Goal: Transaction & Acquisition: Purchase product/service

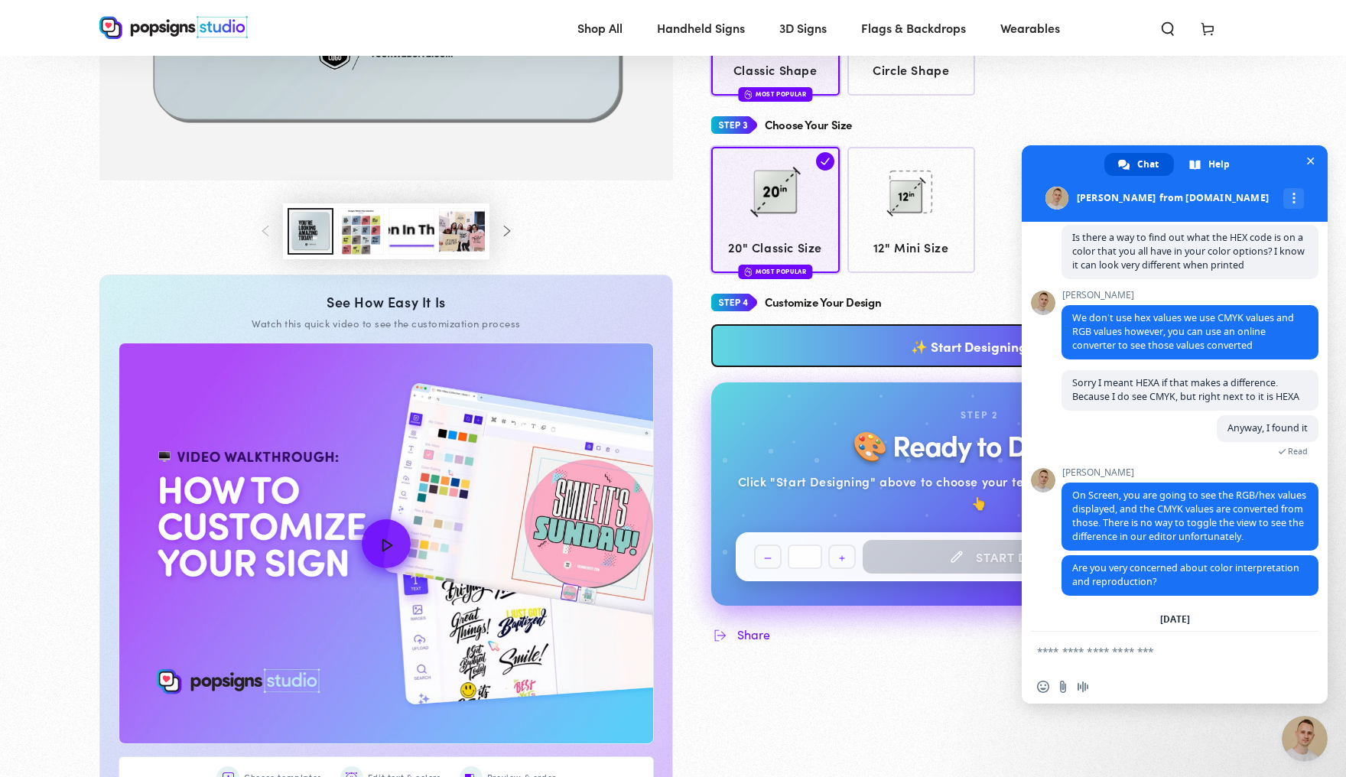
scroll to position [4047, 0]
click at [1128, 113] on div "Choose Sides Double Sided Most Popular Single Sided Choose Your Shape" at bounding box center [979, 15] width 536 height 516
click at [1309, 161] on span "Close chat" at bounding box center [1311, 162] width 8 height 8
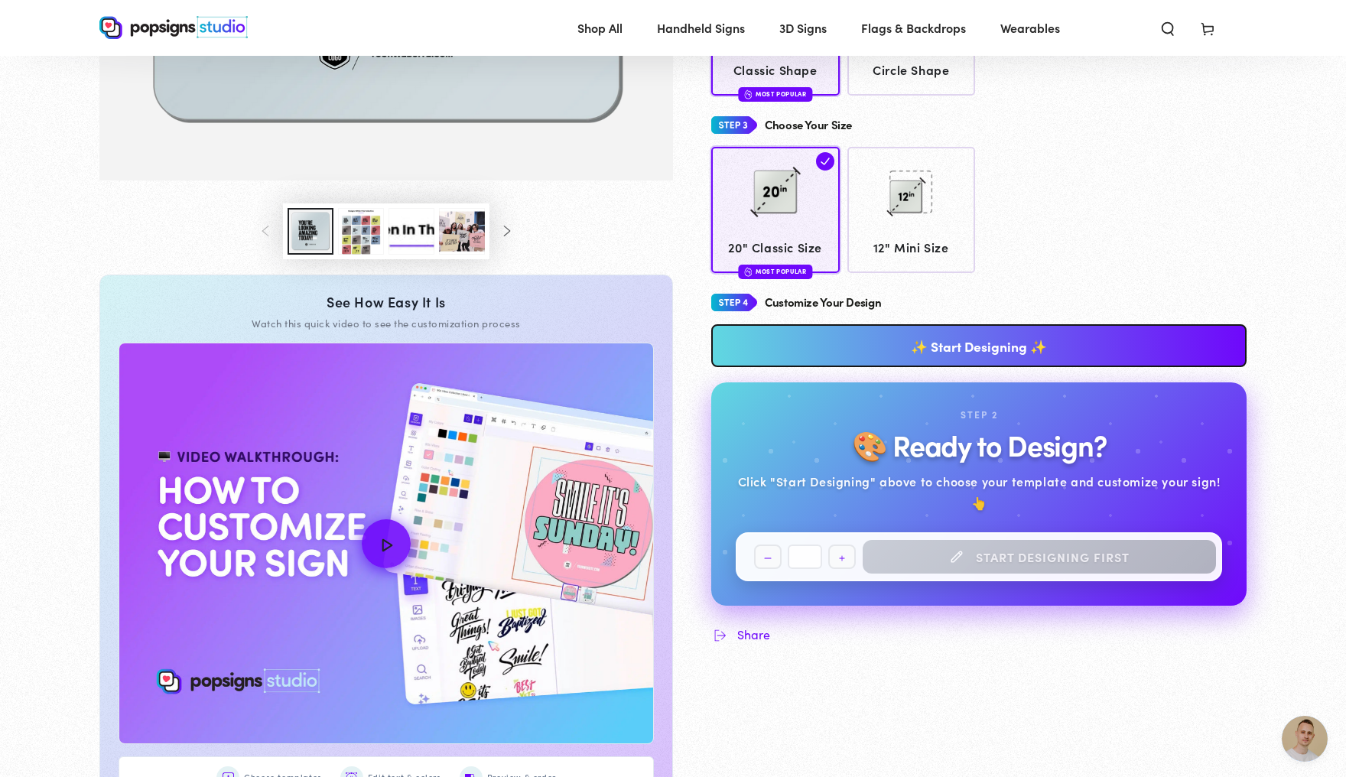
click at [1228, 30] on span "Cart" at bounding box center [1208, 28] width 40 height 34
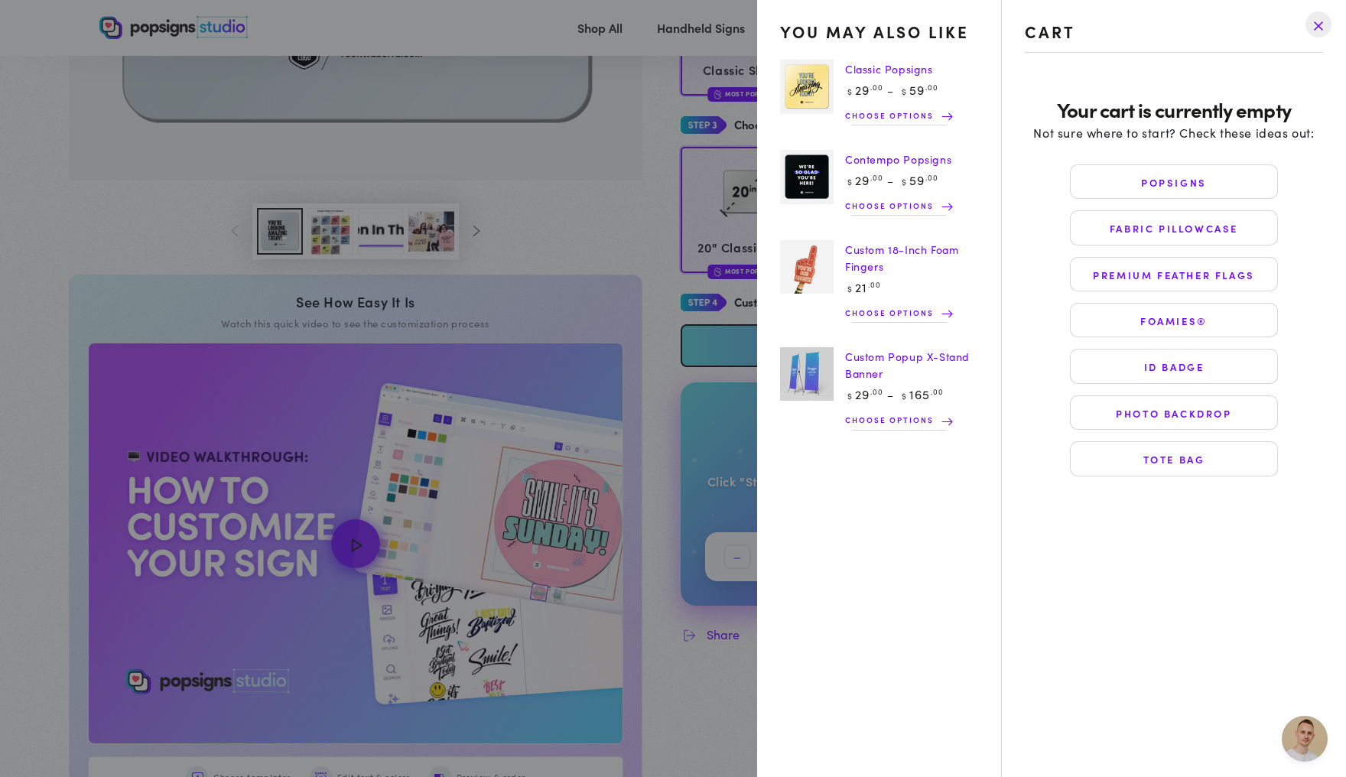
click at [1325, 19] on drawer-close-button at bounding box center [1319, 25] width 40 height 34
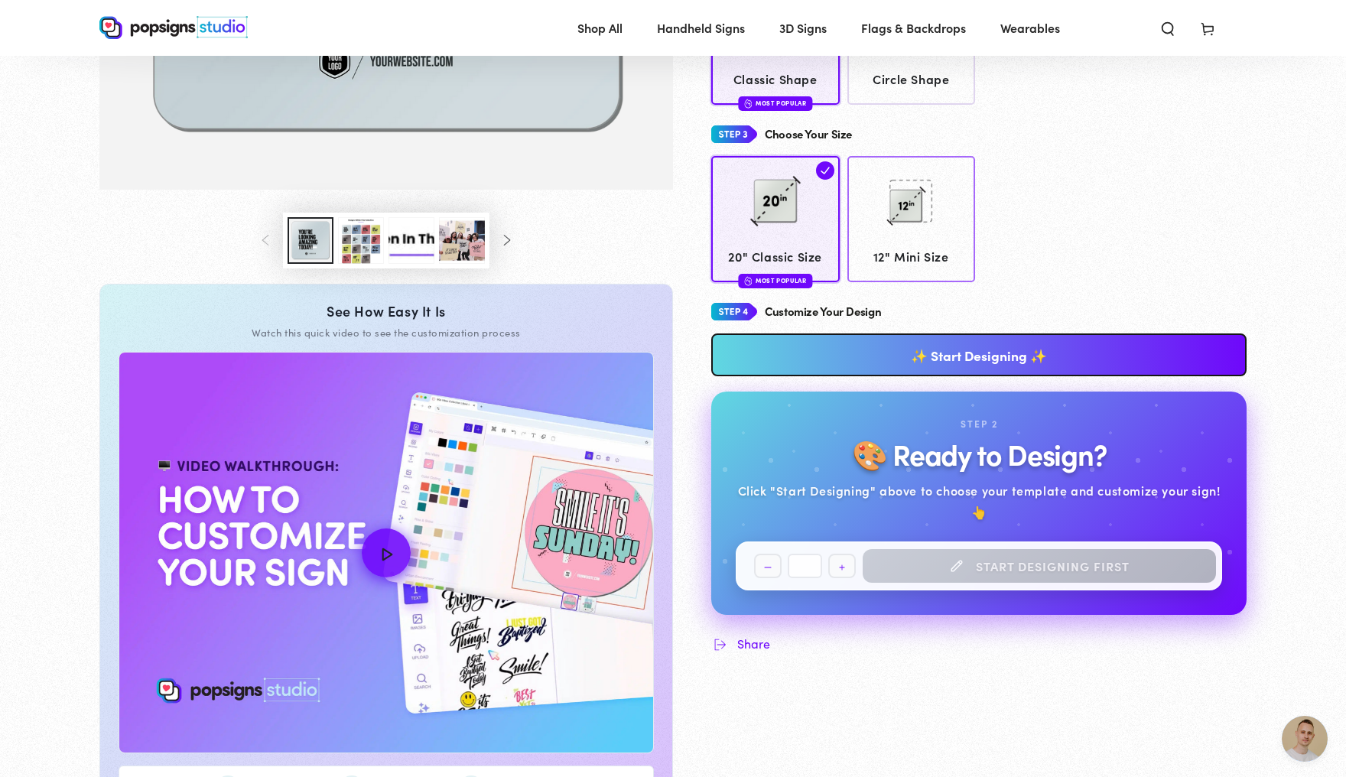
scroll to position [513, 0]
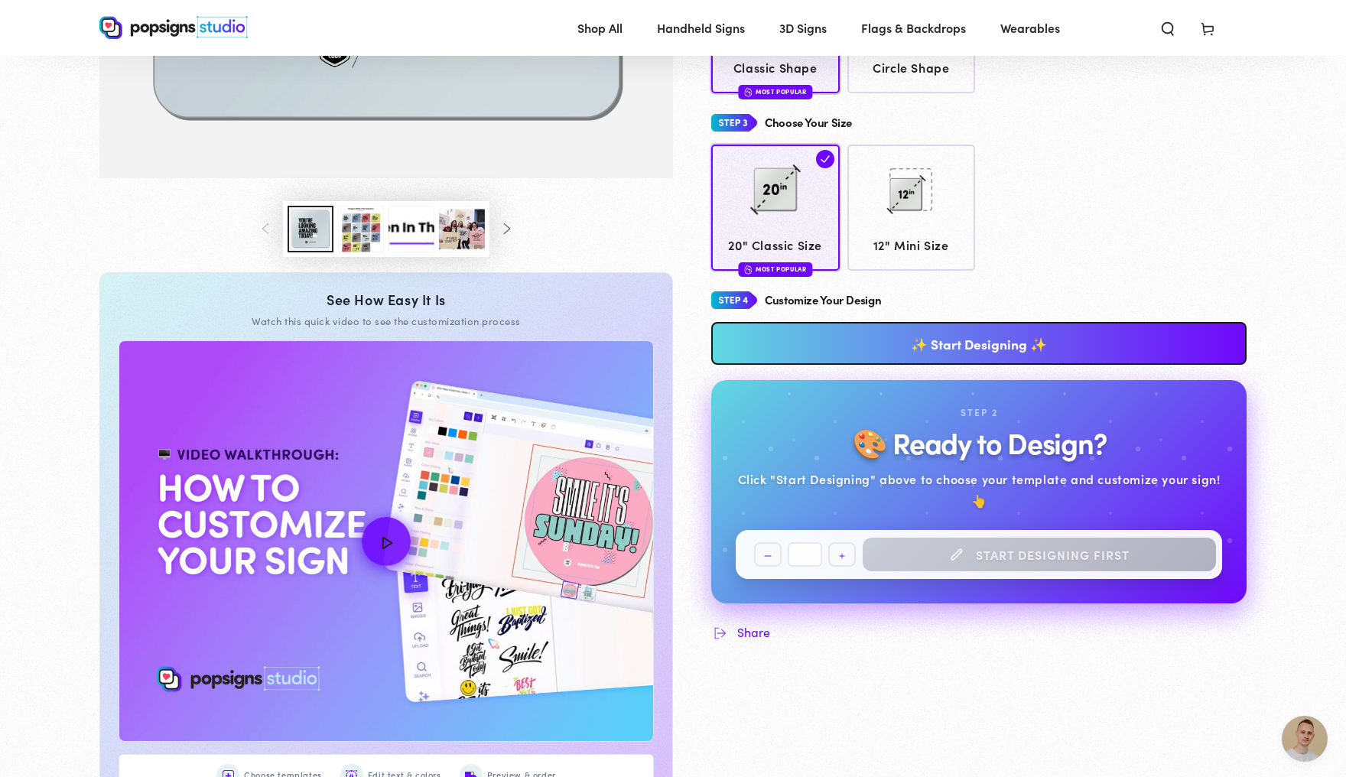
click at [971, 358] on link "✨ Start Designing ✨" at bounding box center [979, 343] width 536 height 43
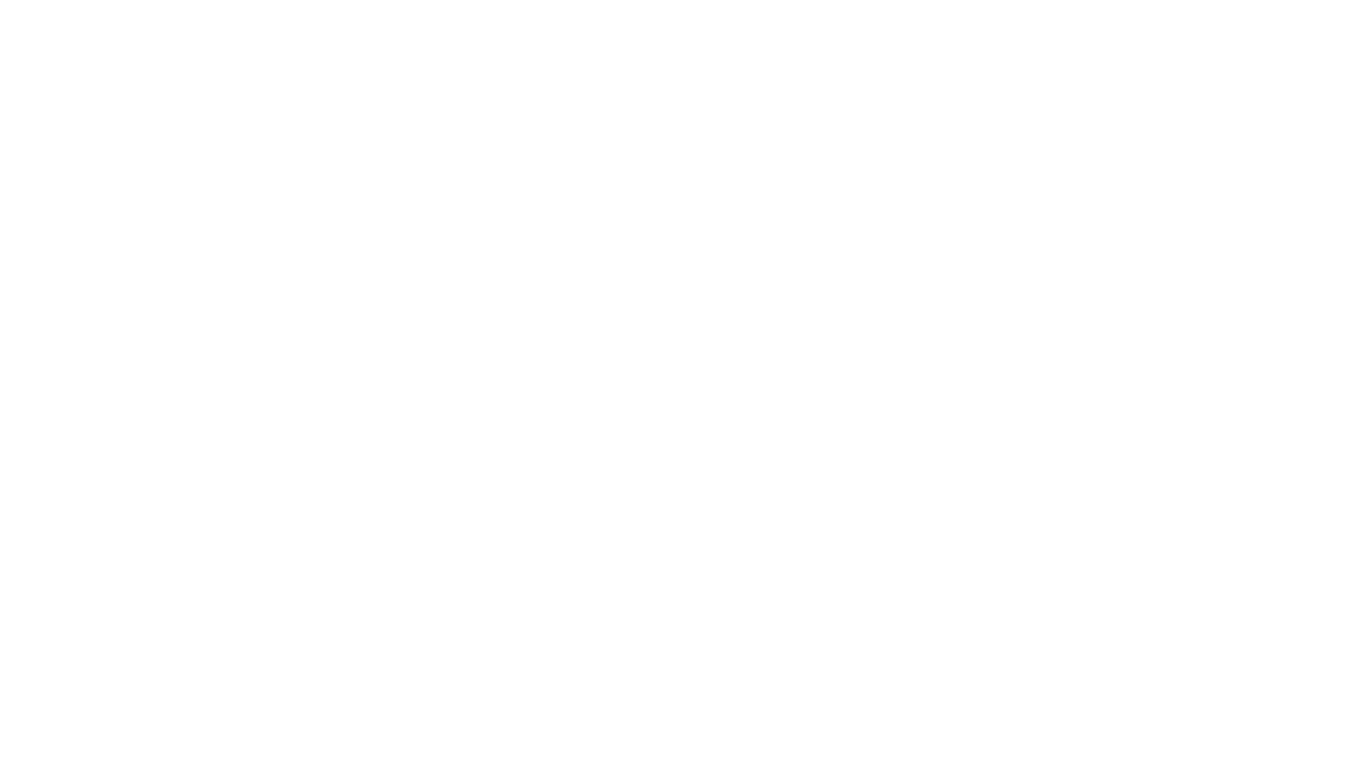
scroll to position [0, 0]
type textarea "An ancient tree with a door leading to a magical world"
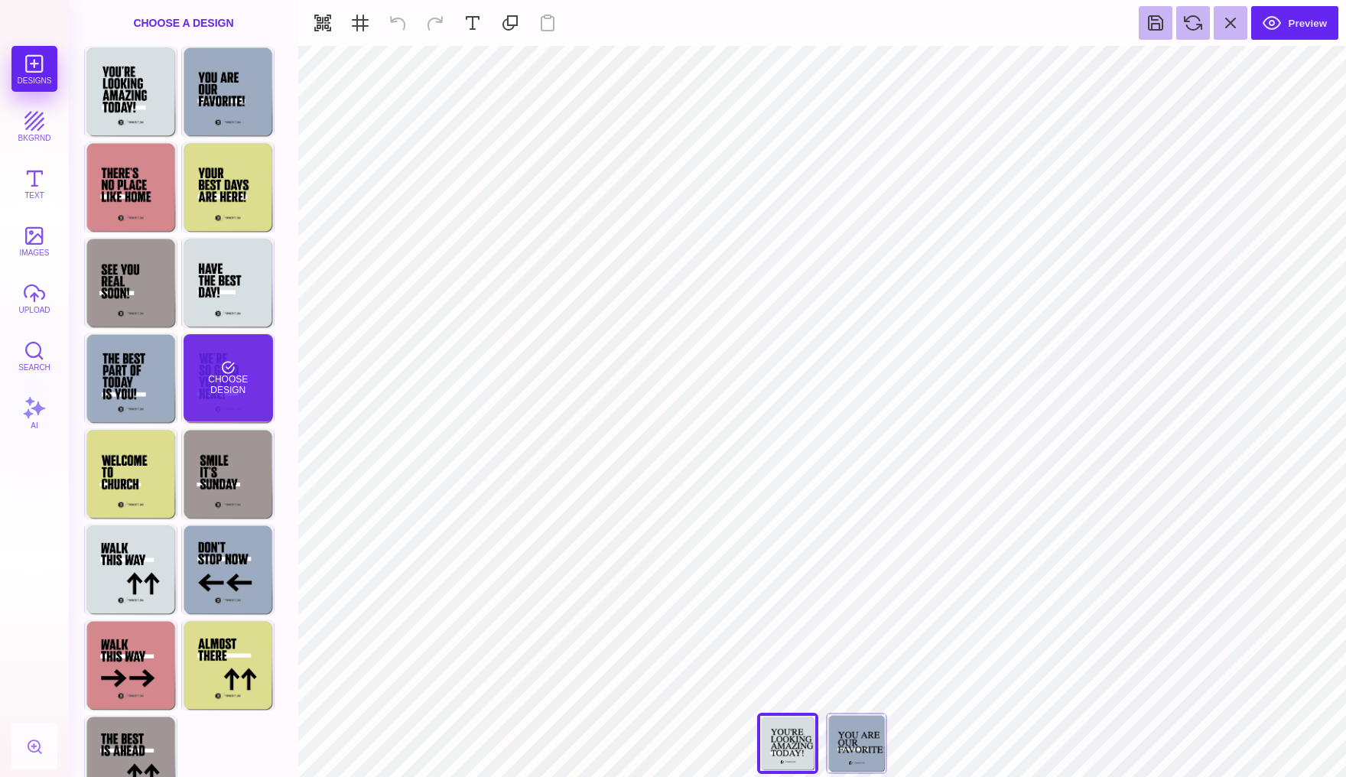
click at [252, 373] on div "Choose Design" at bounding box center [229, 377] width 90 height 87
type input "#D3888E"
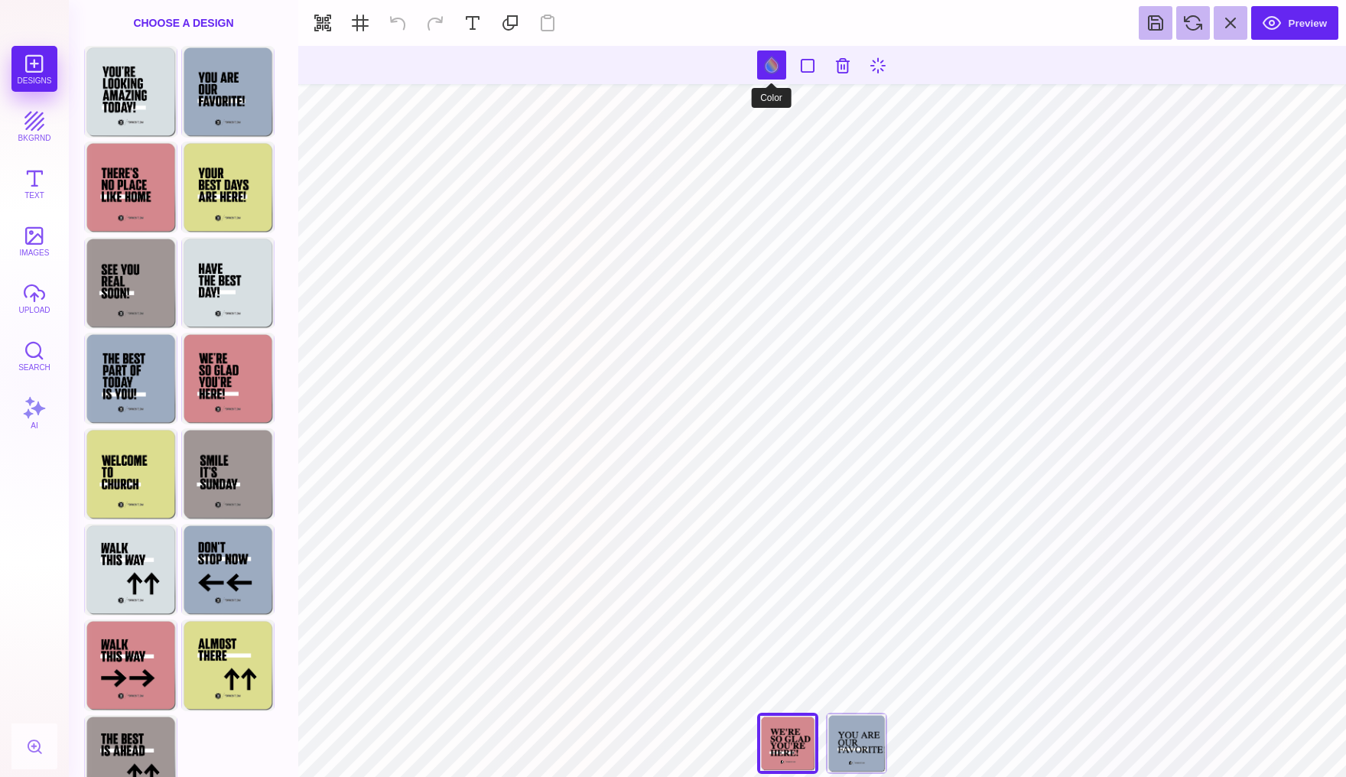
click at [773, 70] on button at bounding box center [771, 64] width 29 height 29
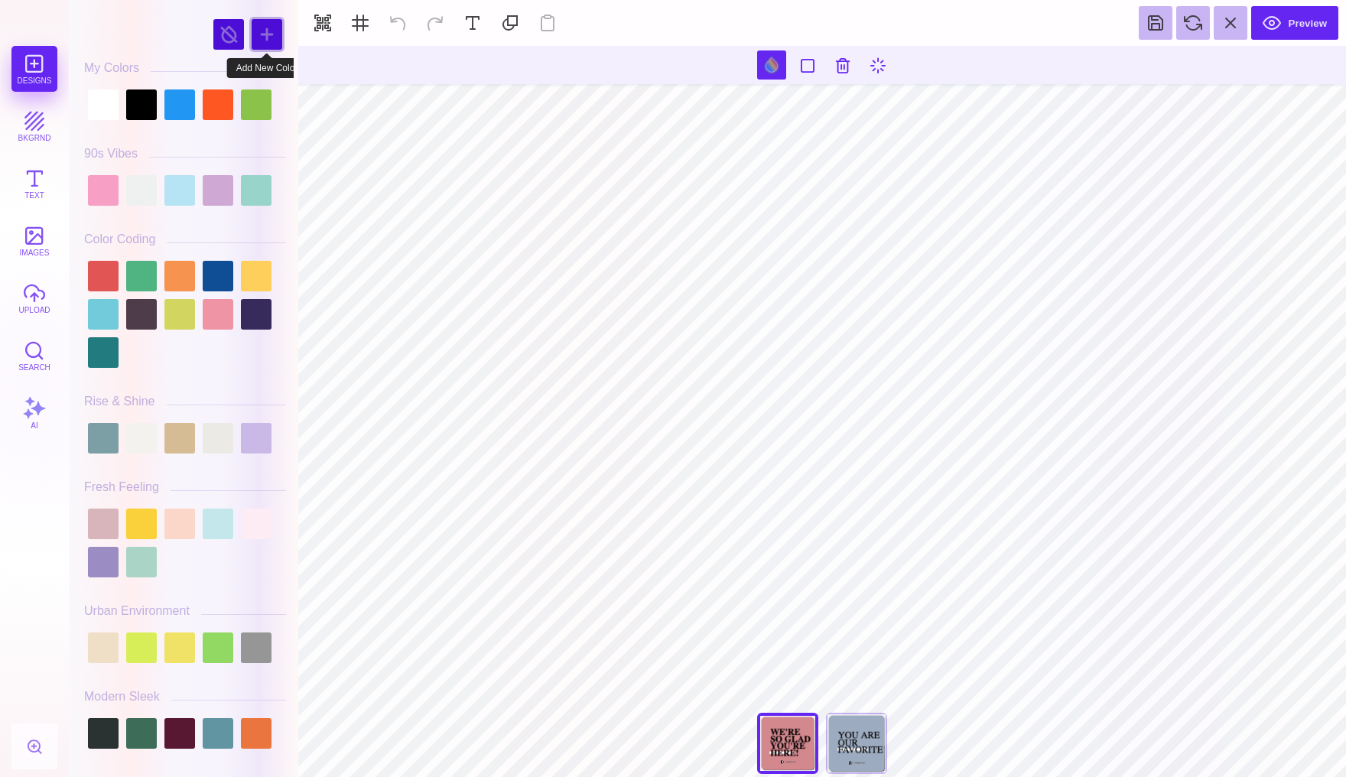
click at [272, 28] on div at bounding box center [267, 34] width 31 height 31
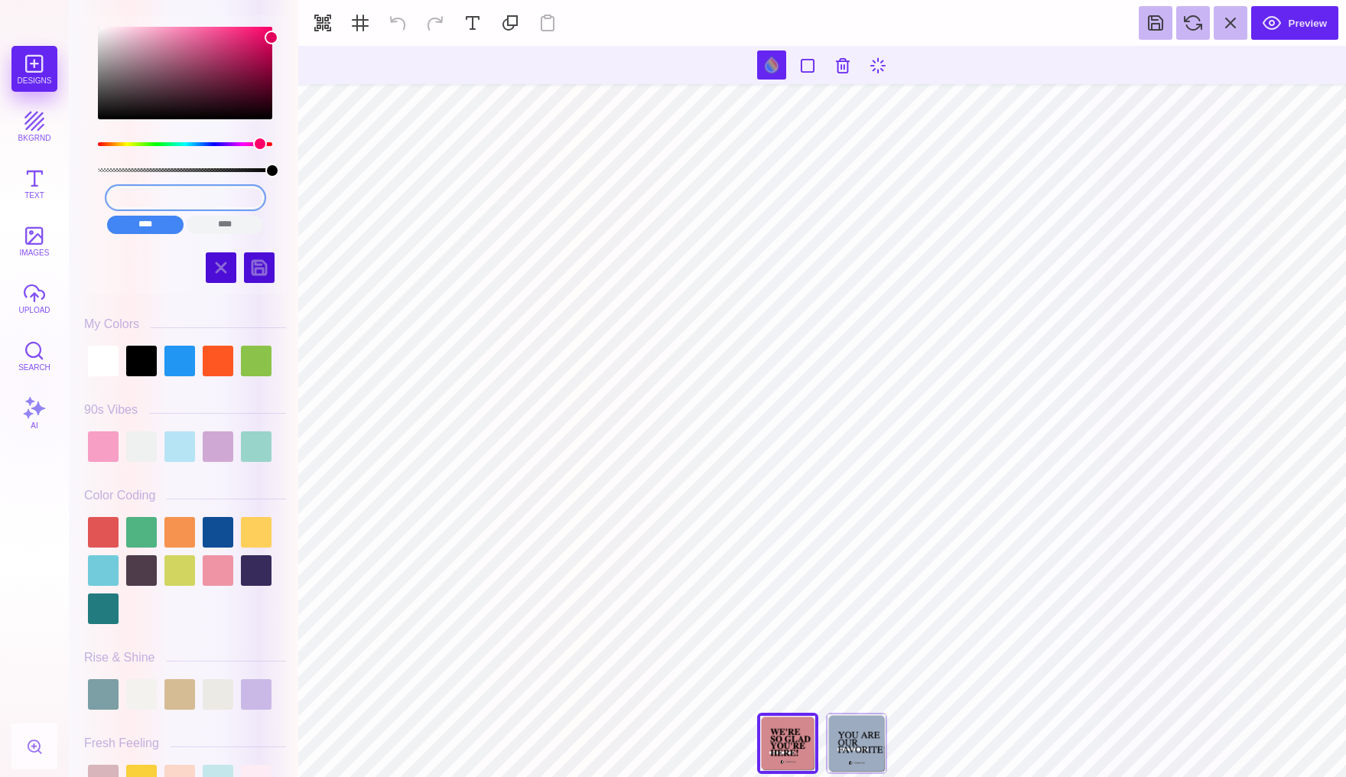
click at [230, 194] on input "#E1015D" at bounding box center [185, 198] width 157 height 22
drag, startPoint x: 230, startPoint y: 194, endPoint x: 142, endPoint y: 194, distance: 88.7
click at [142, 194] on input "#E1015D" at bounding box center [185, 198] width 157 height 22
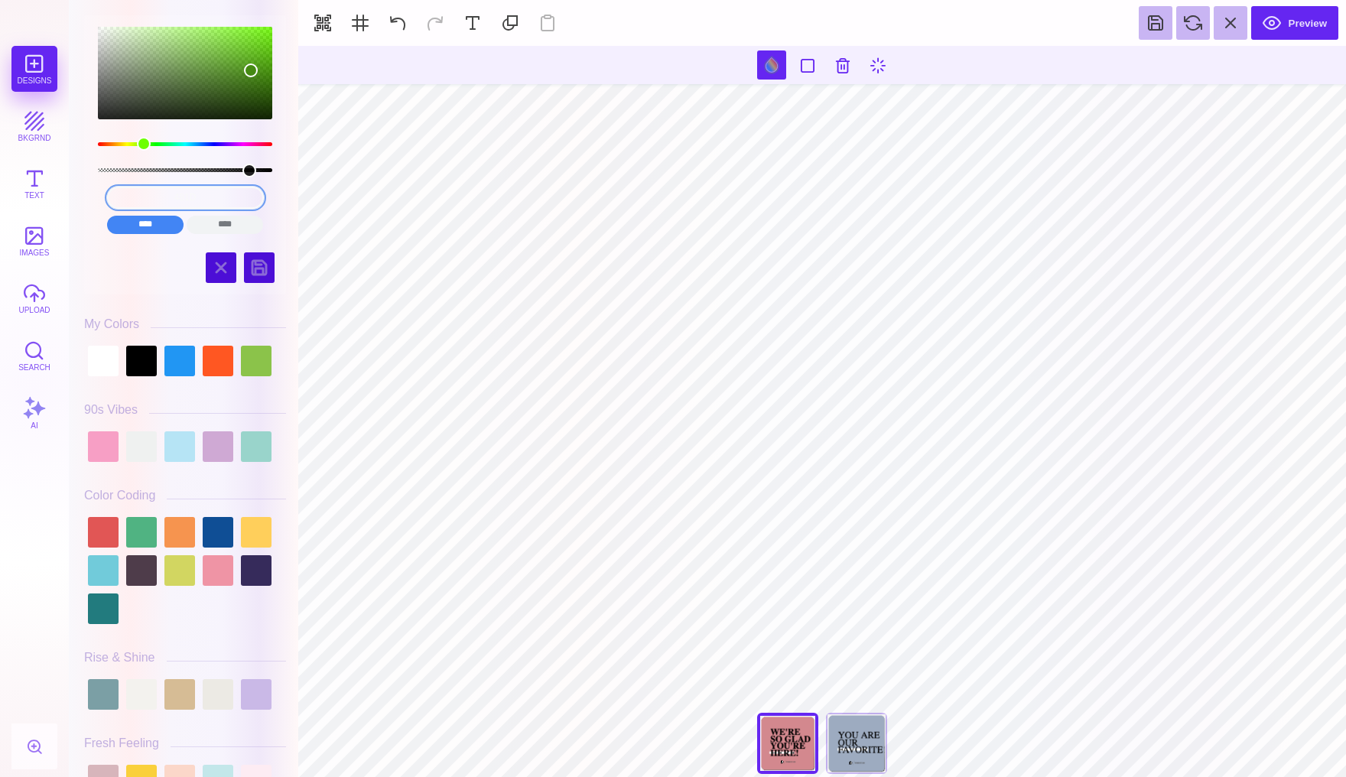
type input "481D5"
click at [218, 203] on input "481D5" at bounding box center [185, 198] width 157 height 22
drag, startPoint x: 222, startPoint y: 190, endPoint x: 147, endPoint y: 190, distance: 75.0
click at [146, 190] on input "481D5" at bounding box center [185, 198] width 157 height 22
click at [193, 196] on input "481D5" at bounding box center [185, 198] width 157 height 22
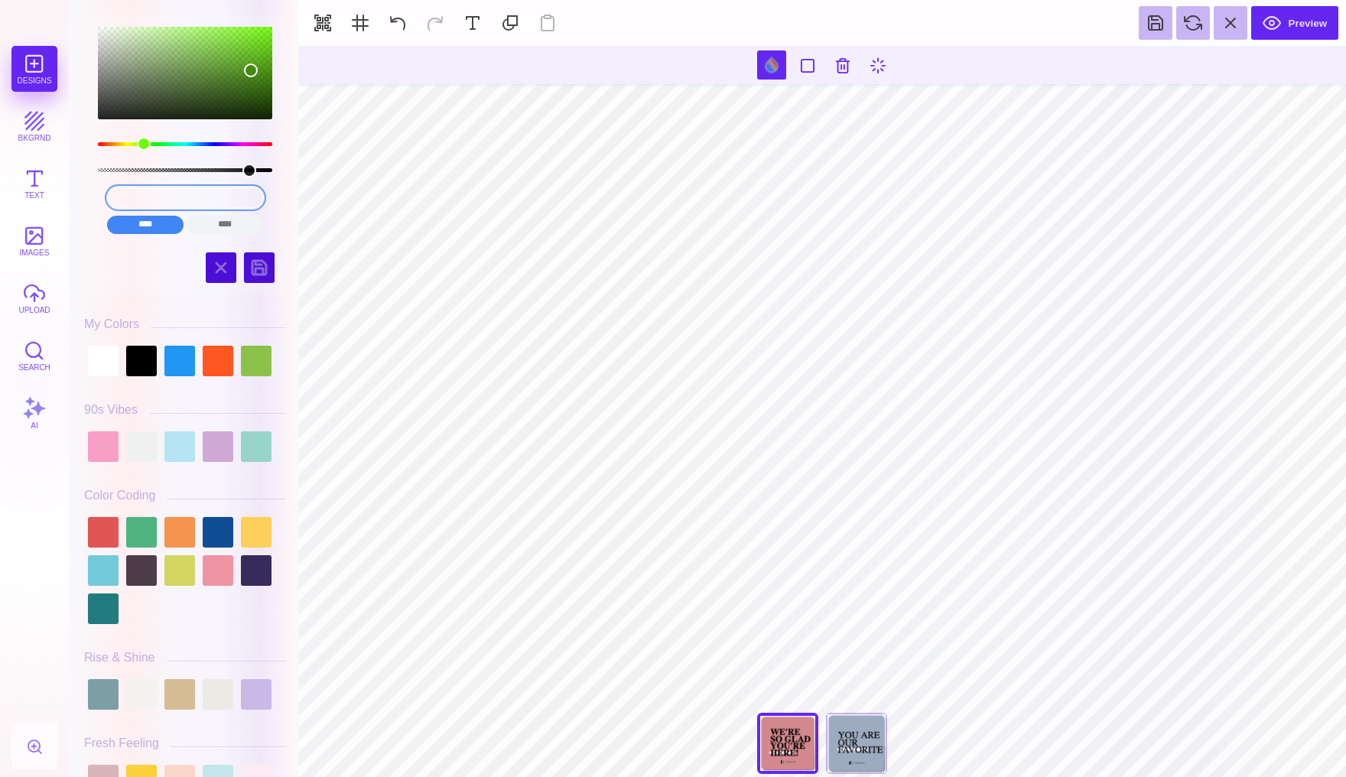
drag, startPoint x: 212, startPoint y: 196, endPoint x: 133, endPoint y: 196, distance: 78.8
click at [133, 196] on input "481D5" at bounding box center [185, 198] width 157 height 22
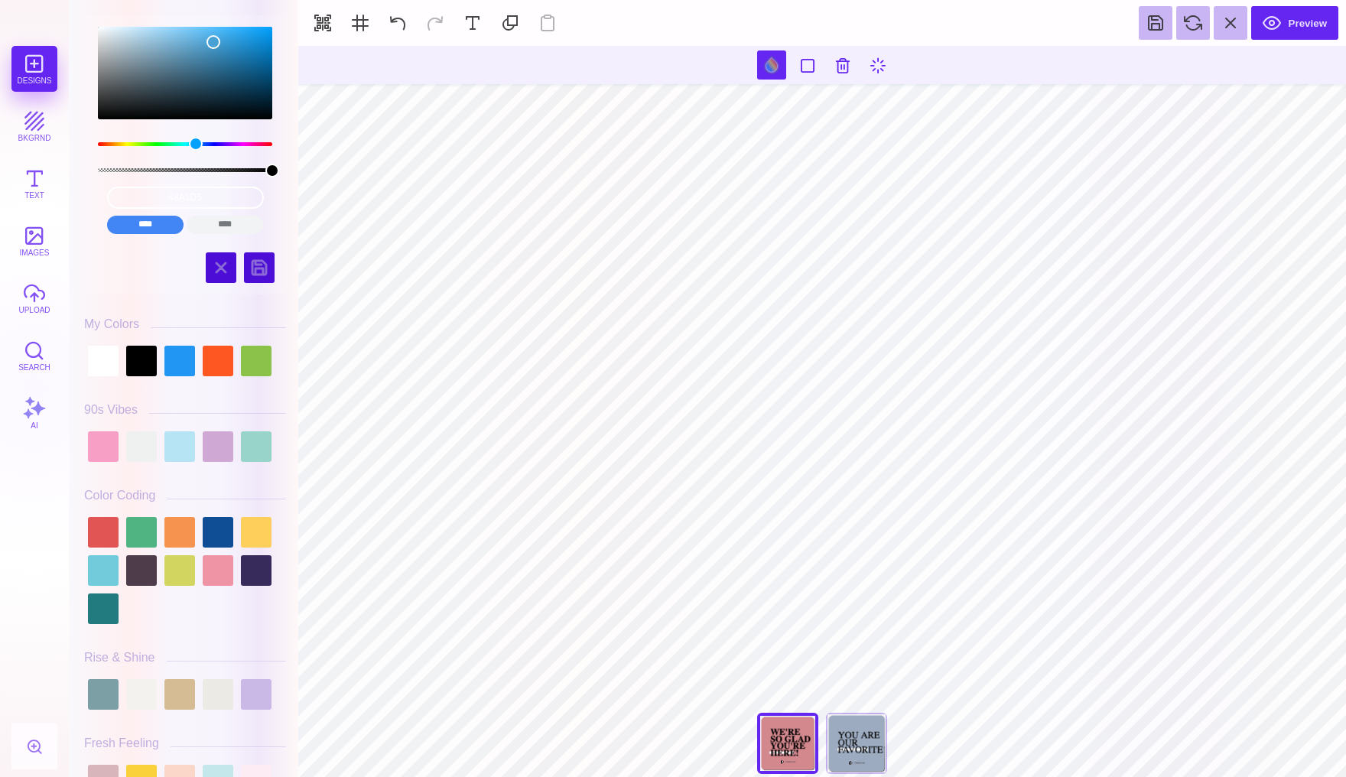
type input "#505050"
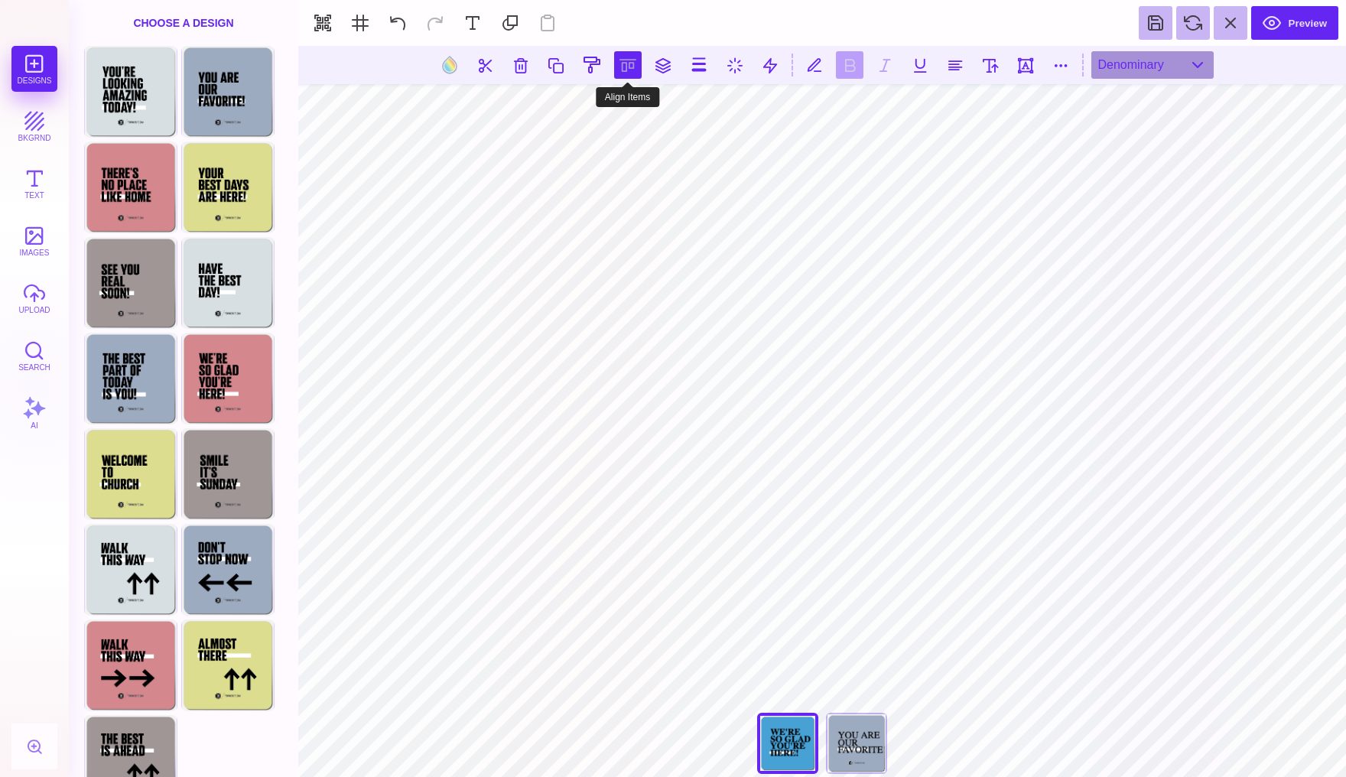
click at [618, 67] on button at bounding box center [628, 65] width 28 height 28
click at [550, 116] on button at bounding box center [541, 109] width 31 height 31
click at [702, 106] on button at bounding box center [713, 109] width 31 height 31
click at [614, 109] on button at bounding box center [610, 109] width 31 height 31
click at [386, 21] on button at bounding box center [398, 23] width 34 height 34
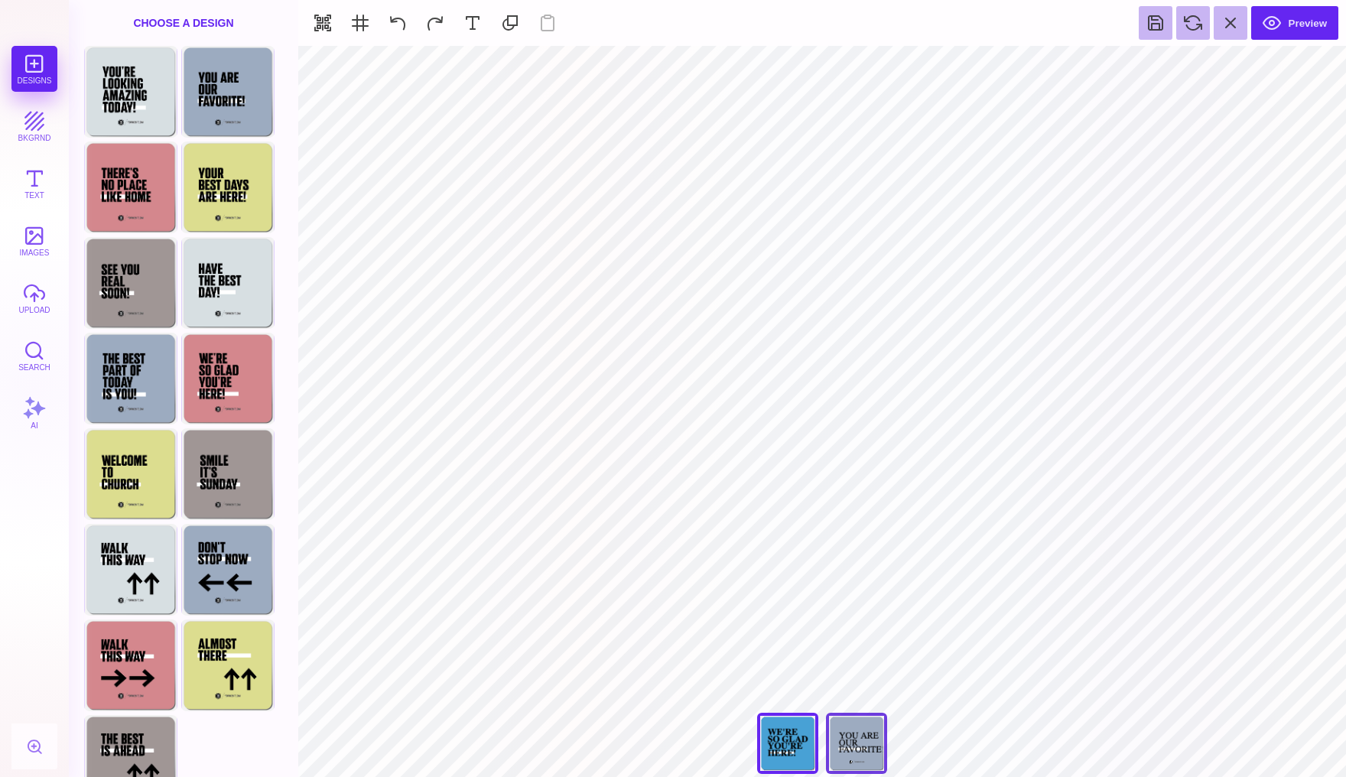
click at [862, 728] on div "You Are Our Favorite!" at bounding box center [856, 743] width 61 height 61
click at [235, 470] on div "Choose Design" at bounding box center [229, 473] width 90 height 87
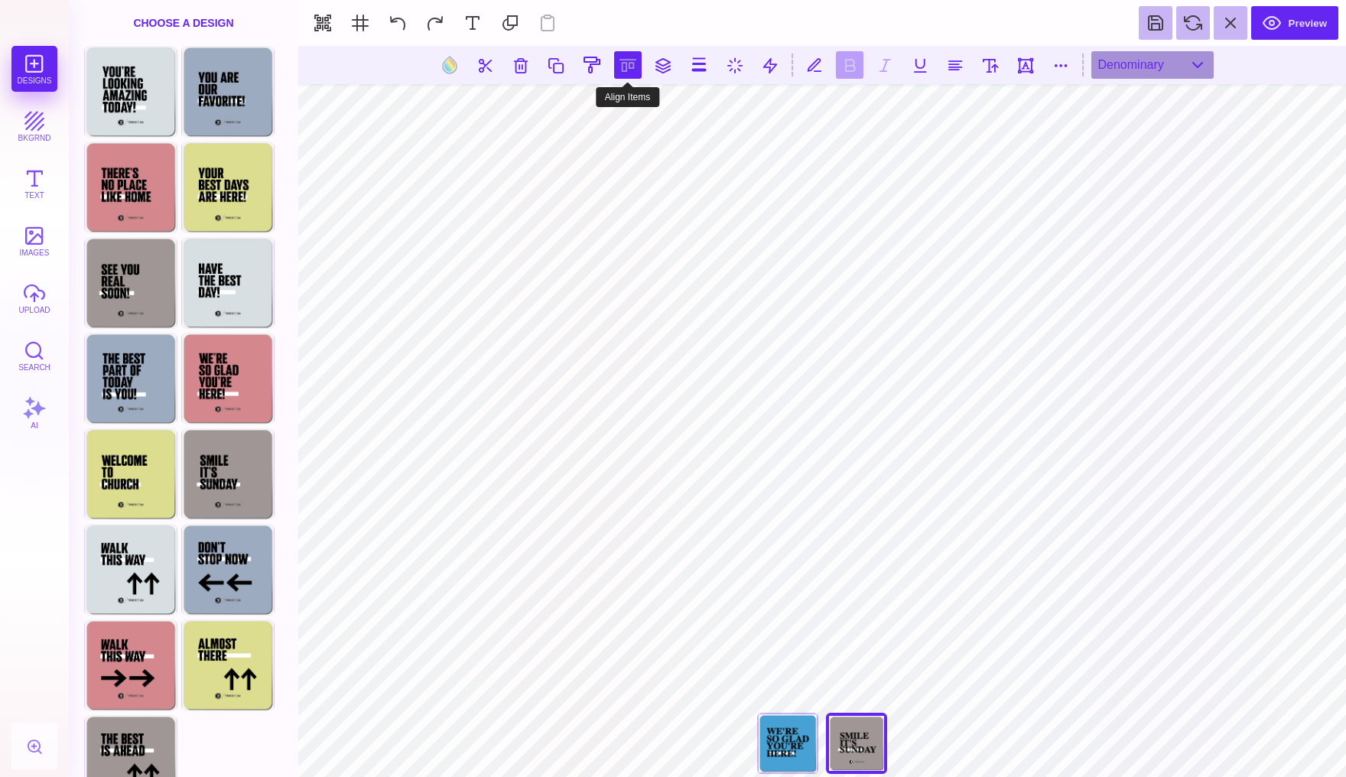
click at [628, 65] on button at bounding box center [628, 65] width 28 height 28
click at [614, 104] on button at bounding box center [610, 109] width 31 height 31
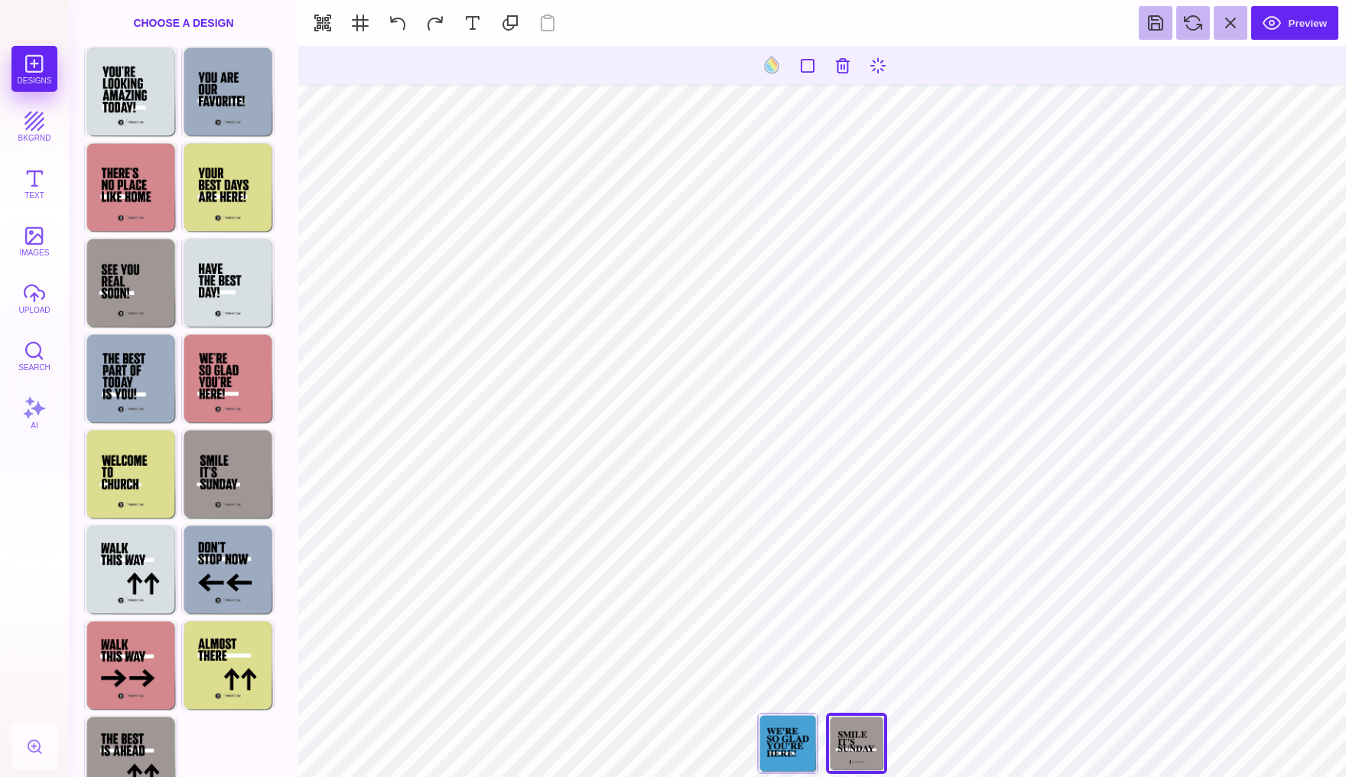
type input "#A09695"
click at [759, 70] on button at bounding box center [771, 64] width 29 height 29
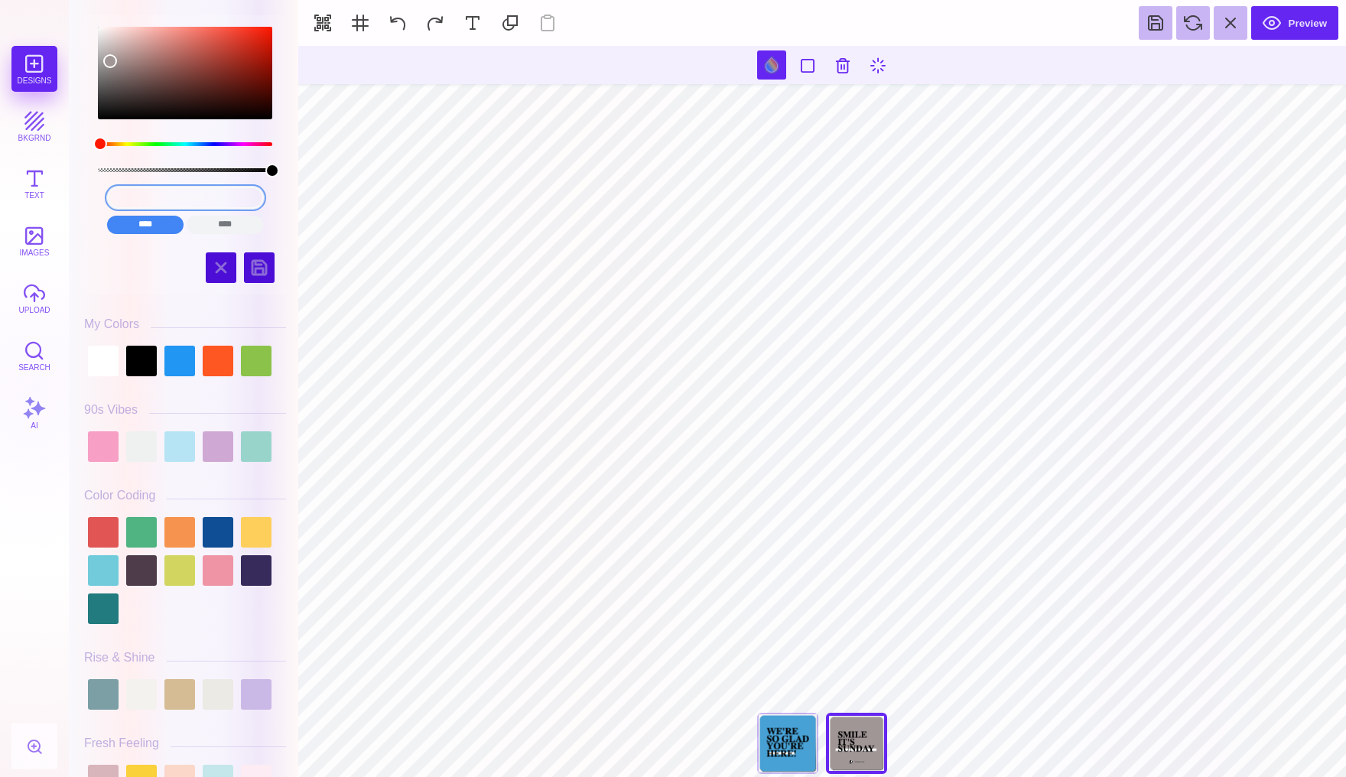
click at [231, 194] on input "#A09695" at bounding box center [185, 198] width 157 height 22
drag, startPoint x: 231, startPoint y: 194, endPoint x: 124, endPoint y: 193, distance: 107.1
click at [125, 193] on input "#A09695" at bounding box center [185, 198] width 157 height 22
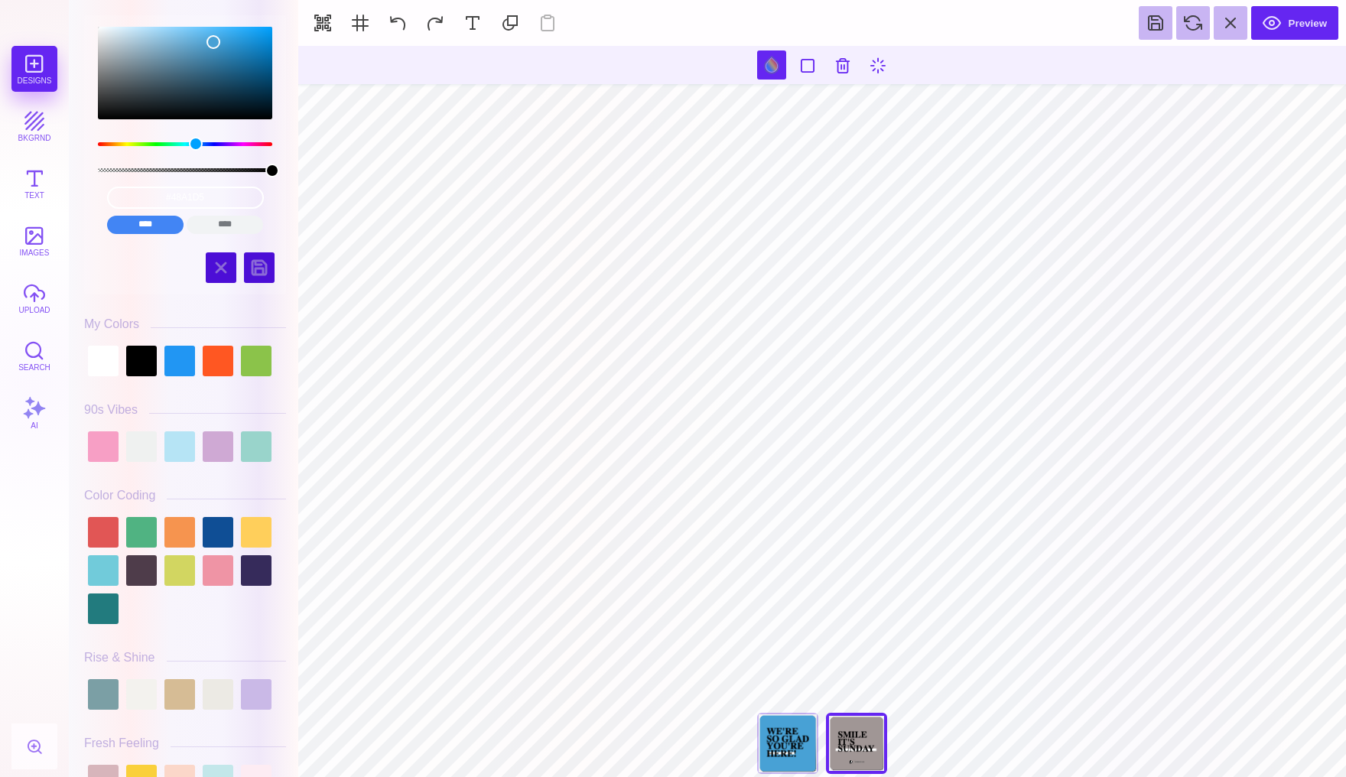
type input "#A09695"
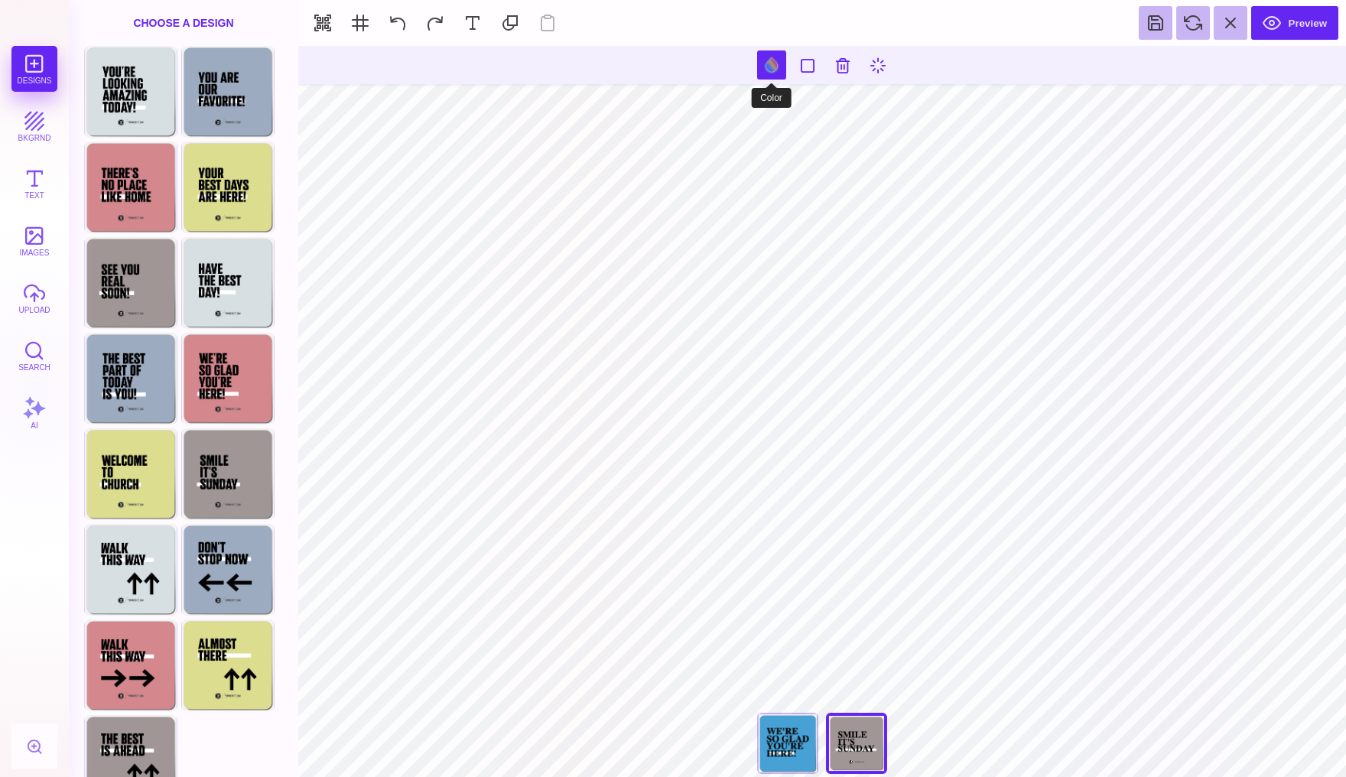
click at [772, 67] on button at bounding box center [771, 64] width 29 height 29
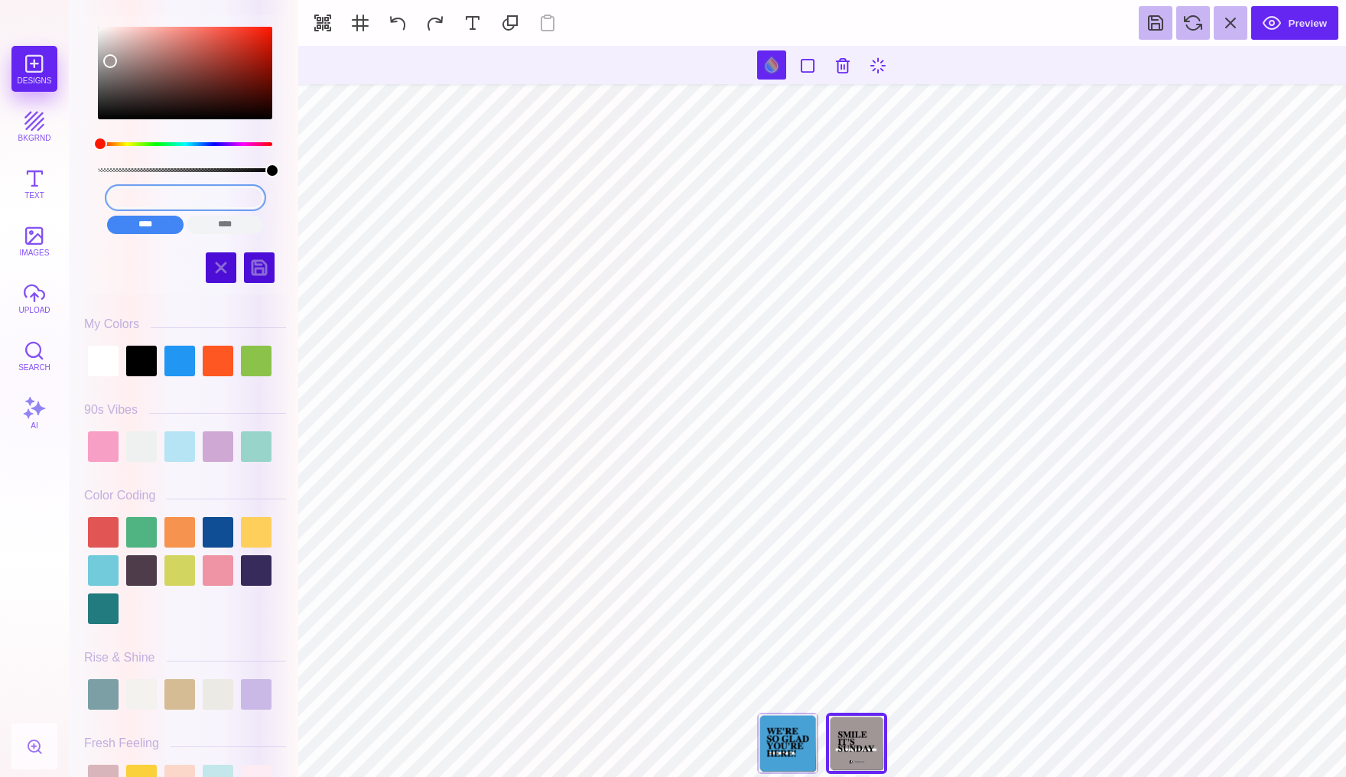
drag, startPoint x: 225, startPoint y: 202, endPoint x: 119, endPoint y: 202, distance: 105.6
click at [119, 202] on input "#A09695" at bounding box center [185, 198] width 157 height 22
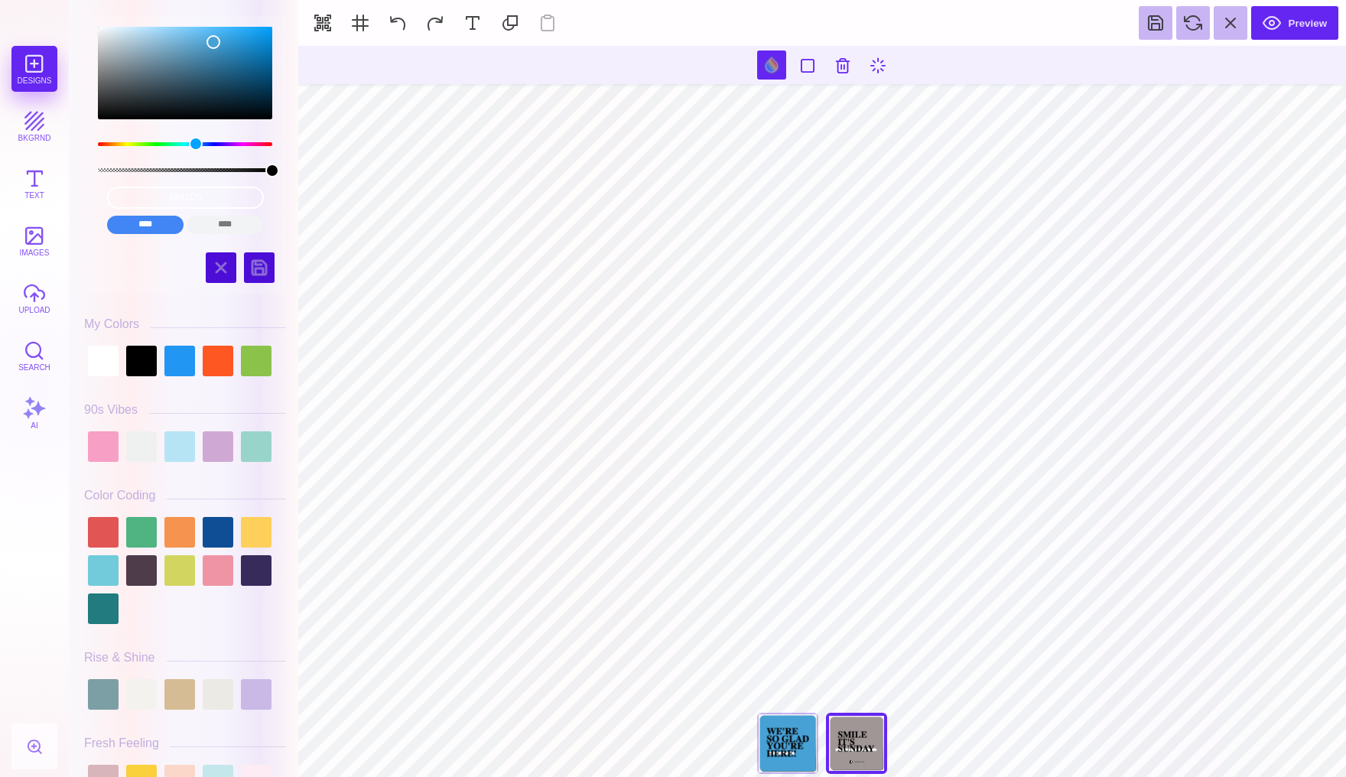
type input "#48A1D5"
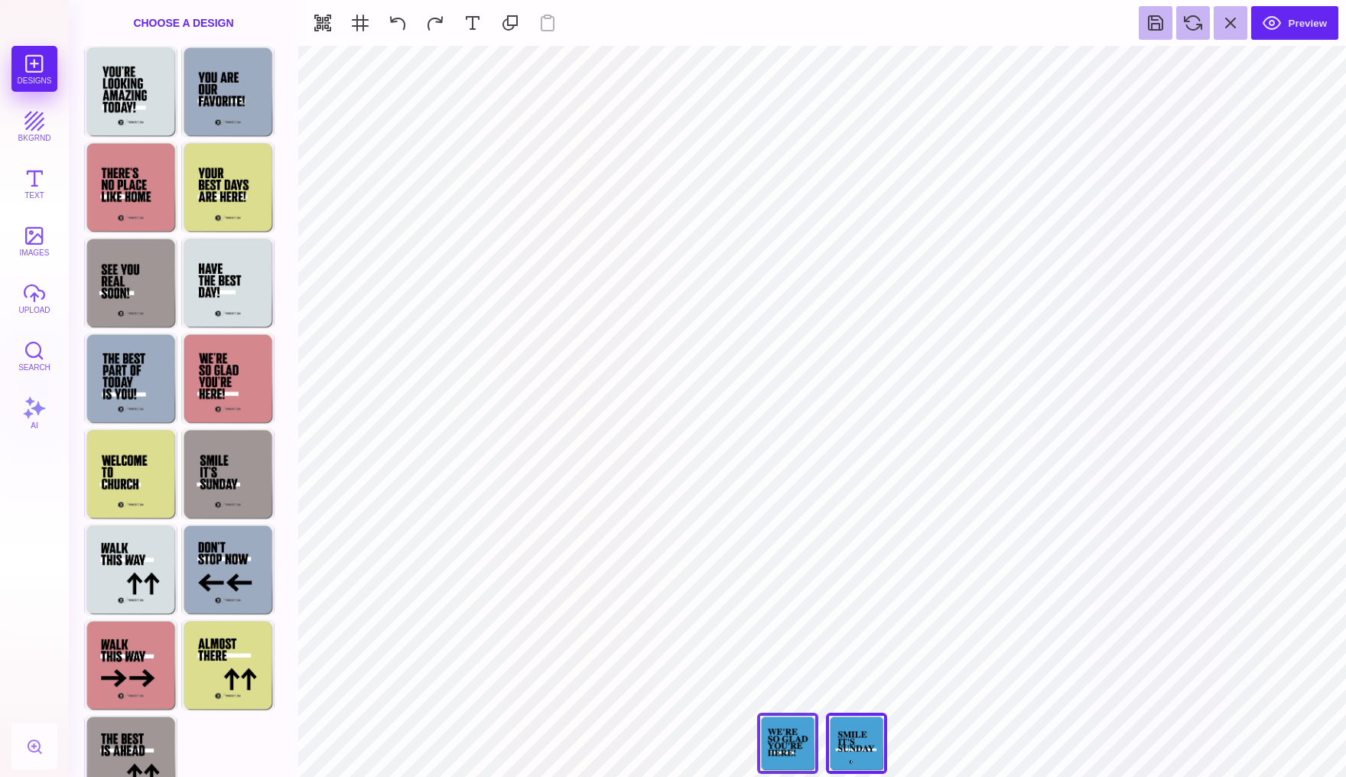
click at [796, 733] on div "We're So Glad You're Here!" at bounding box center [787, 743] width 61 height 61
click at [858, 737] on div "Smile It's [DATE]" at bounding box center [856, 743] width 61 height 61
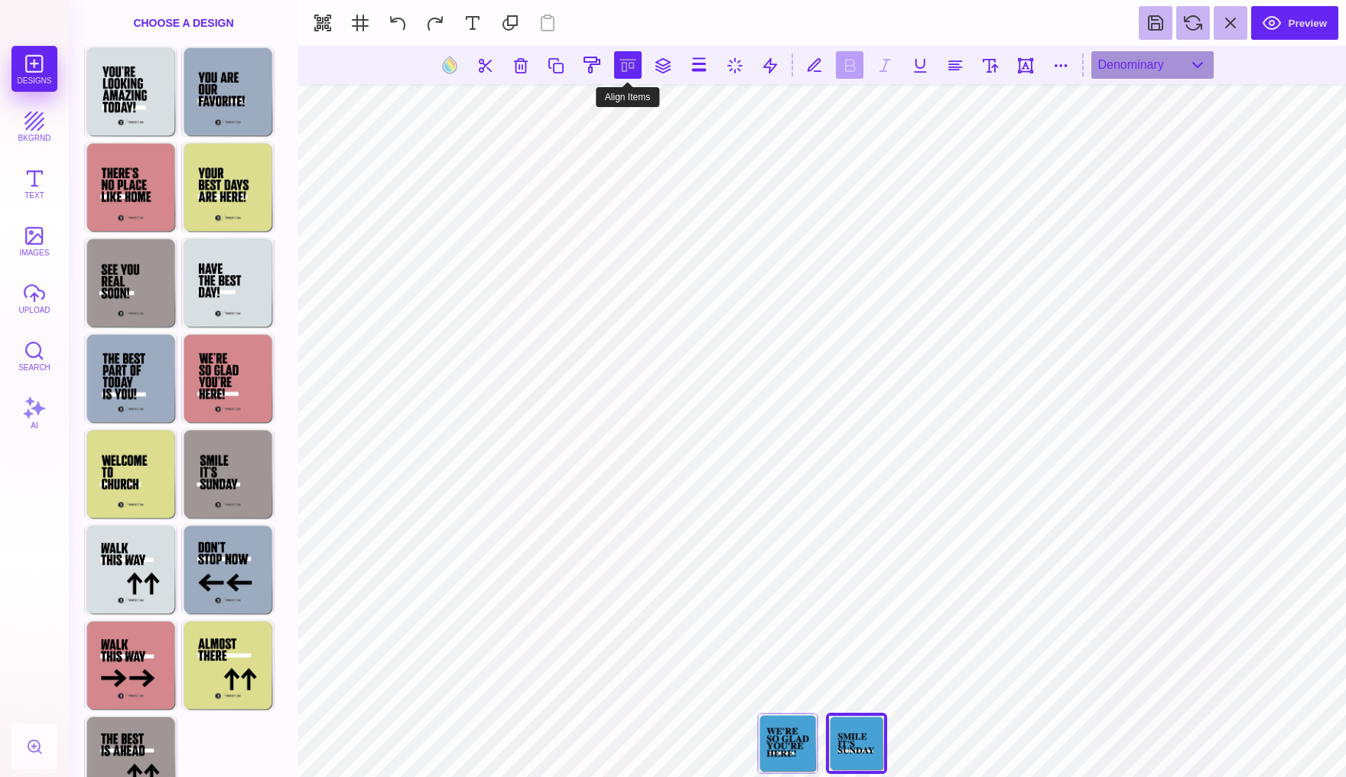
click at [625, 65] on button at bounding box center [628, 65] width 28 height 28
click at [606, 114] on button at bounding box center [610, 109] width 31 height 31
click at [625, 65] on button at bounding box center [628, 65] width 28 height 28
click at [609, 109] on button at bounding box center [610, 109] width 31 height 31
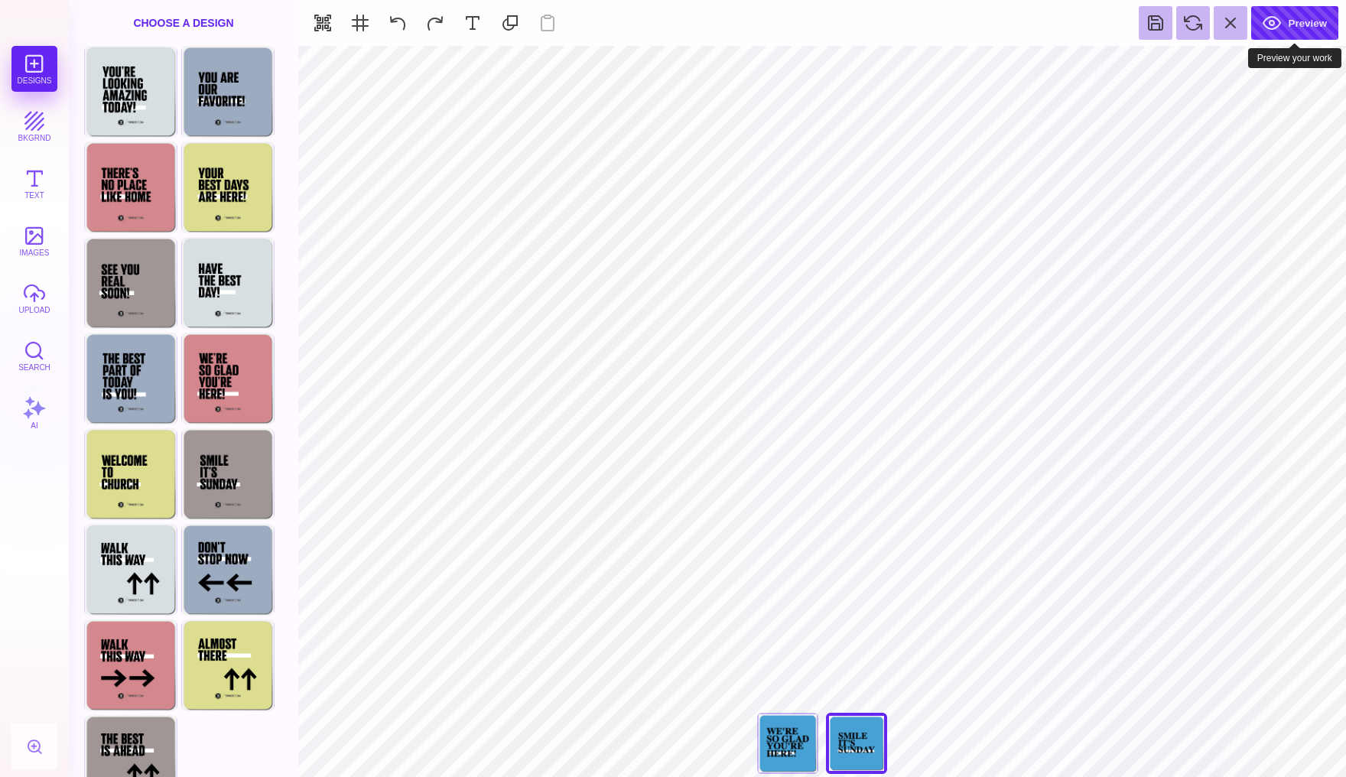
click at [1291, 21] on button "Preview" at bounding box center [1295, 23] width 87 height 34
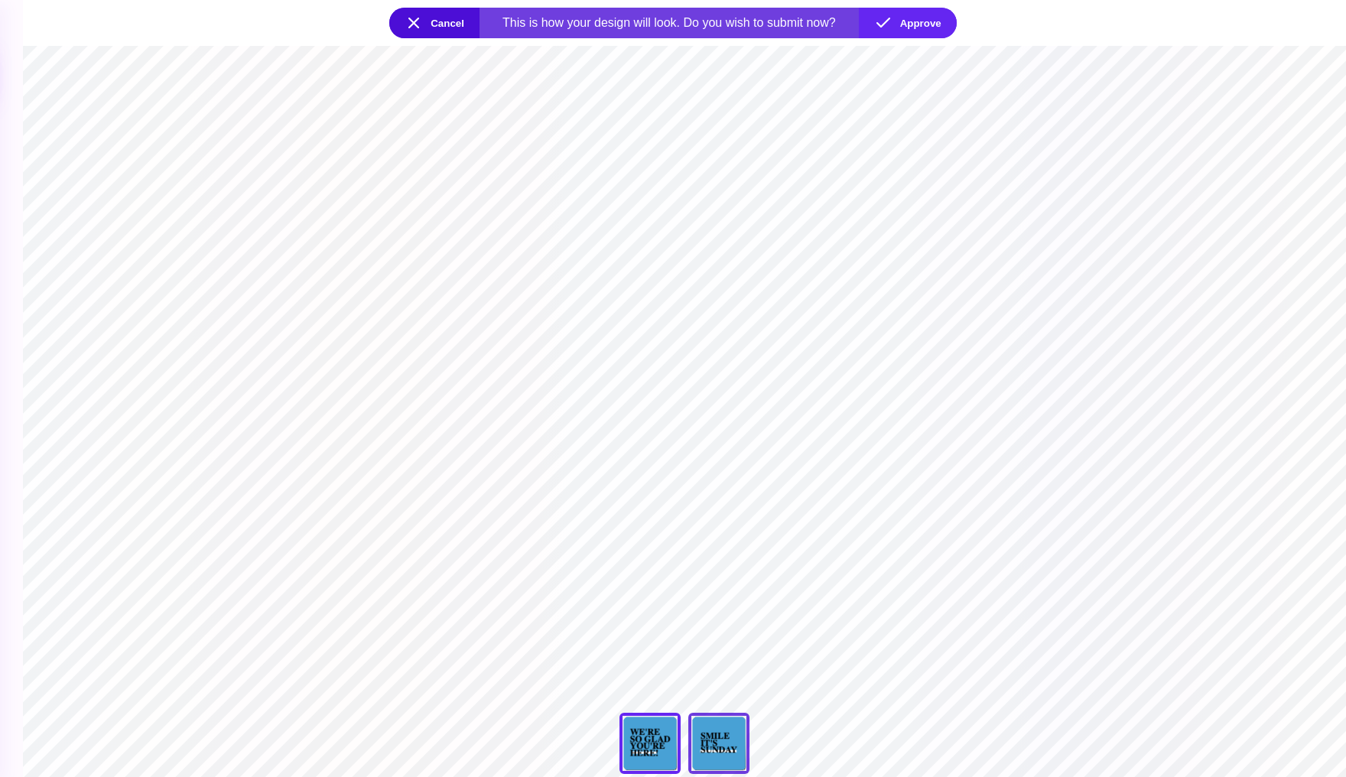
click at [722, 755] on div "Smile It's [DATE]" at bounding box center [719, 743] width 61 height 61
click at [706, 745] on div "**********" at bounding box center [684, 747] width 153 height 69
click at [427, 21] on button "Cancel" at bounding box center [434, 23] width 90 height 31
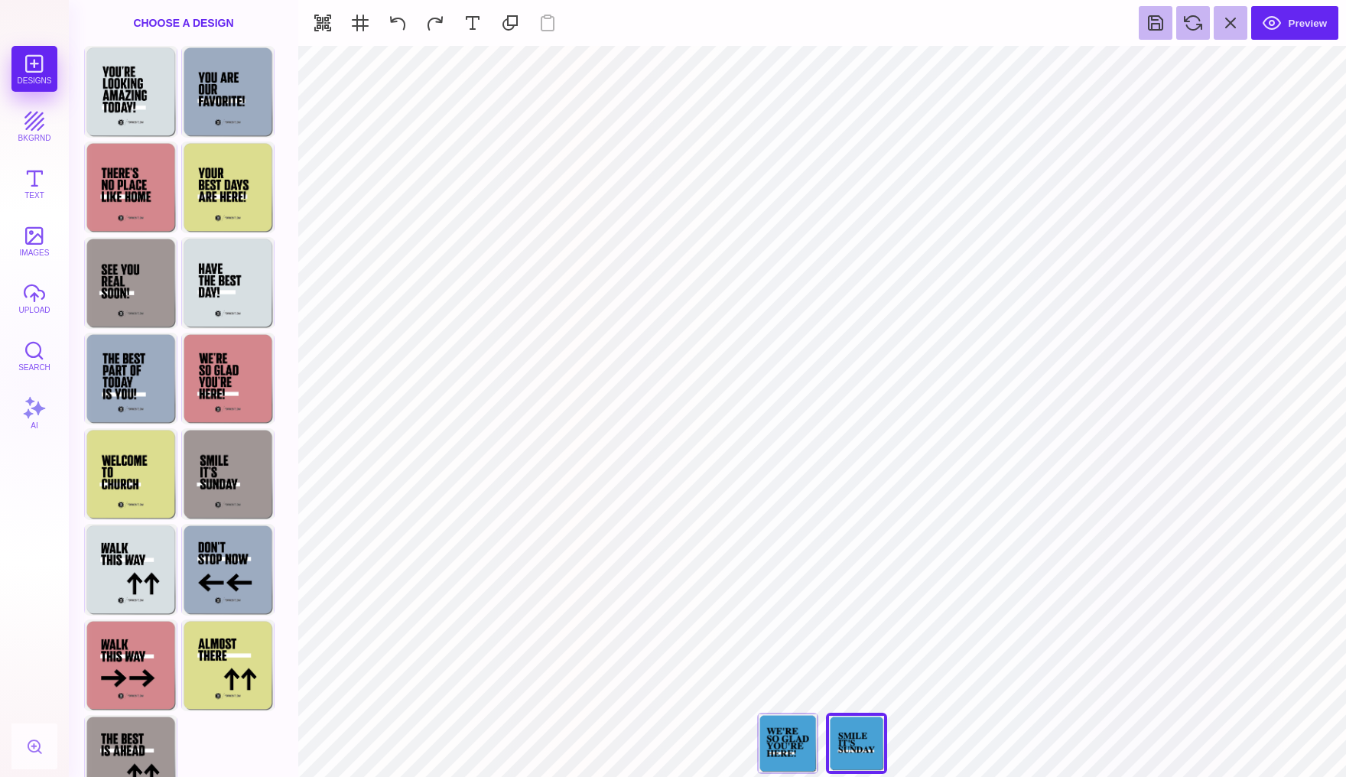
click at [843, 741] on div "**********" at bounding box center [822, 747] width 153 height 69
click at [249, 379] on div "Choose Design" at bounding box center [229, 377] width 90 height 87
type input "#D3888E"
click at [763, 63] on button at bounding box center [771, 64] width 29 height 29
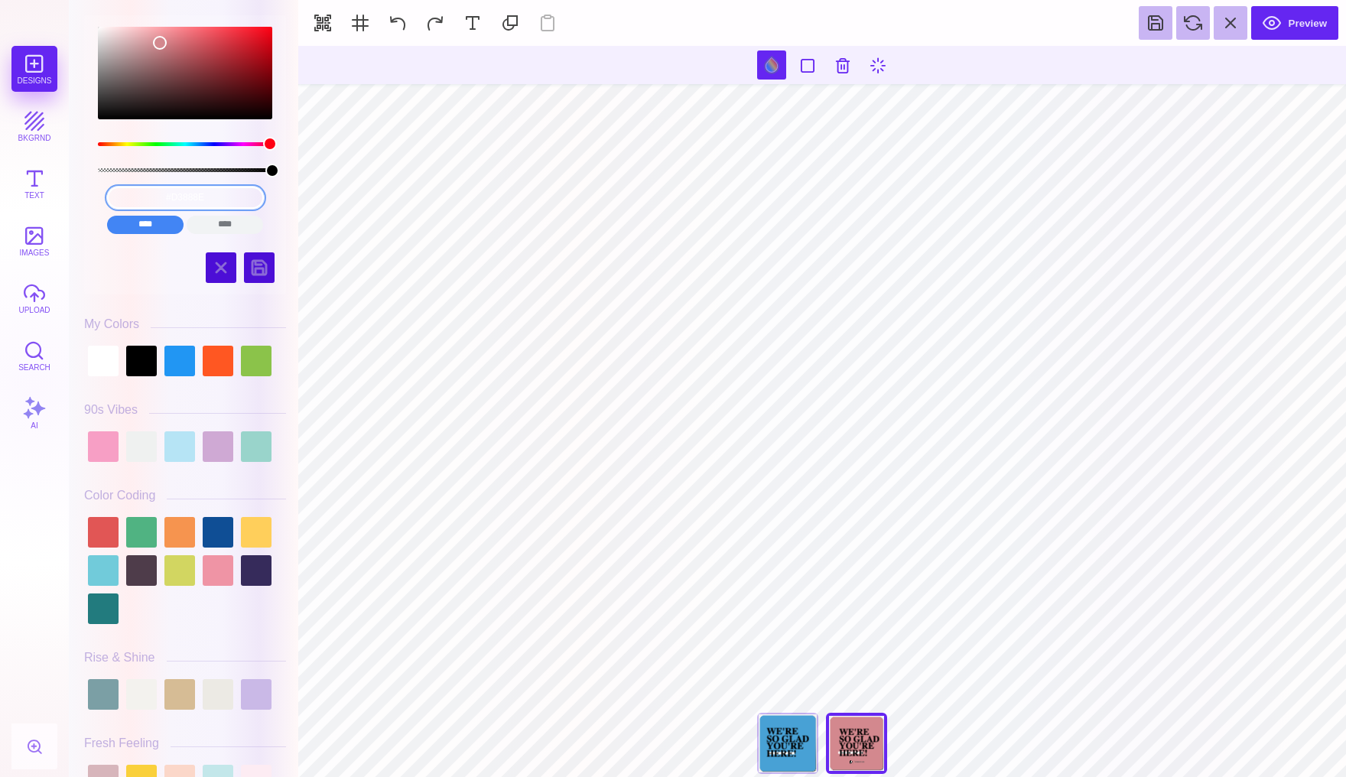
drag, startPoint x: 226, startPoint y: 195, endPoint x: 76, endPoint y: 195, distance: 150.7
click at [77, 195] on div "#D3888E **** **** **** **** **** **** ****** ***** Hues" at bounding box center [185, 393] width 217 height 770
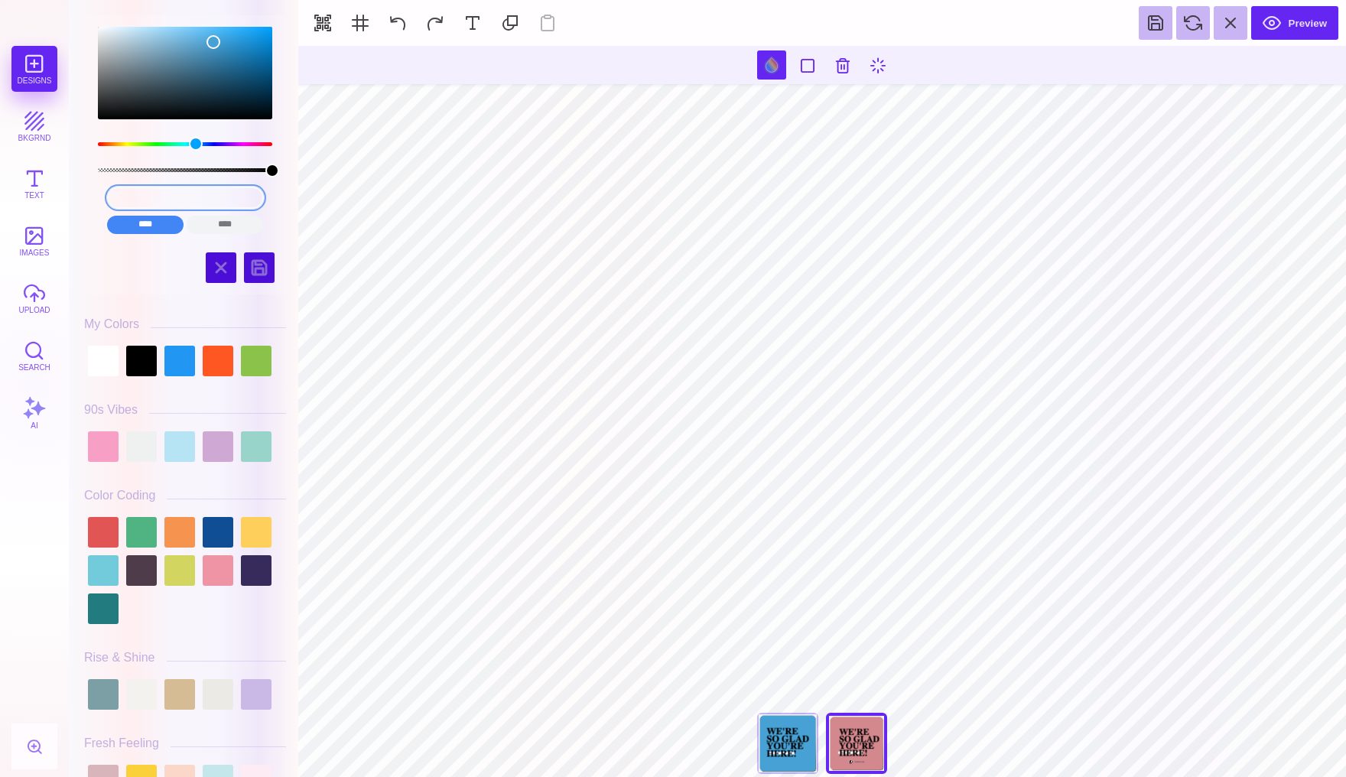
drag, startPoint x: 222, startPoint y: 195, endPoint x: 124, endPoint y: 195, distance: 97.9
click at [124, 195] on input "48A1D5" at bounding box center [185, 198] width 157 height 22
type input "#48A1D5"
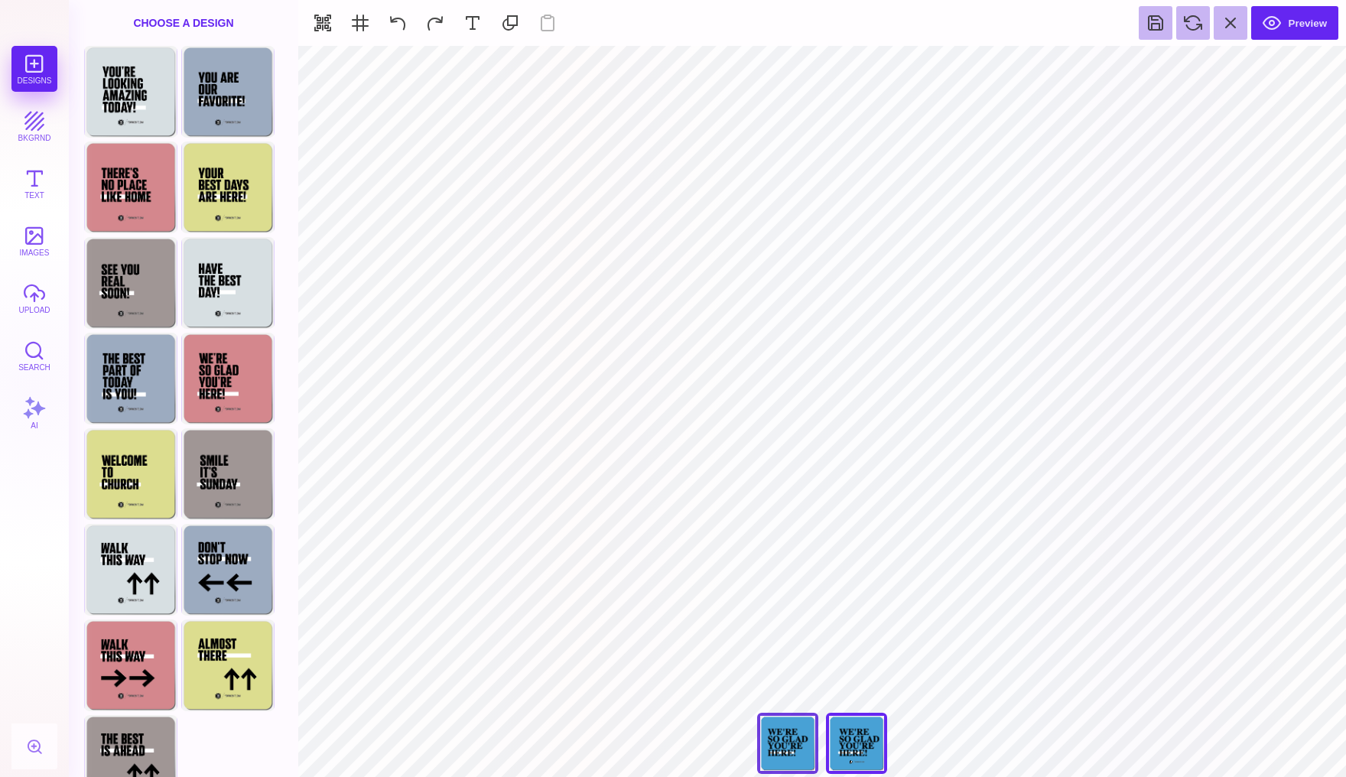
click at [808, 738] on div "We're So Glad You're Here!" at bounding box center [787, 743] width 61 height 61
click at [848, 737] on div "We're So Glad You're Here!" at bounding box center [856, 743] width 61 height 61
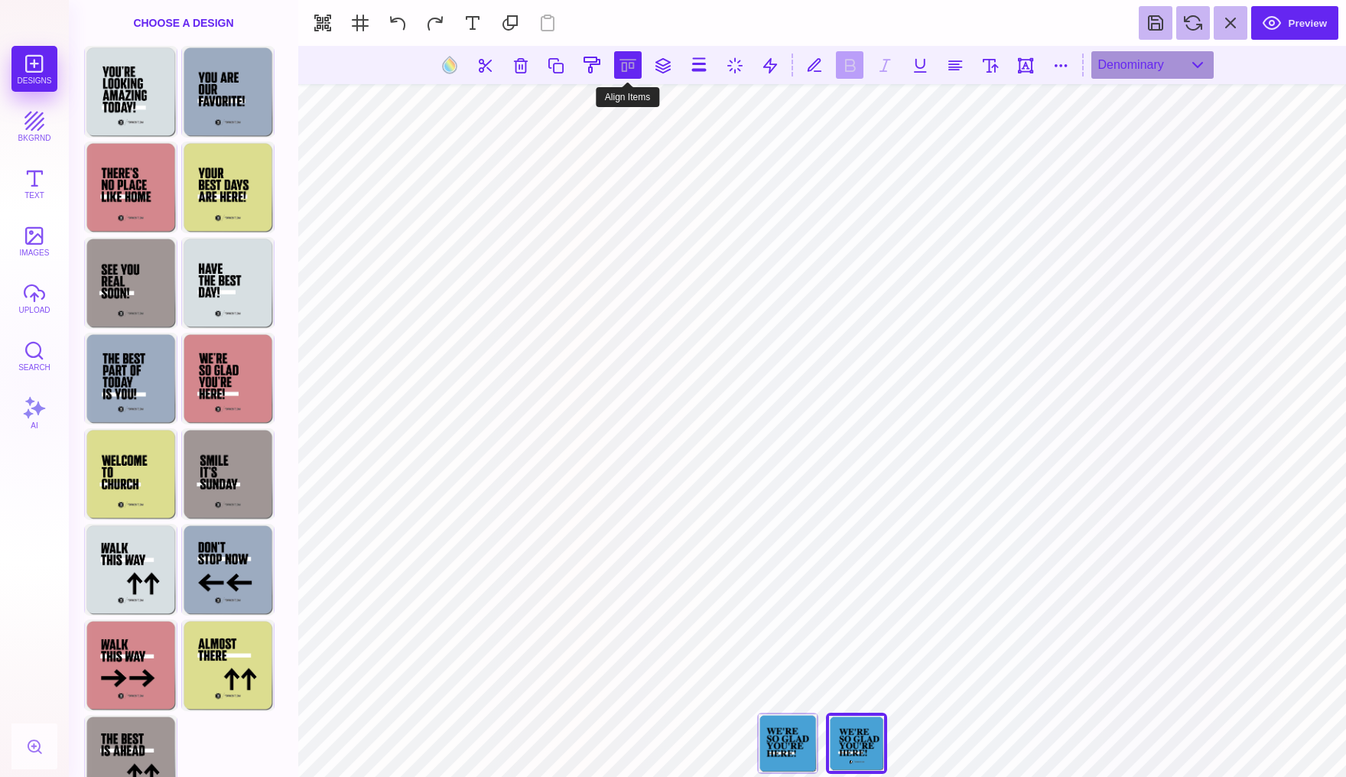
click at [625, 70] on button at bounding box center [628, 65] width 28 height 28
click at [604, 116] on button at bounding box center [610, 109] width 31 height 31
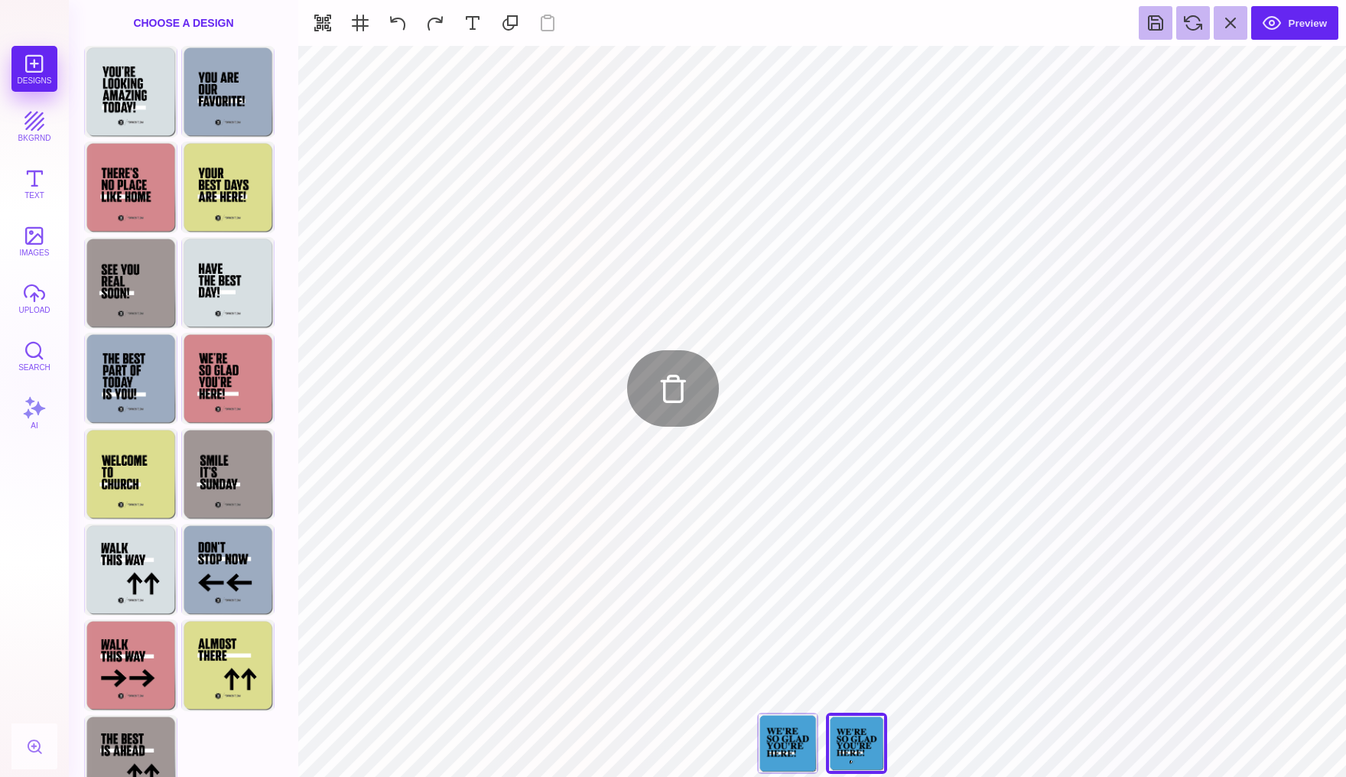
type input "#000000"
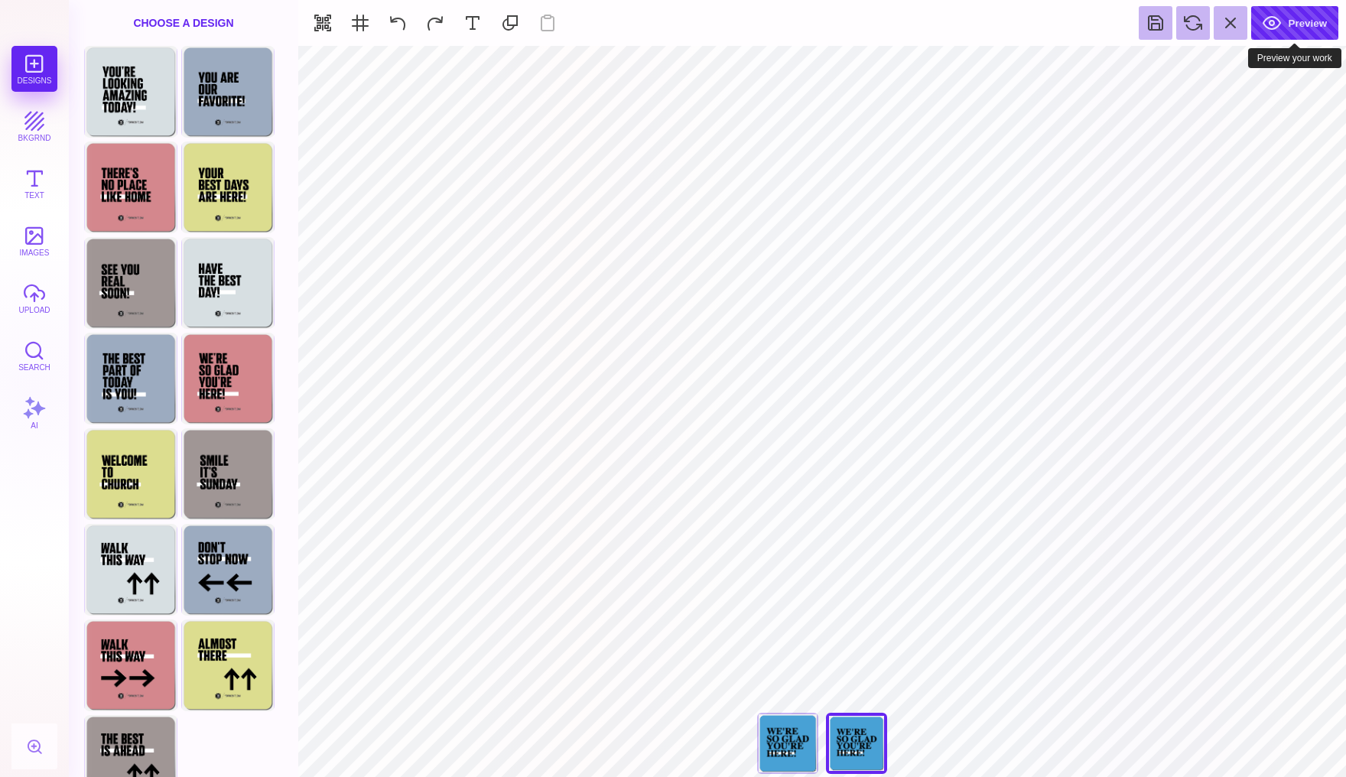
click at [1296, 19] on button "Preview" at bounding box center [1295, 23] width 87 height 34
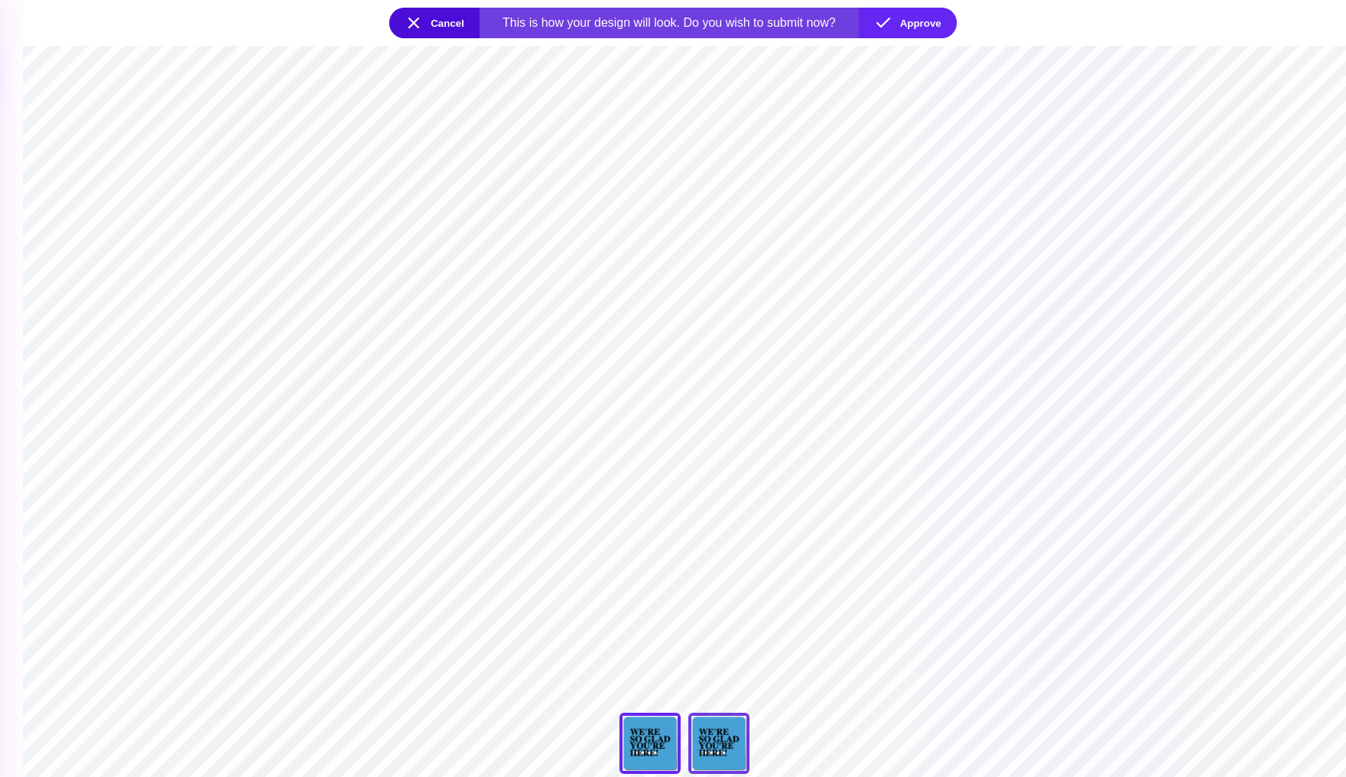
click at [713, 738] on div "We're So Glad You're Here!" at bounding box center [719, 743] width 61 height 61
click at [905, 27] on button "Approve" at bounding box center [908, 23] width 98 height 31
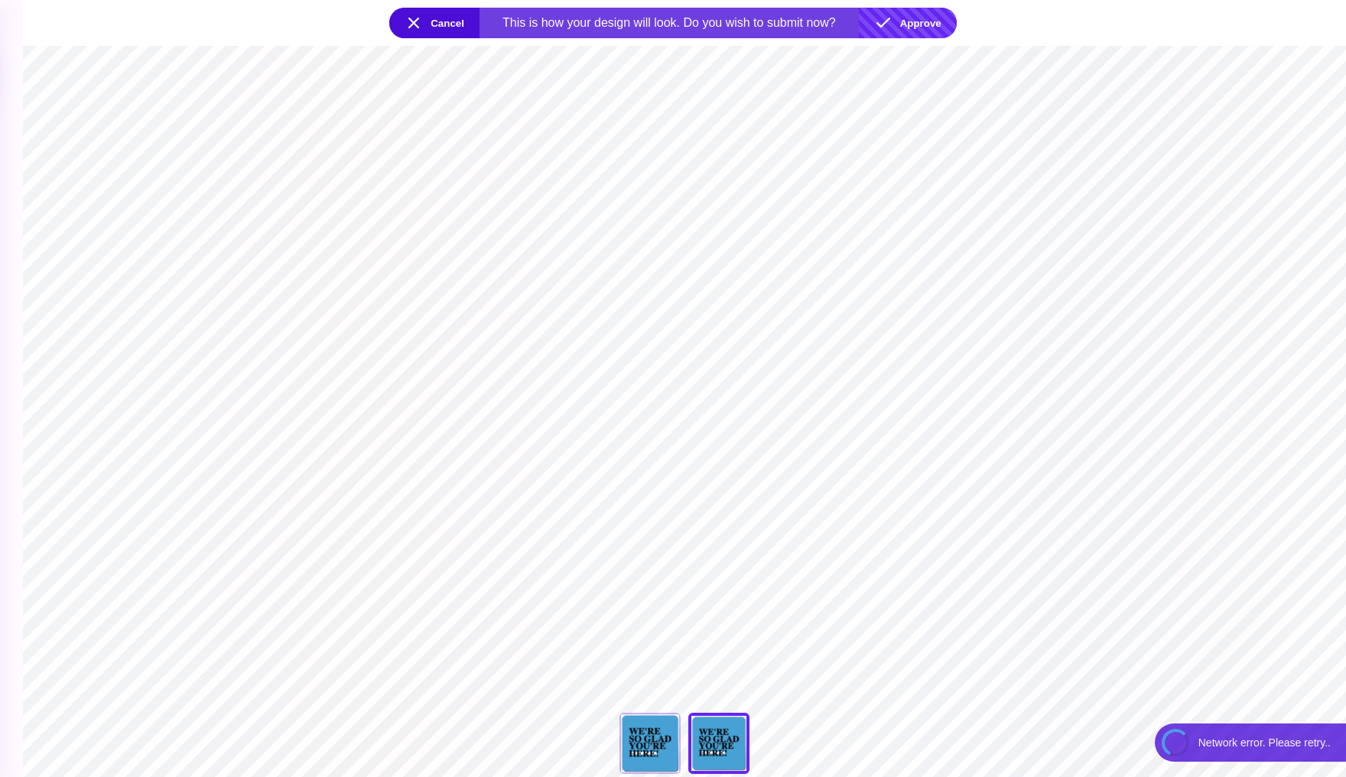
click at [904, 26] on button "Approve" at bounding box center [908, 23] width 98 height 31
click at [1104, 154] on section "**********" at bounding box center [684, 411] width 1323 height 731
click at [917, 21] on button "Approve" at bounding box center [908, 23] width 98 height 31
click at [913, 24] on button "Approve" at bounding box center [908, 23] width 98 height 31
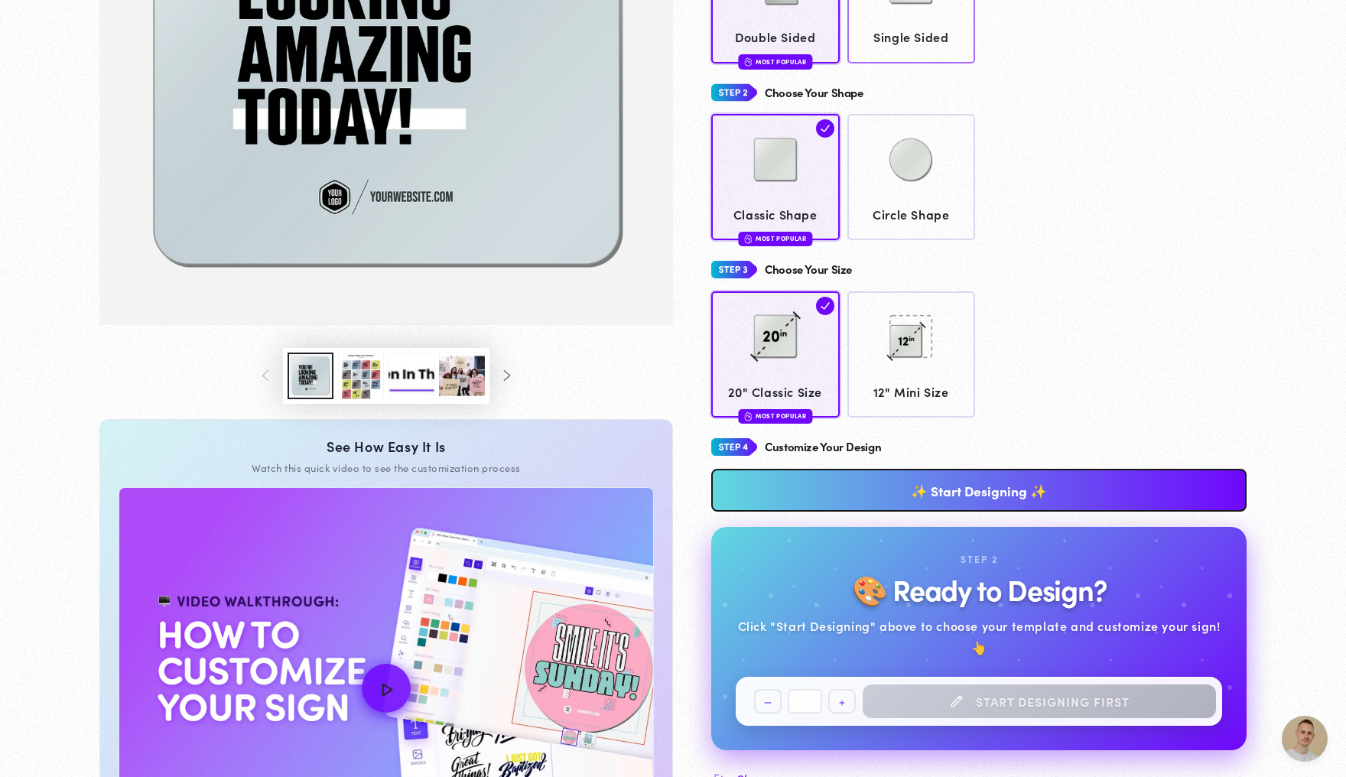
scroll to position [431, 0]
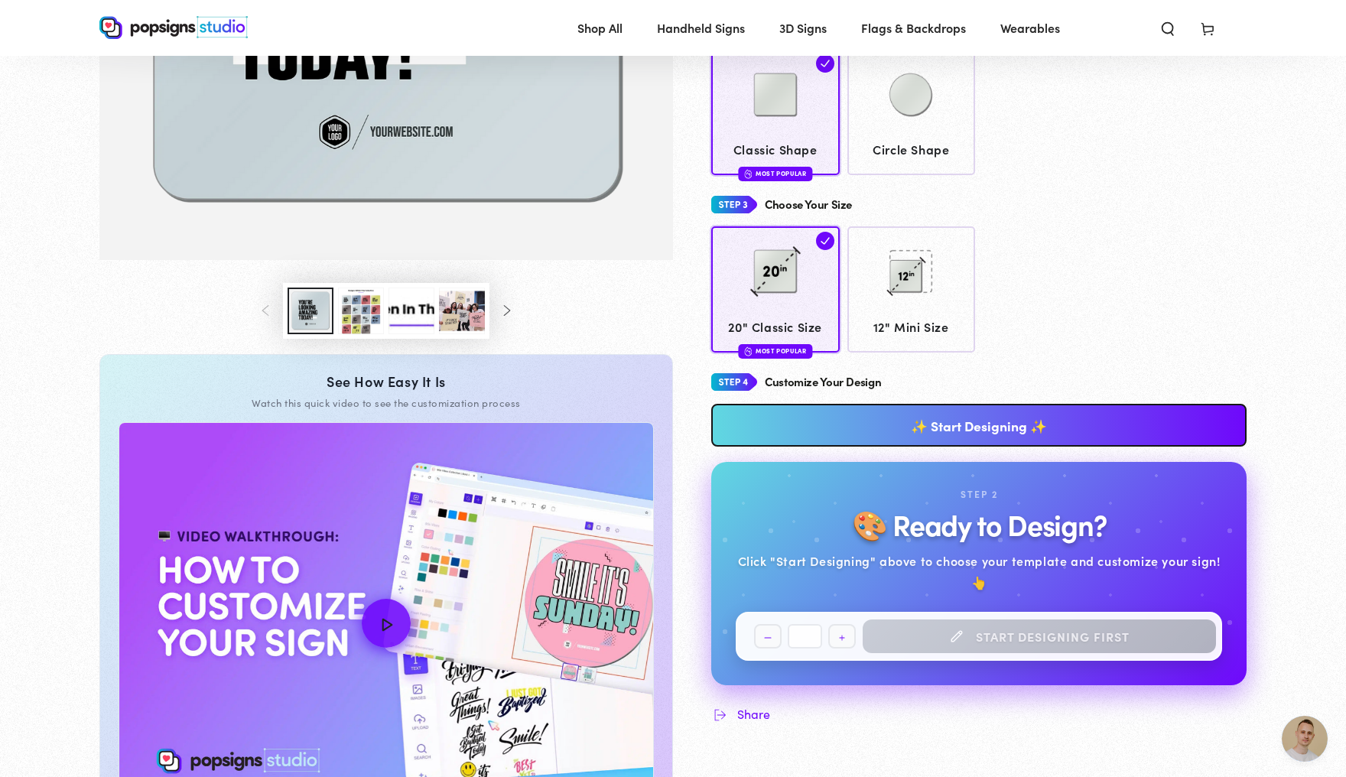
click at [946, 425] on link "✨ Start Designing ✨" at bounding box center [979, 425] width 536 height 43
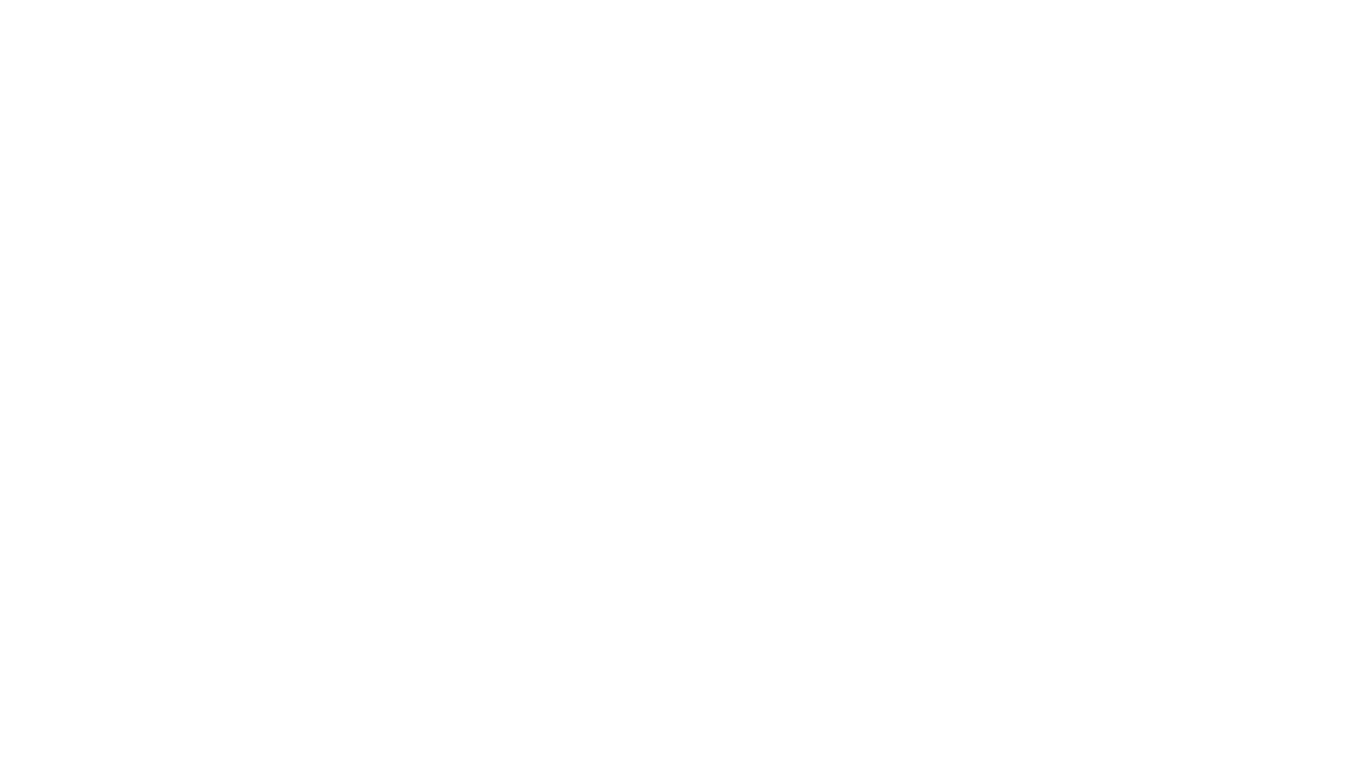
scroll to position [0, 0]
type textarea "An ancient tree with a door leading to a magical world"
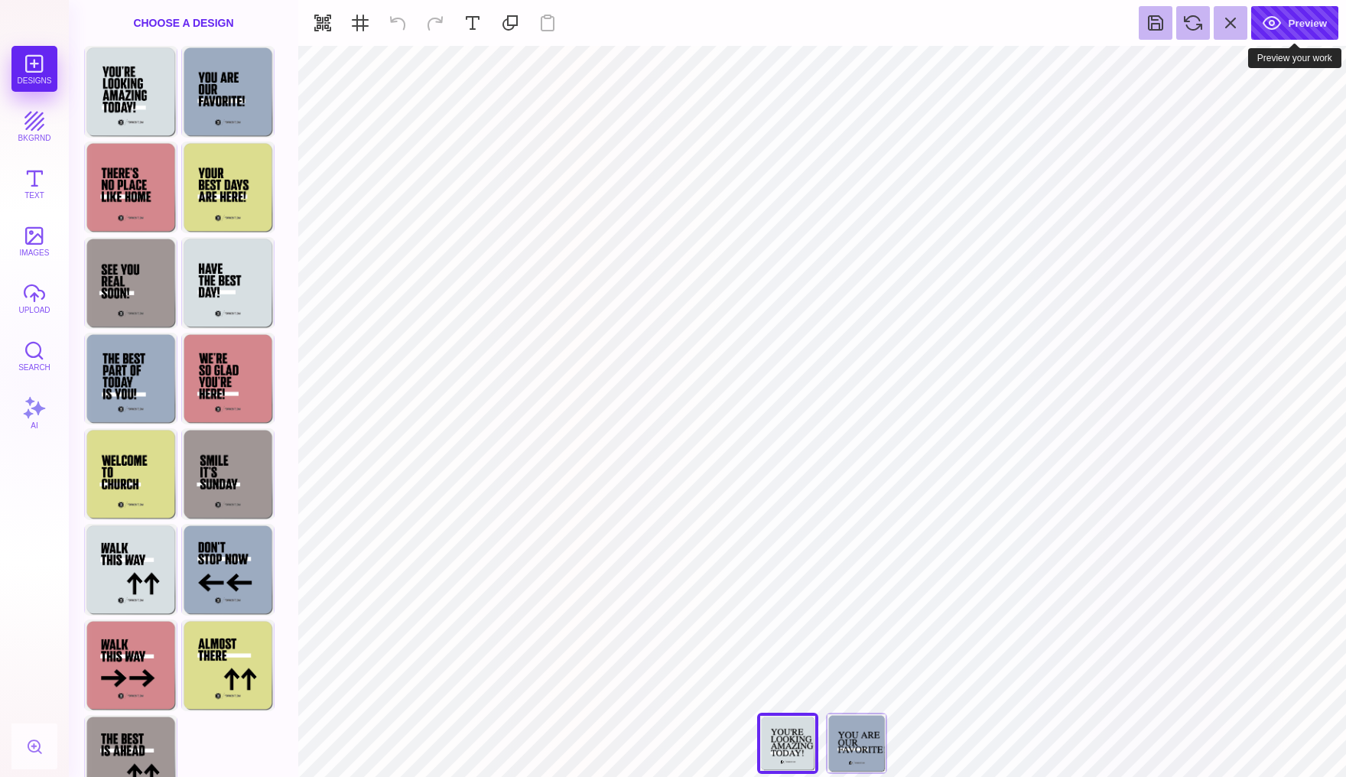
click at [1274, 27] on button "Preview" at bounding box center [1295, 23] width 87 height 34
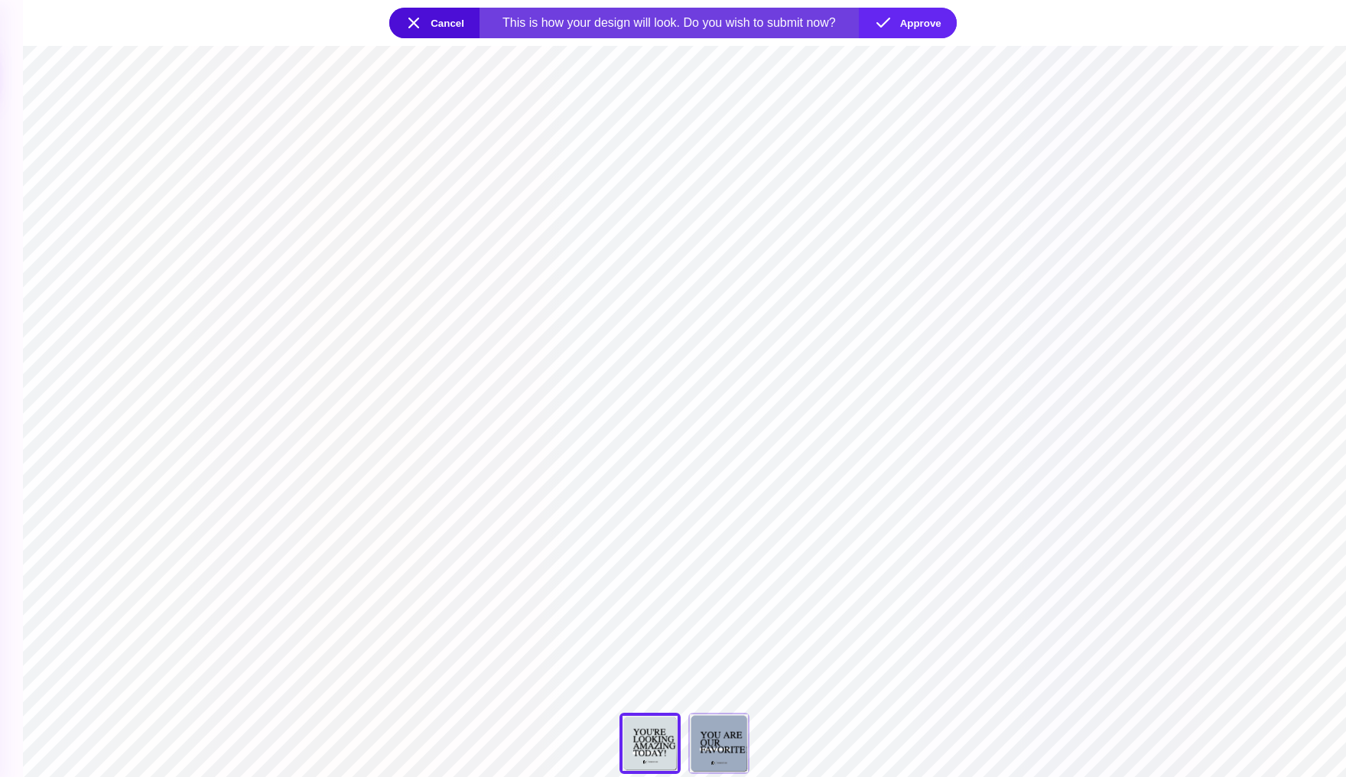
click at [426, 22] on button "Cancel" at bounding box center [434, 23] width 90 height 31
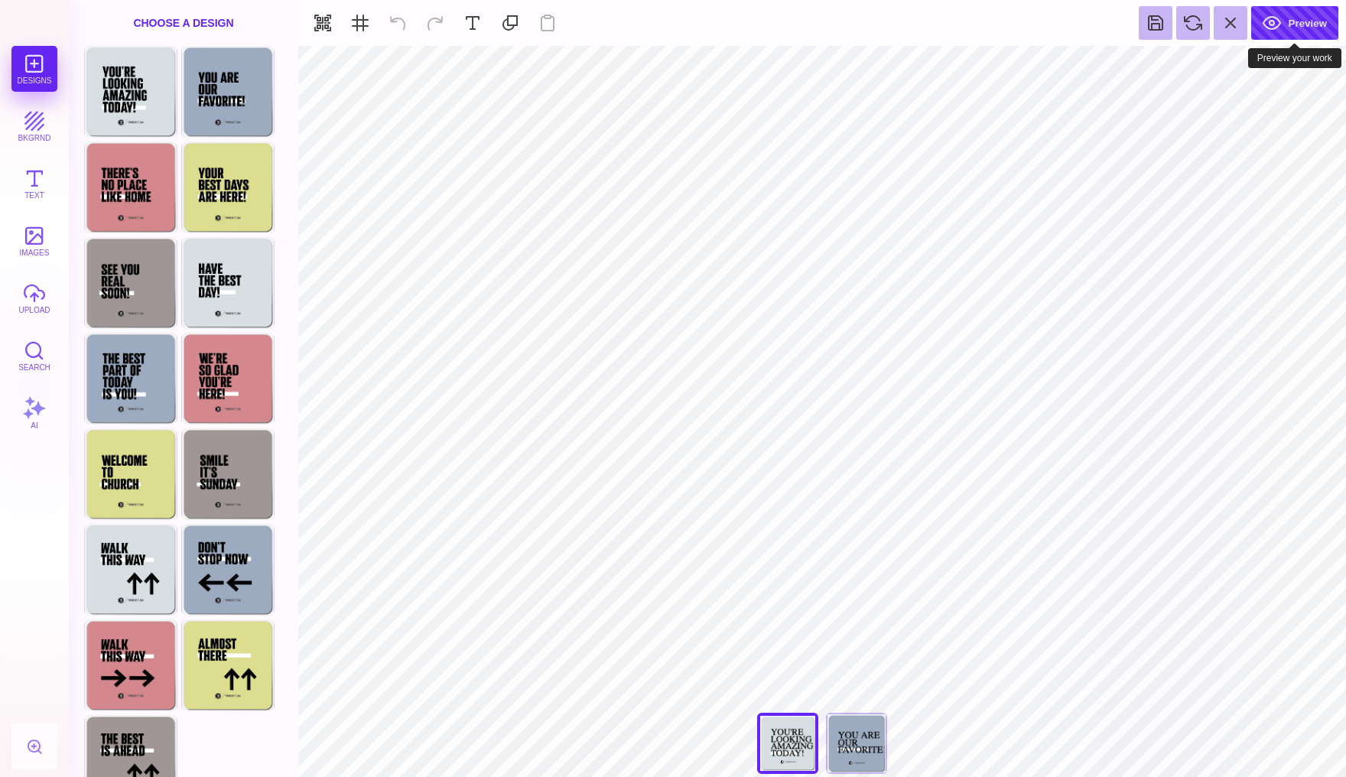
click at [1289, 28] on button "Preview" at bounding box center [1295, 23] width 87 height 34
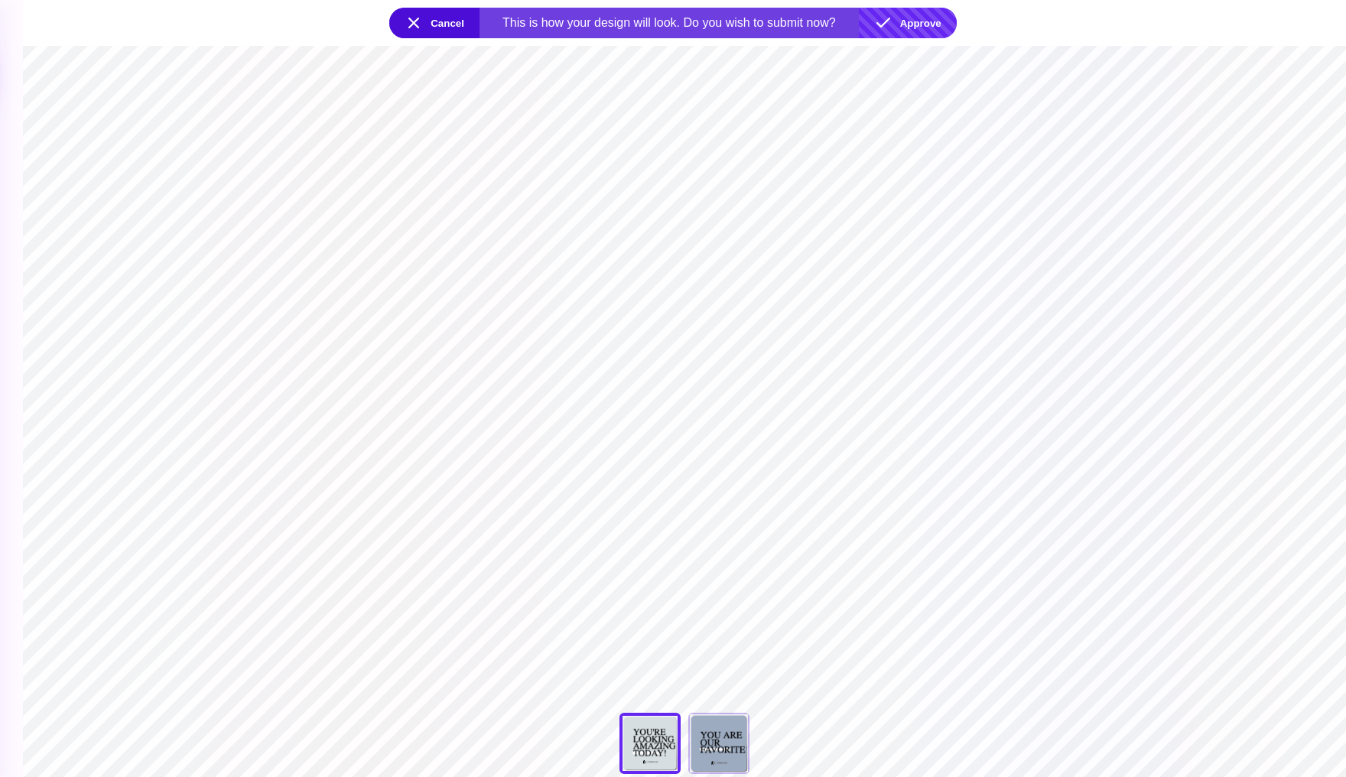
click at [900, 19] on button "Approve" at bounding box center [908, 23] width 98 height 31
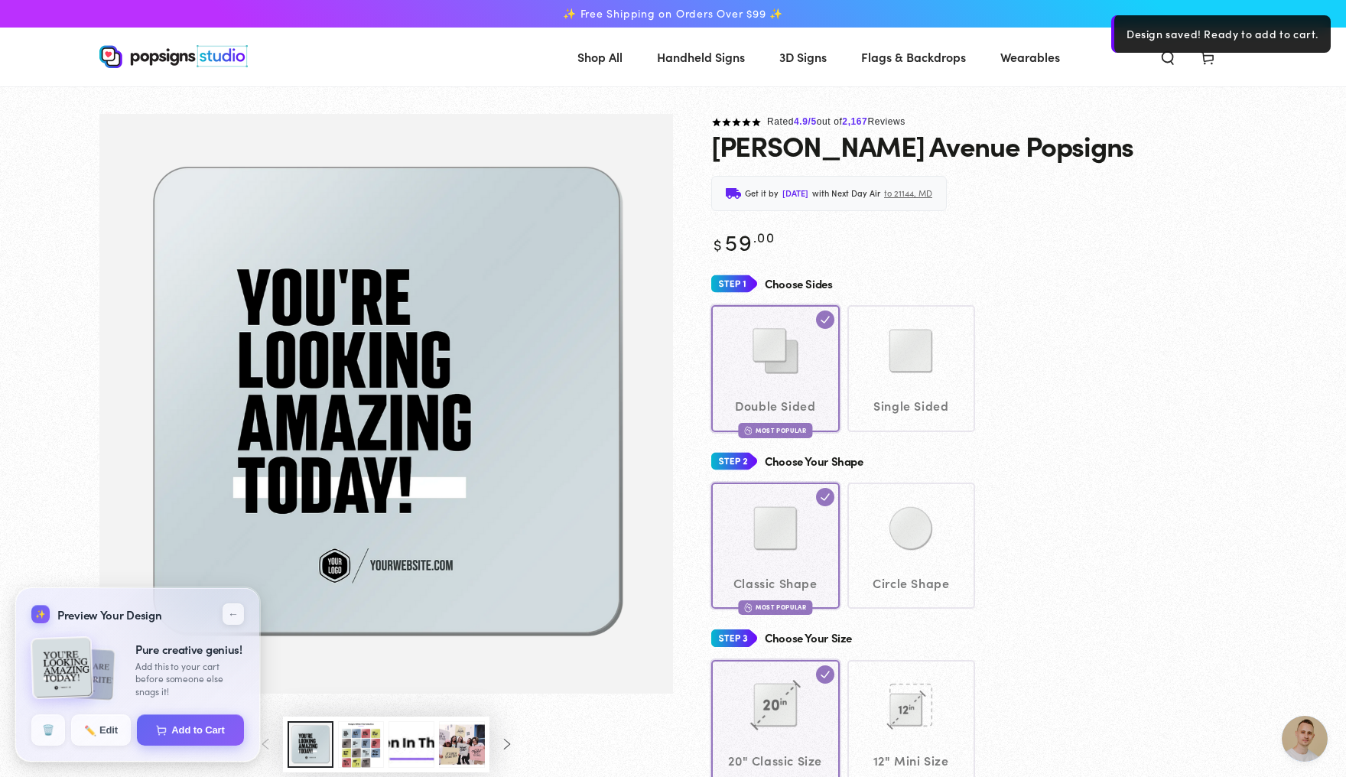
click at [1245, 82] on header "Shop All Shop All Shop By Product Shop By Product Shop By Category" at bounding box center [673, 57] width 1224 height 59
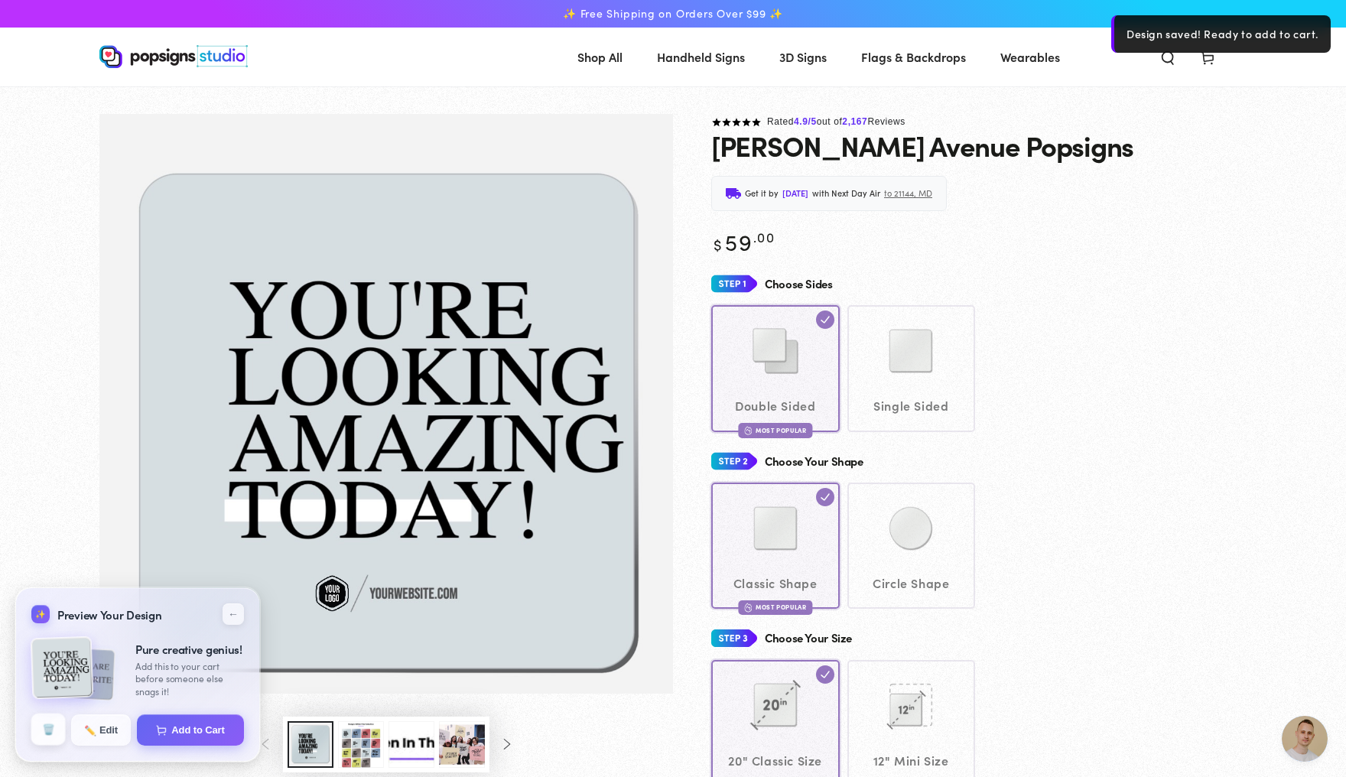
click at [34, 730] on button "🗑️" at bounding box center [48, 730] width 34 height 32
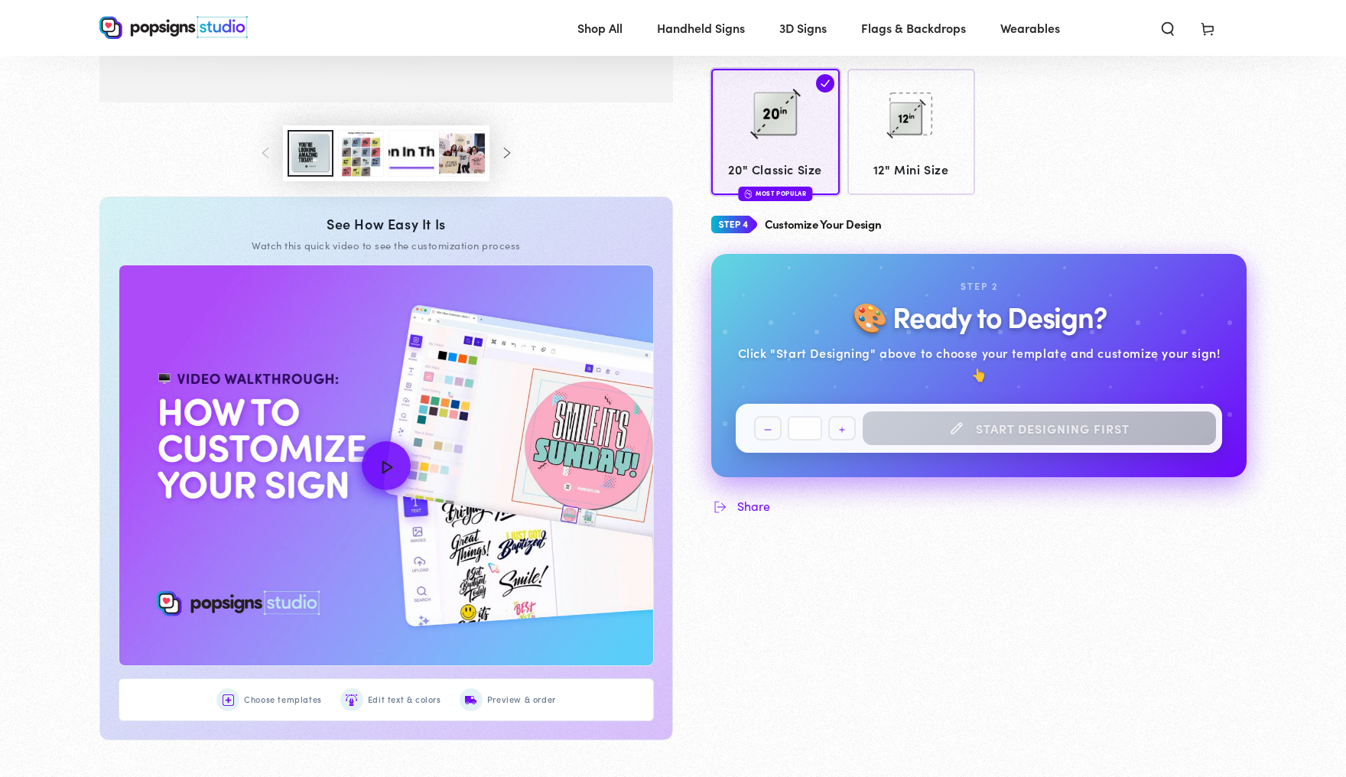
scroll to position [584, 0]
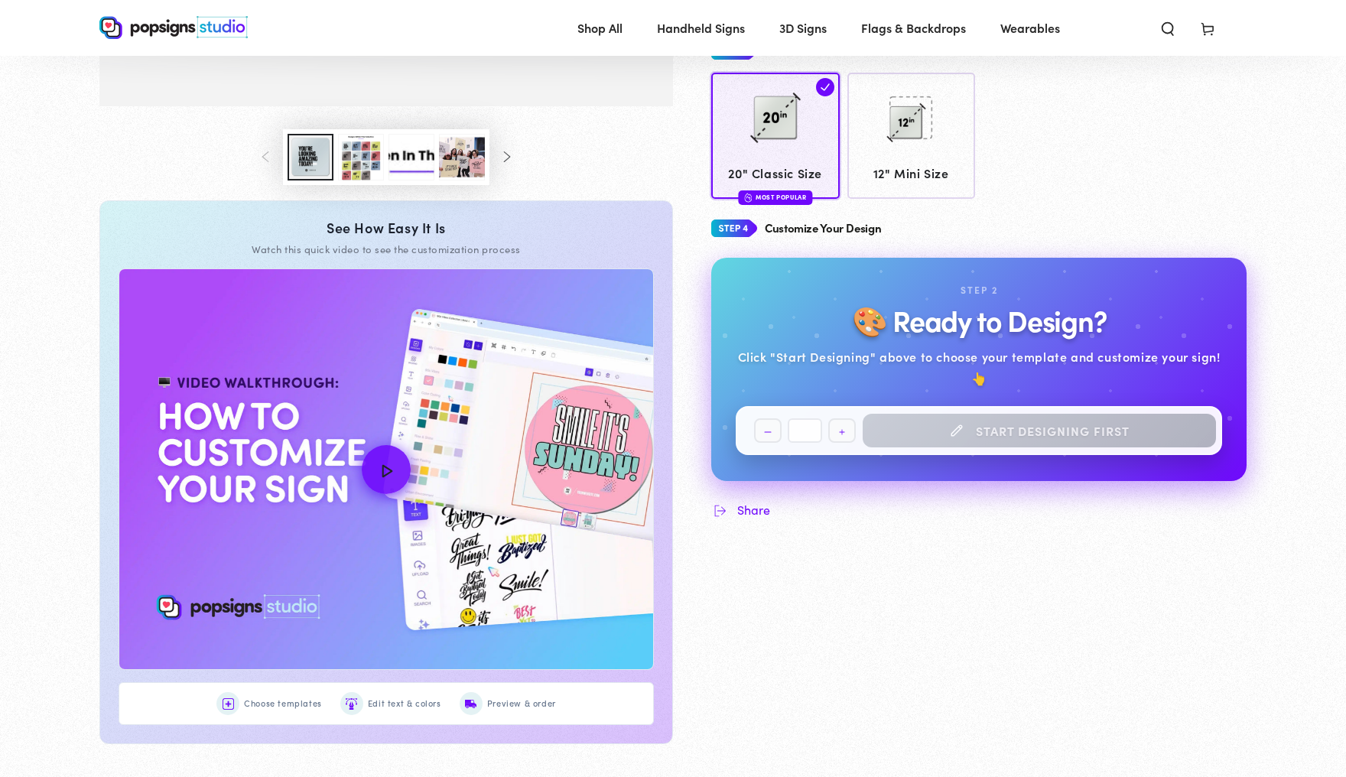
click at [961, 430] on div "Quantity Decrease quantity for Ambrose Avenue Popsigns * Increase quantity for …" at bounding box center [979, 430] width 487 height 49
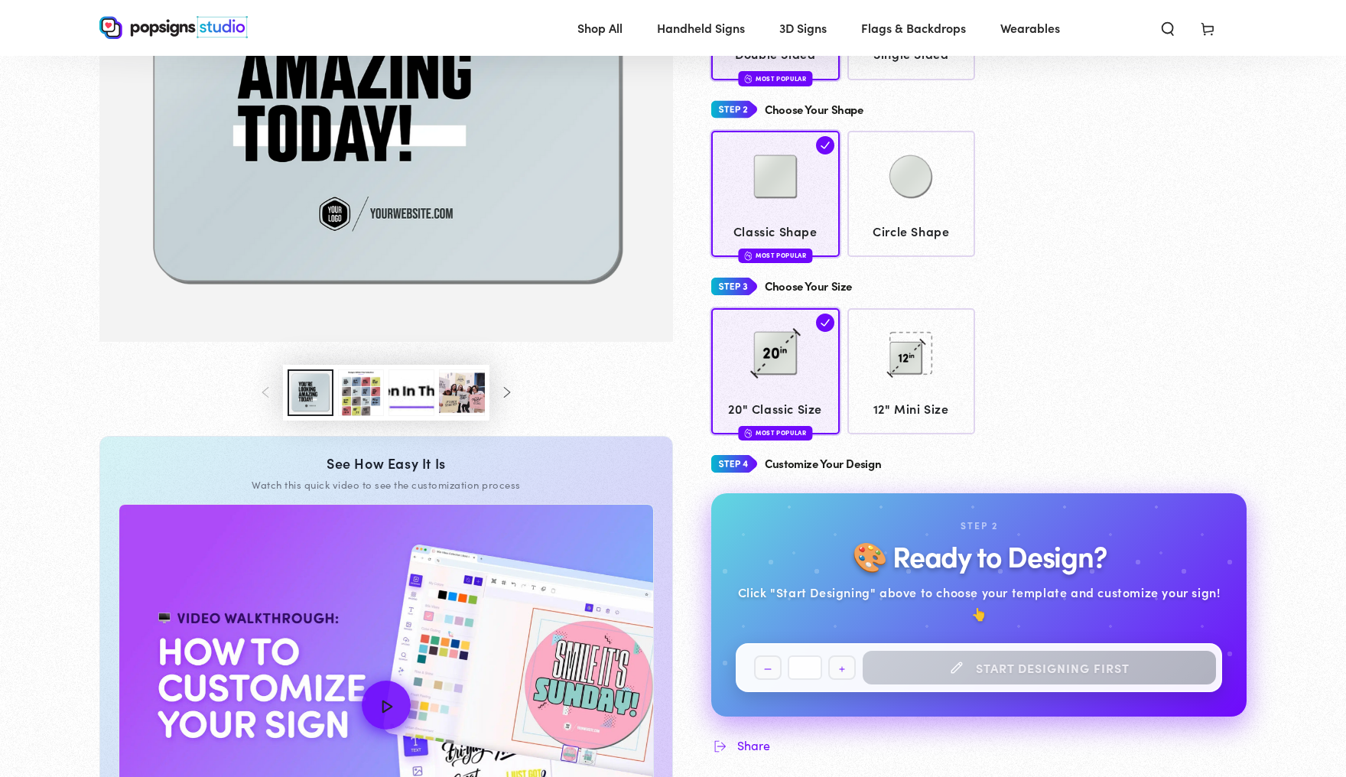
scroll to position [368, 0]
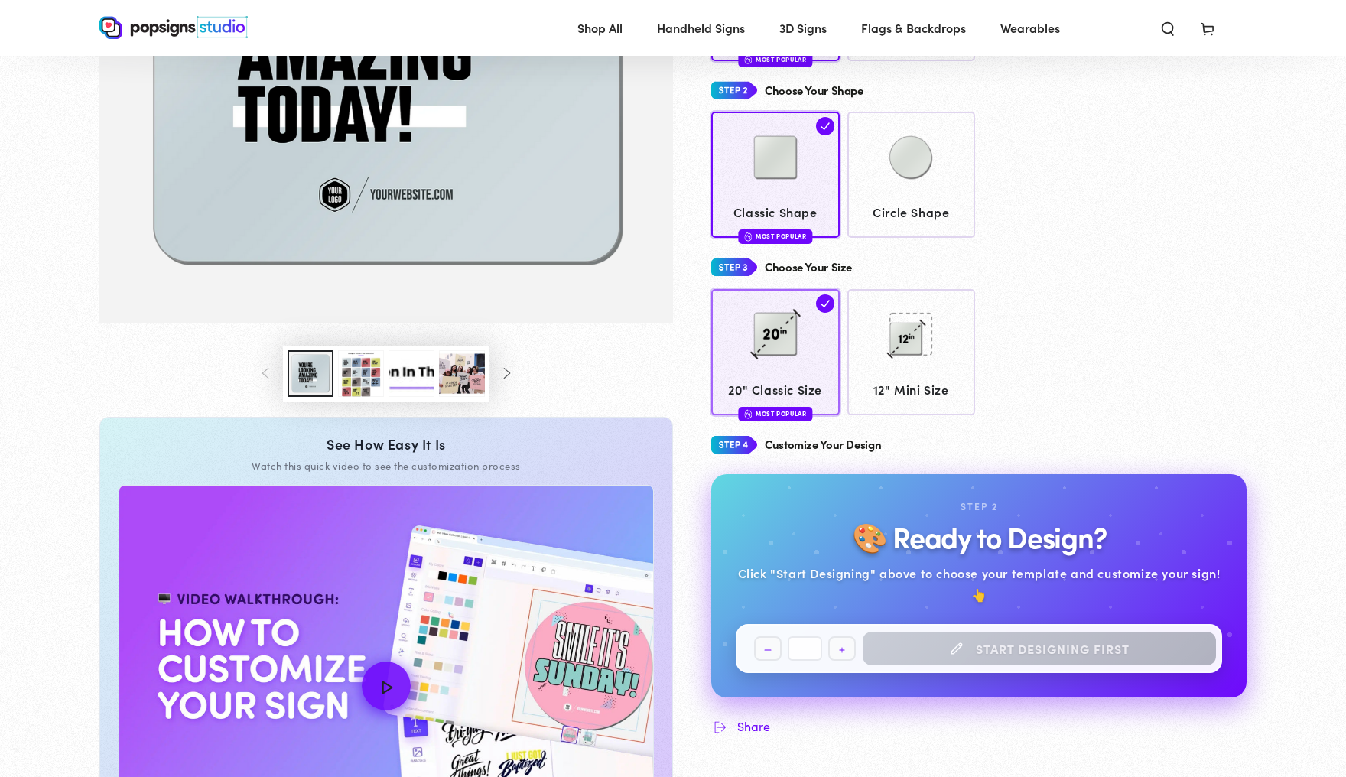
click at [781, 366] on img at bounding box center [775, 334] width 77 height 77
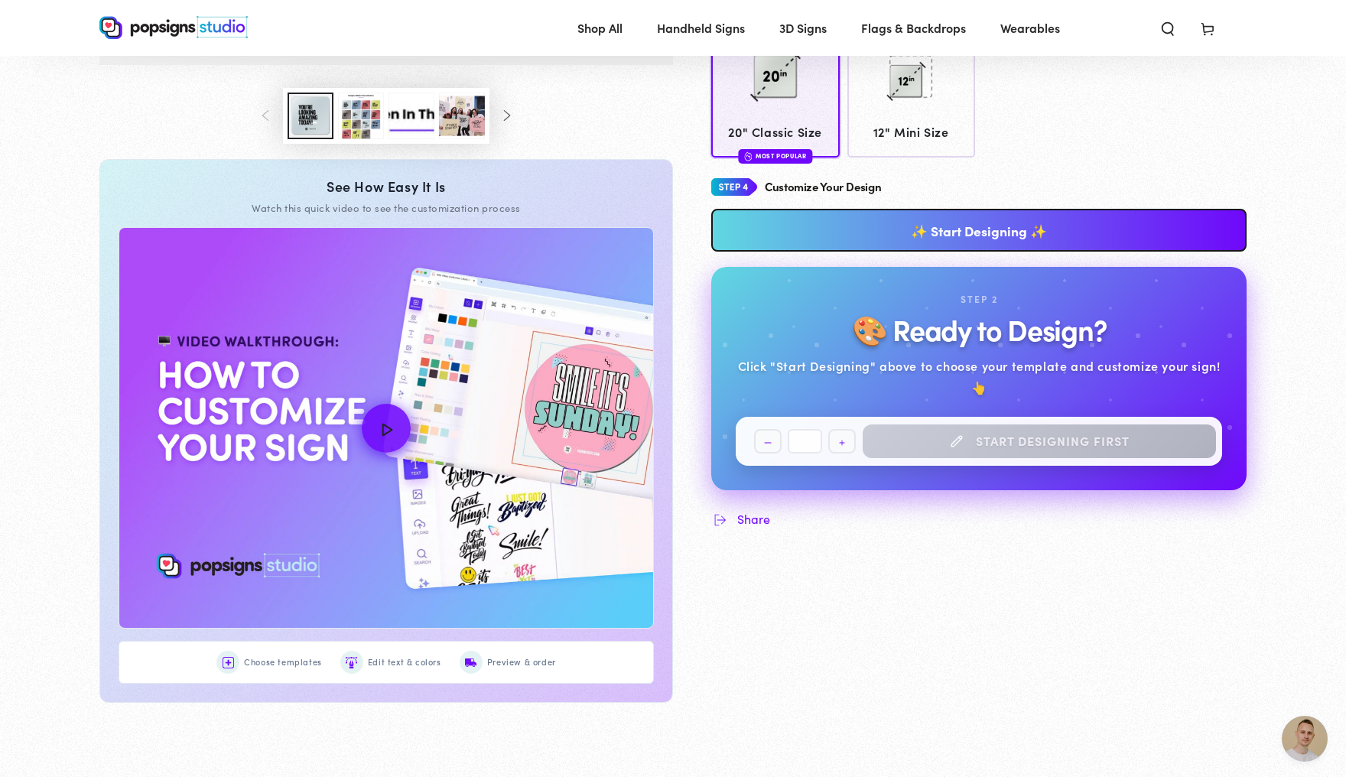
scroll to position [4047, 0]
click at [935, 249] on link "✨ Start Designing ✨" at bounding box center [979, 230] width 536 height 43
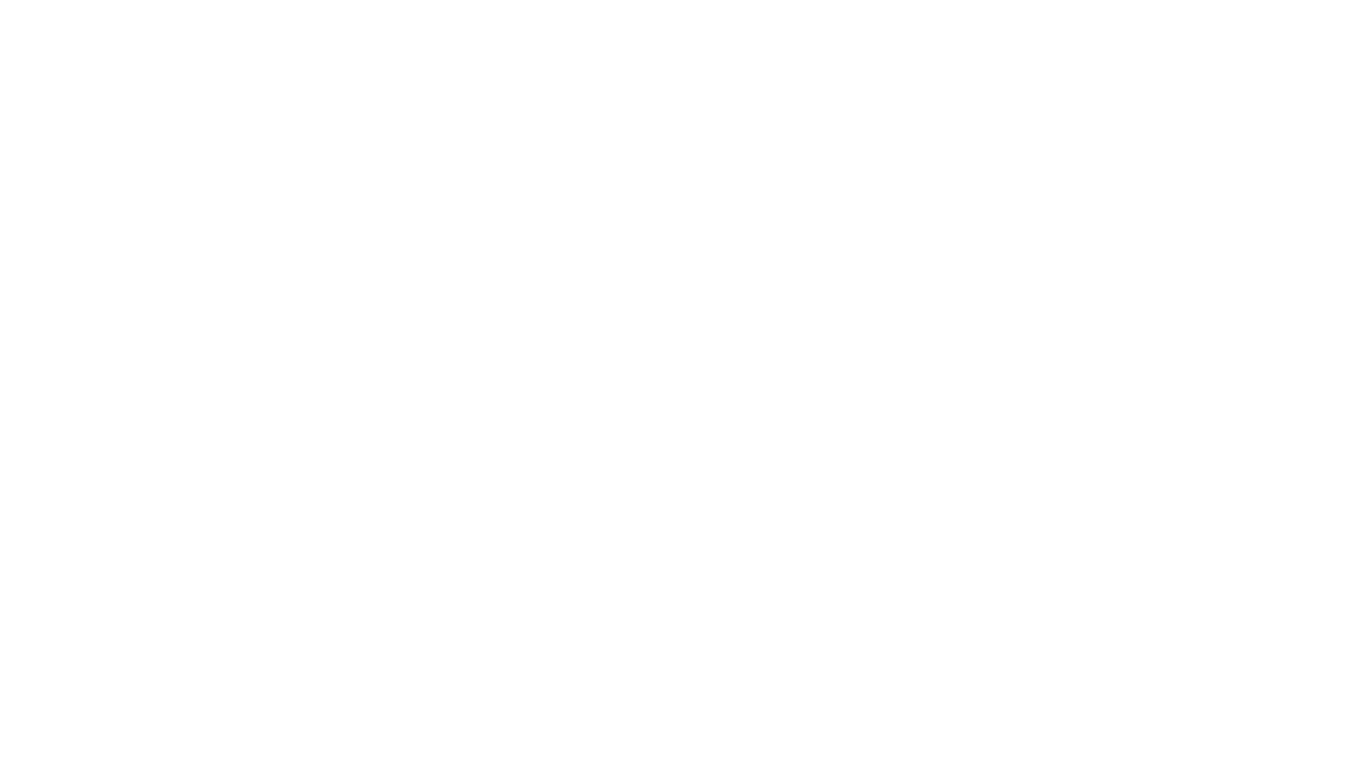
scroll to position [0, 0]
type textarea "An ancient tree with a door leading to a magical world"
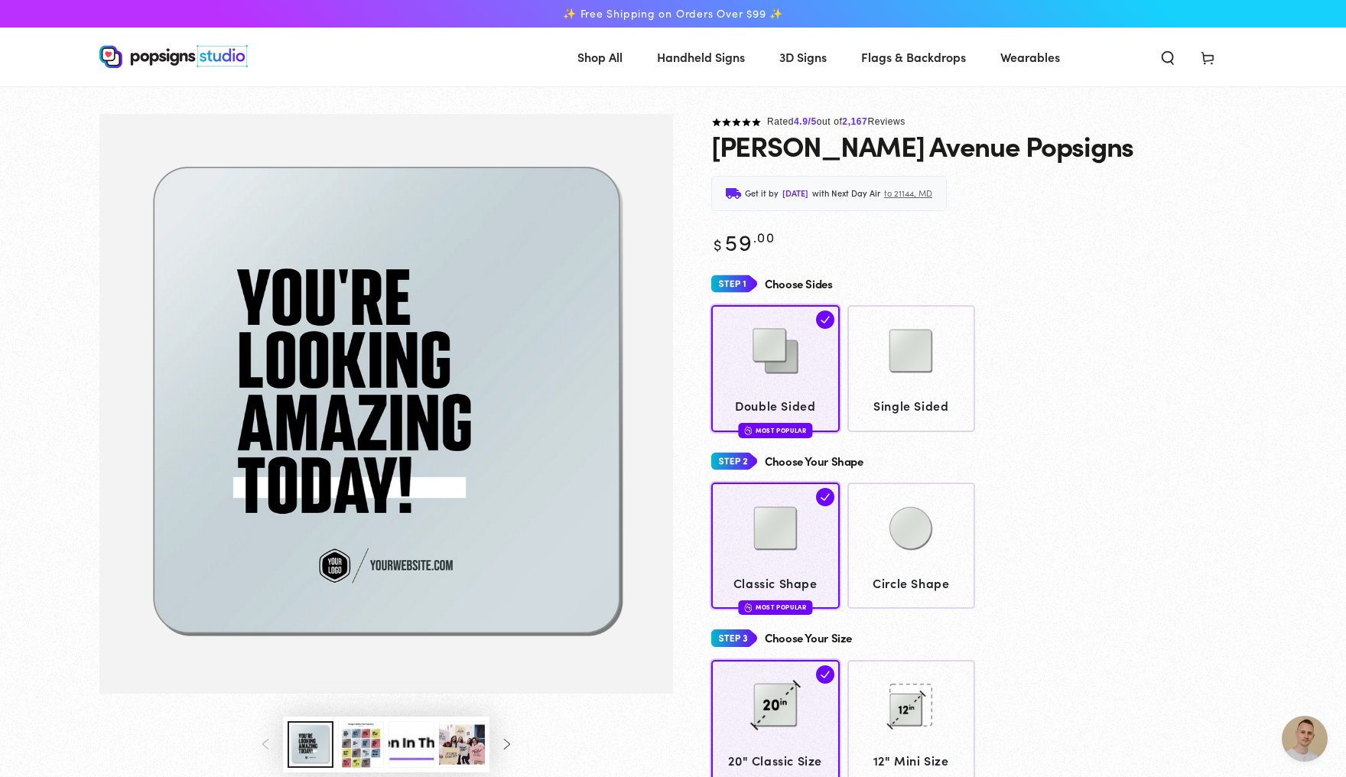
scroll to position [4046, 0]
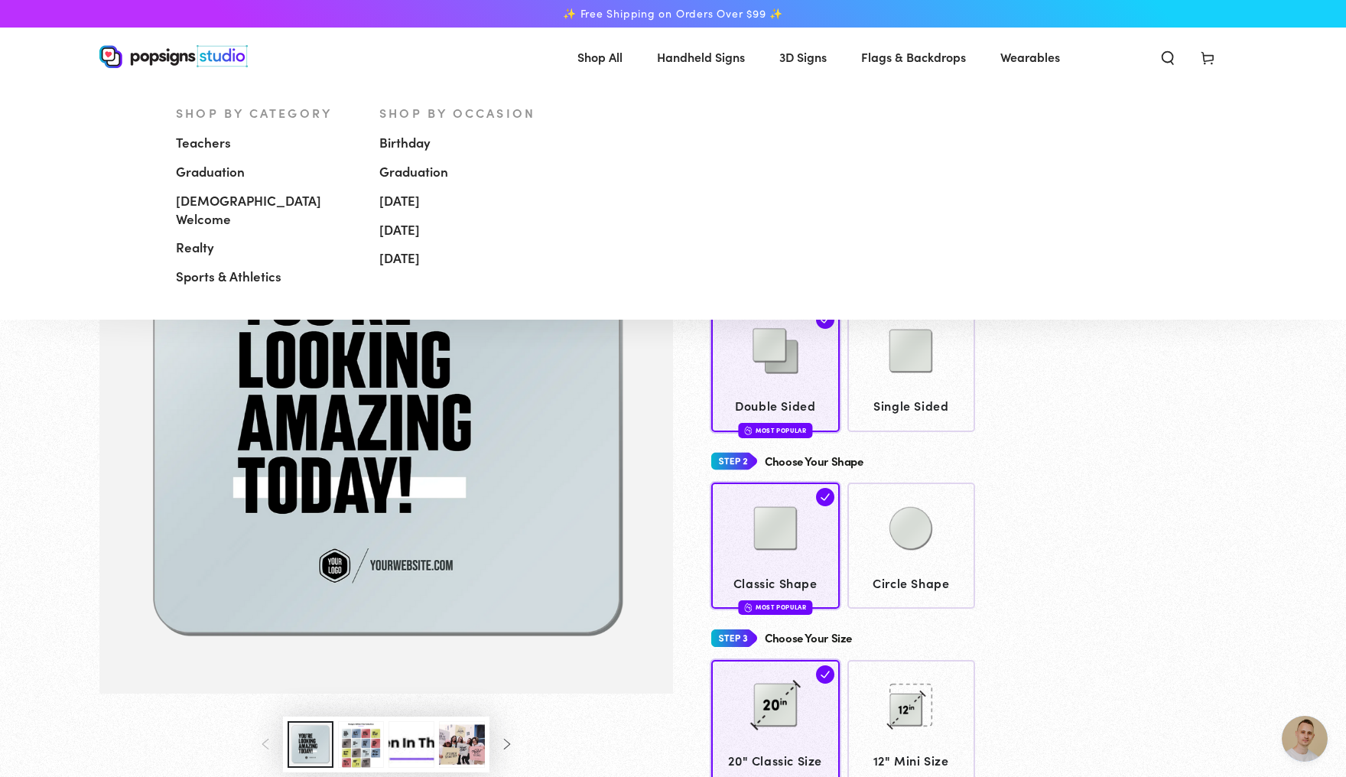
click at [216, 198] on span "[DEMOGRAPHIC_DATA] Welcome" at bounding box center [266, 210] width 181 height 37
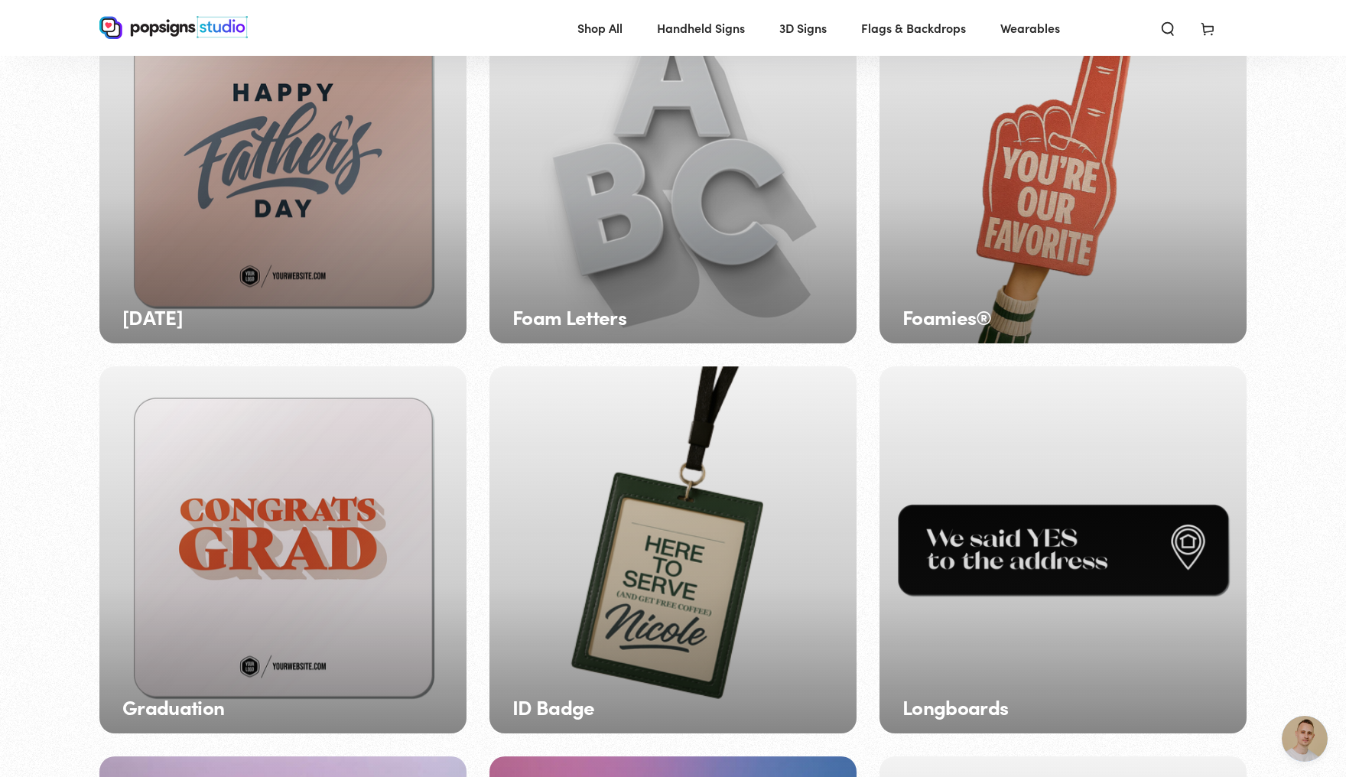
scroll to position [614, 0]
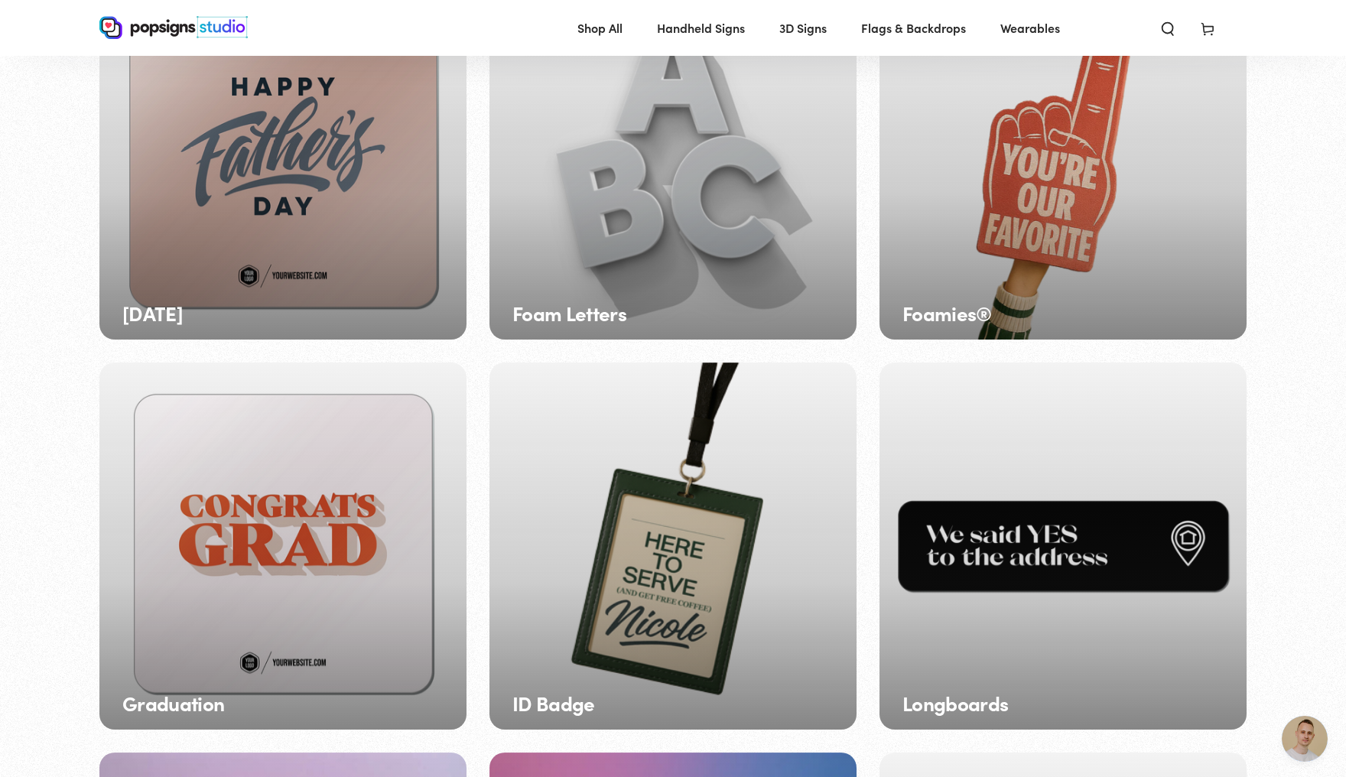
click at [210, 200] on div "[DATE]" at bounding box center [282, 155] width 367 height 367
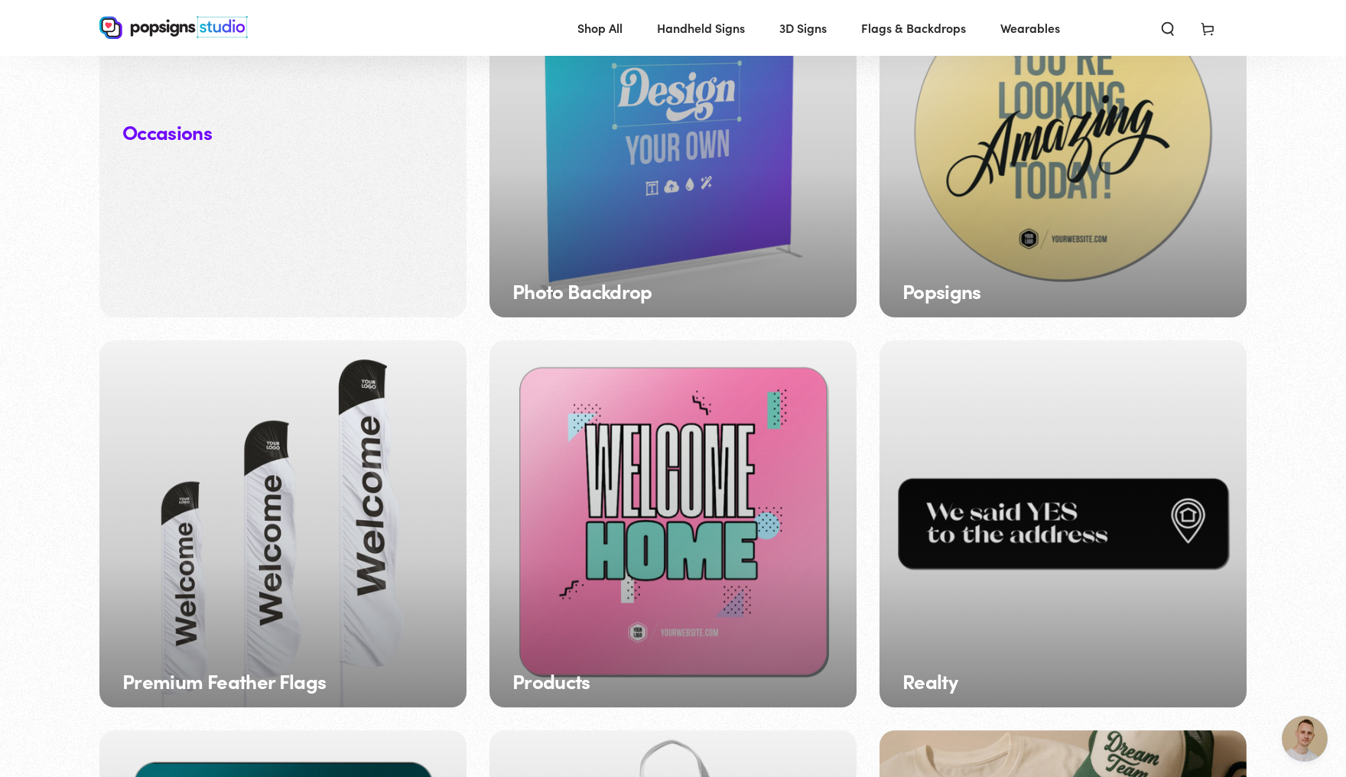
scroll to position [1746, 0]
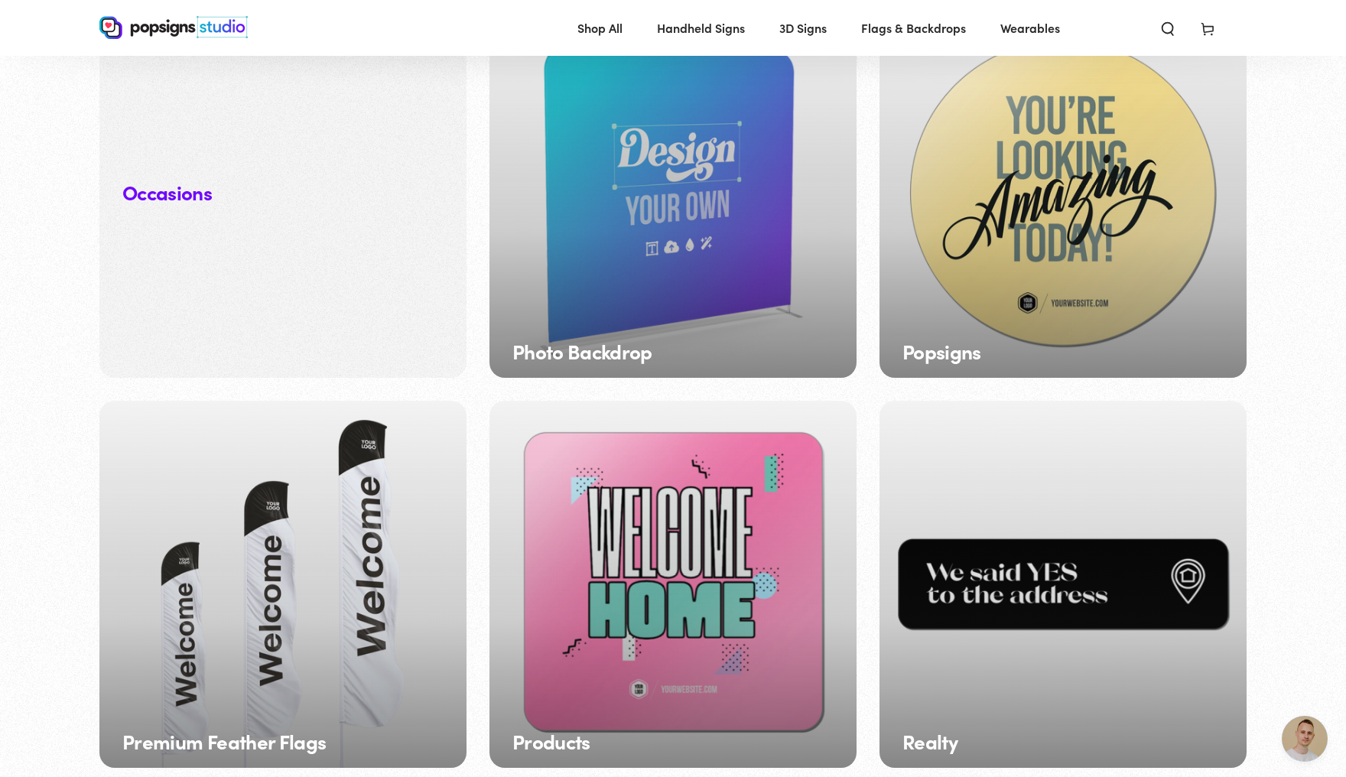
click at [1120, 378] on div "Popsigns" at bounding box center [1063, 194] width 367 height 367
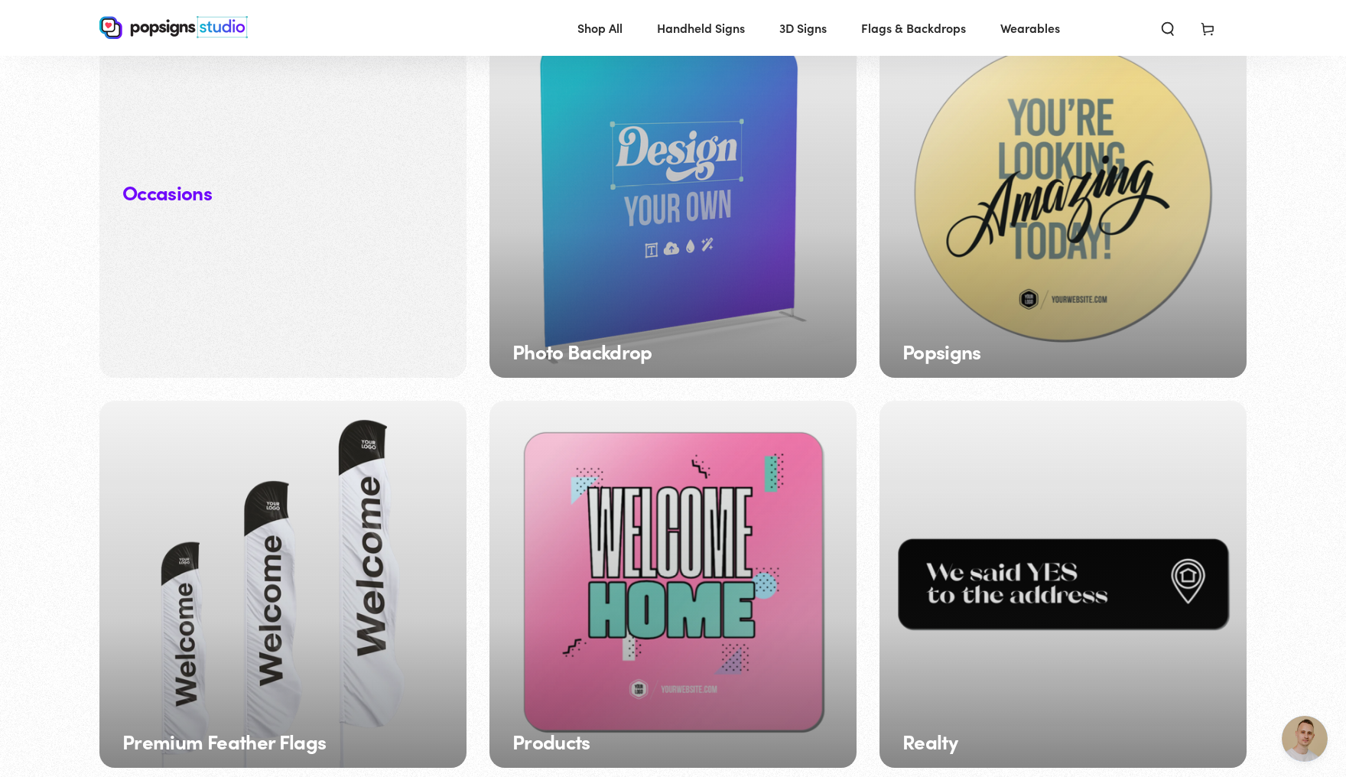
click at [695, 378] on div "Photo Backdrop" at bounding box center [673, 194] width 367 height 367
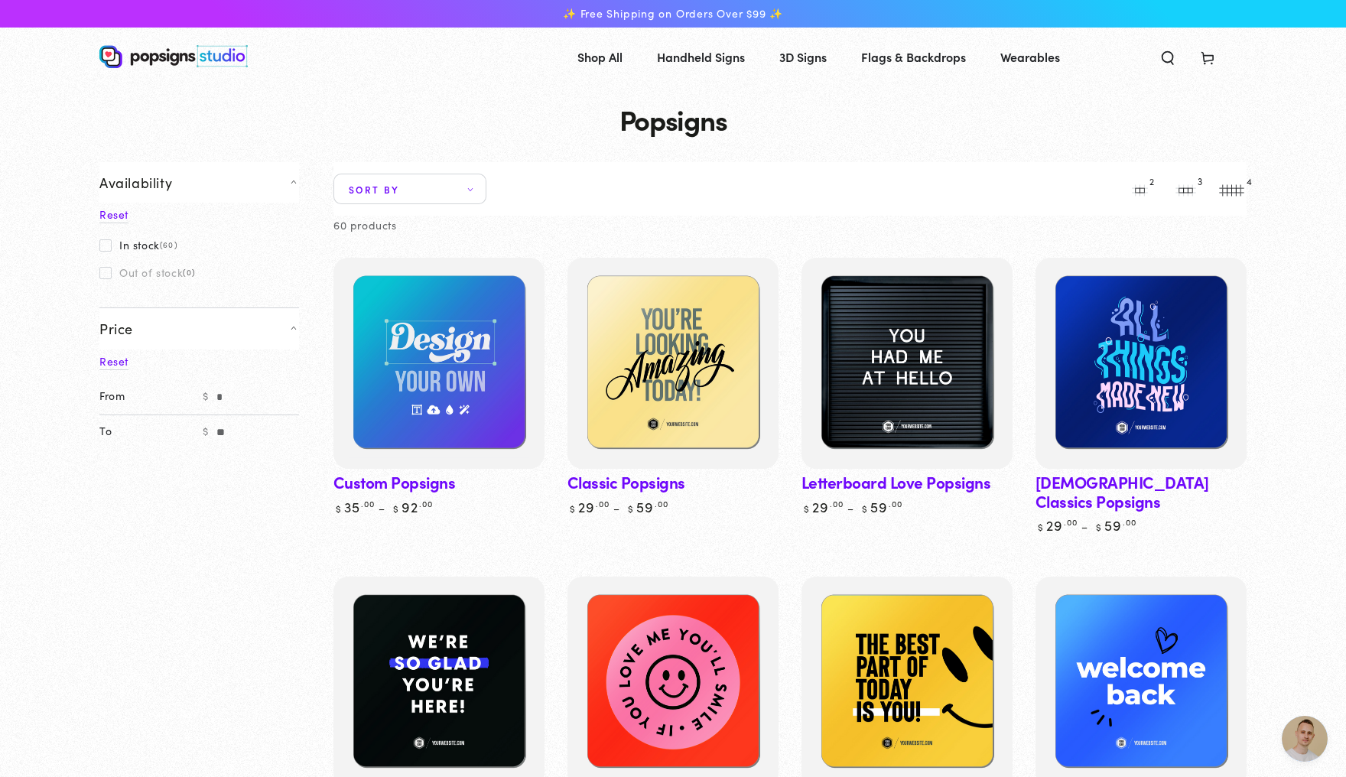
scroll to position [4045, 0]
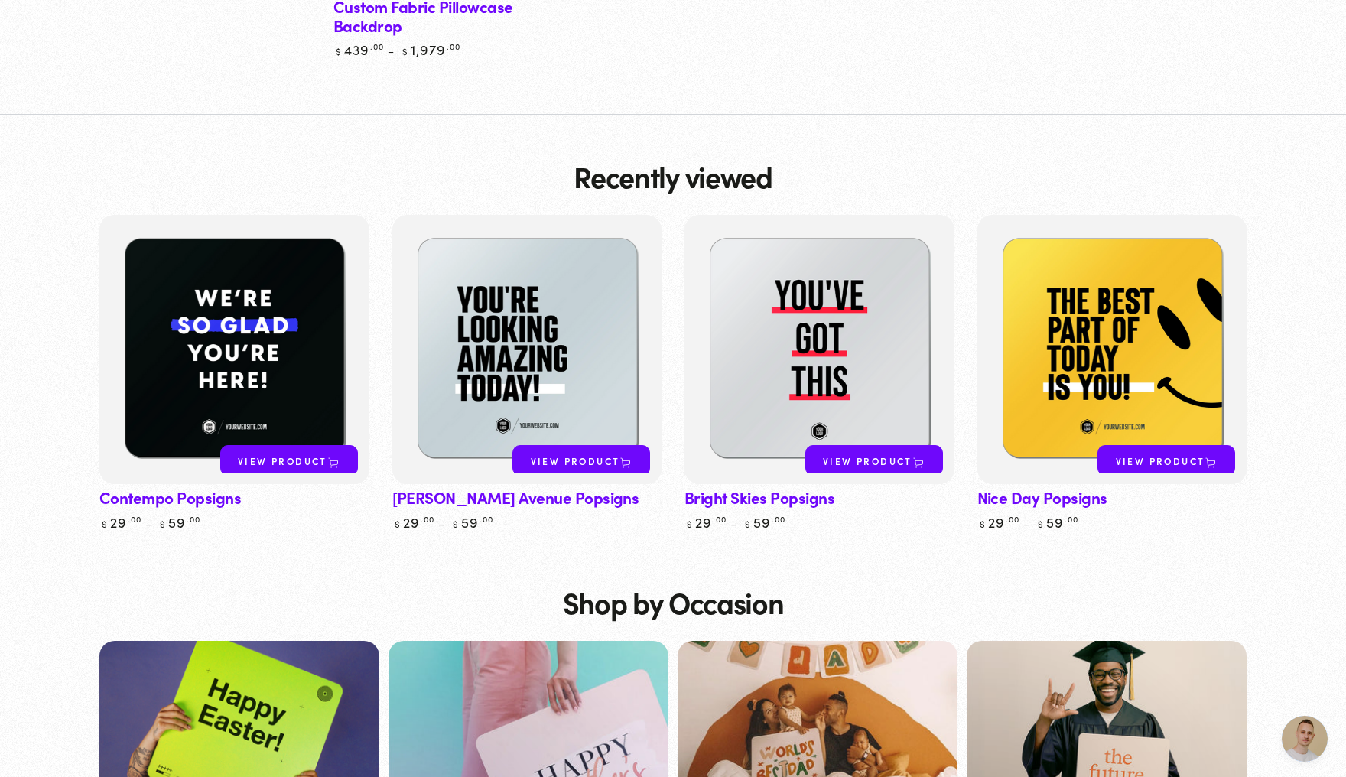
scroll to position [557, 0]
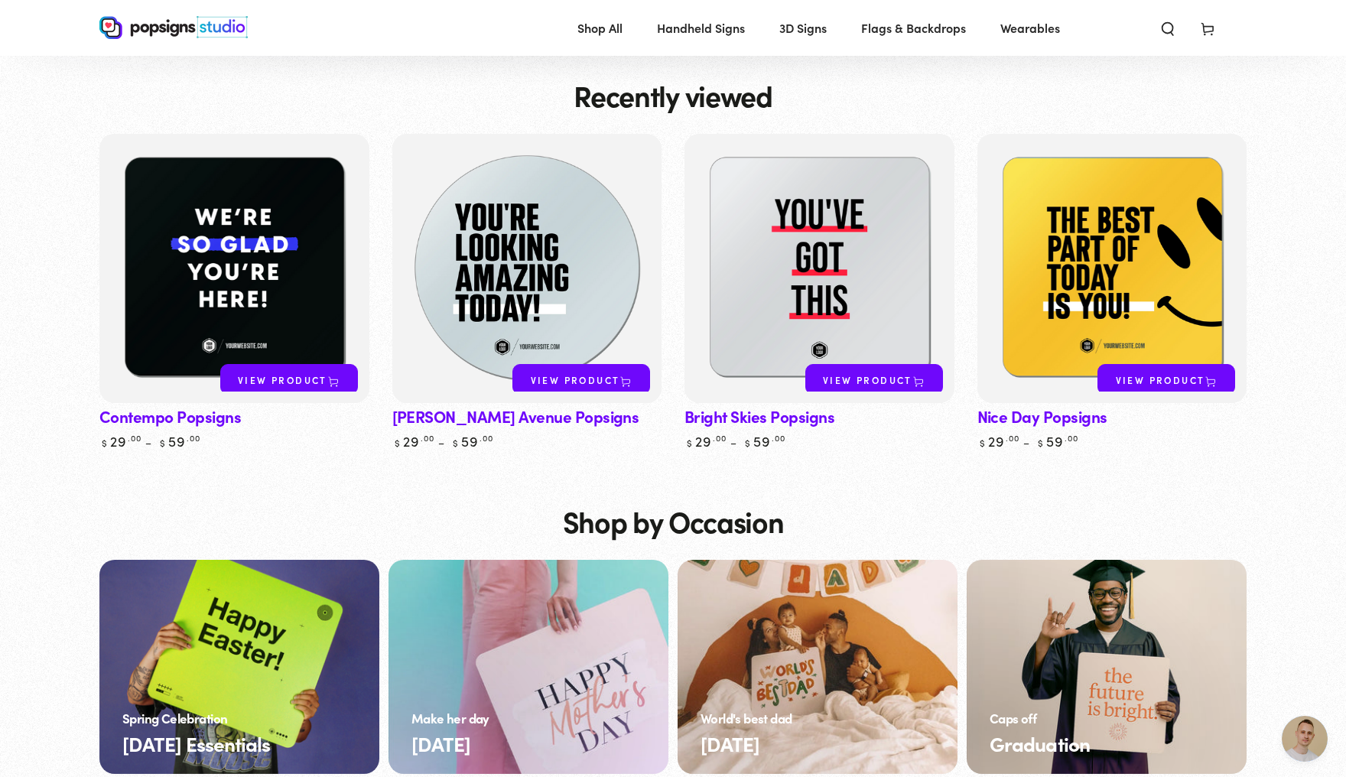
click at [575, 298] on img at bounding box center [527, 269] width 278 height 278
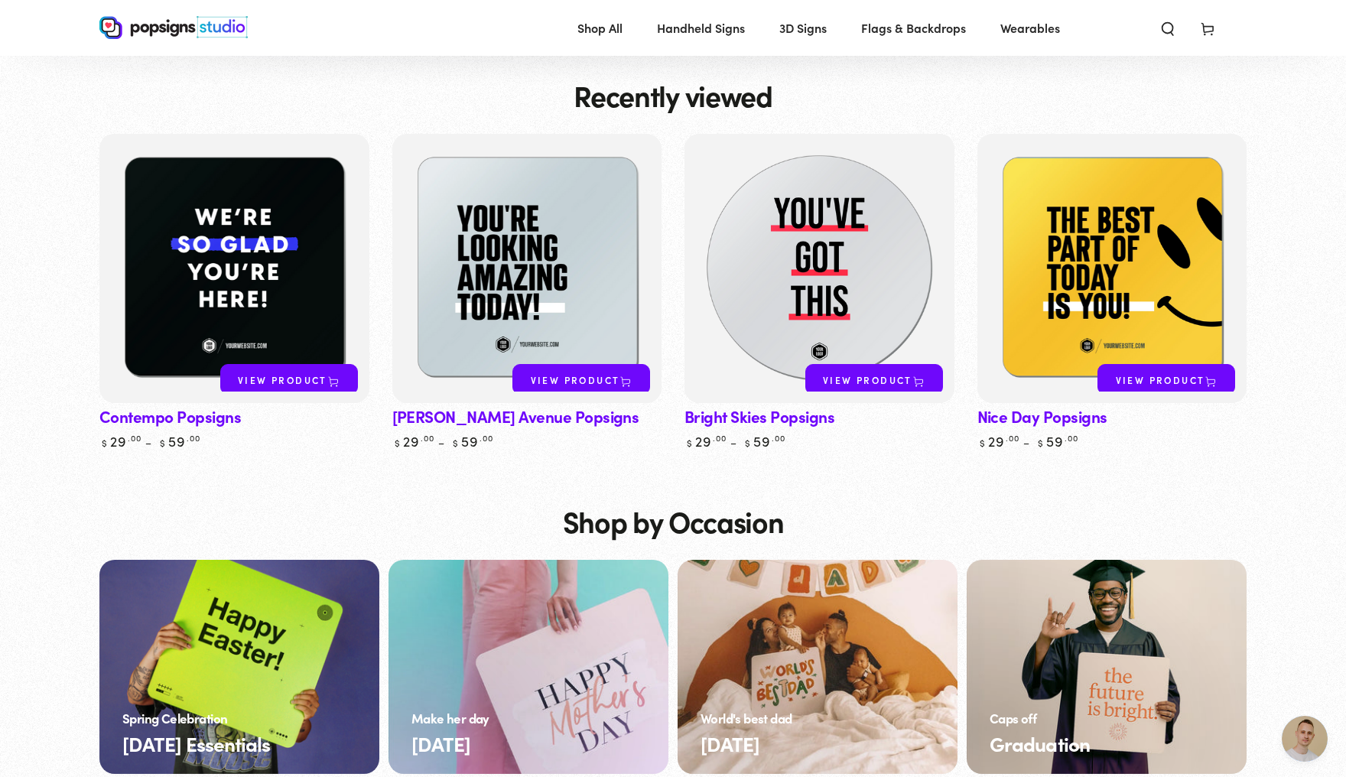
click at [841, 315] on img at bounding box center [820, 269] width 278 height 278
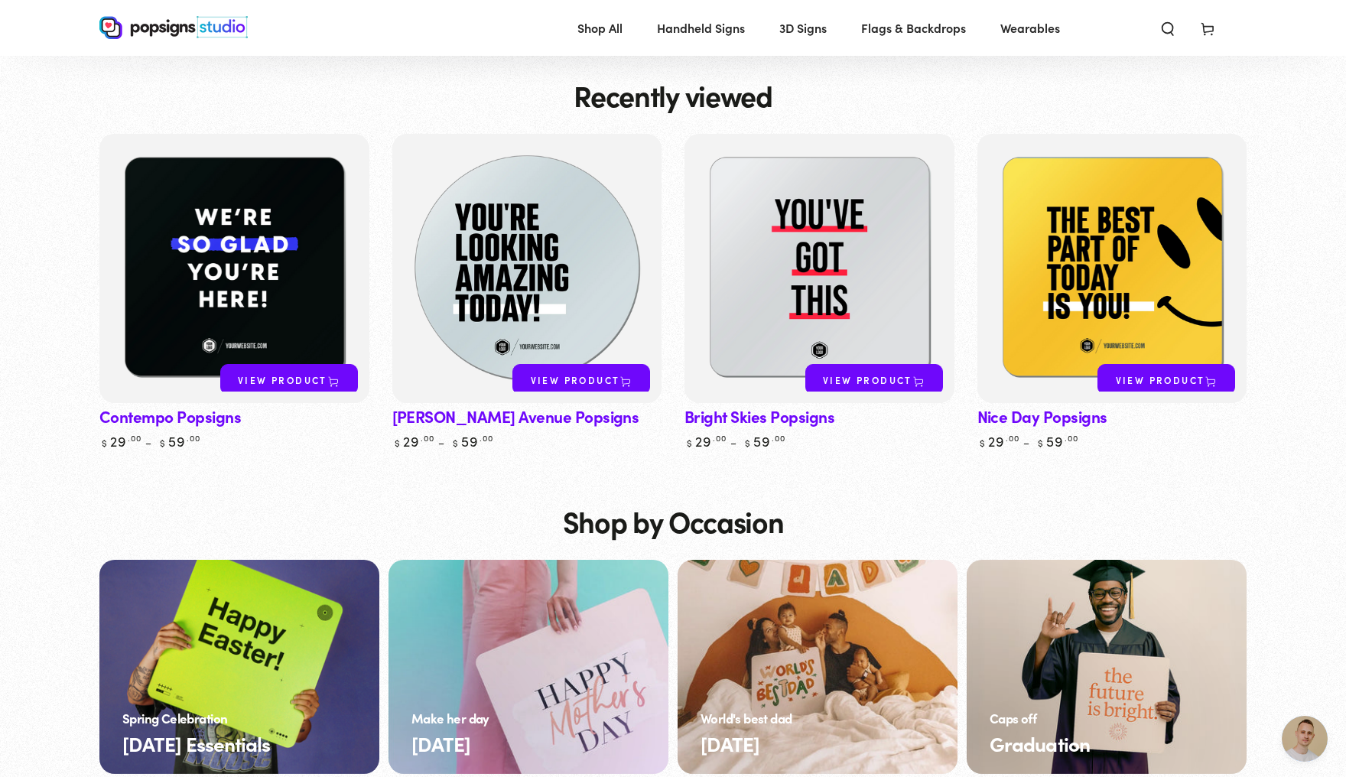
click at [526, 298] on img at bounding box center [527, 269] width 278 height 278
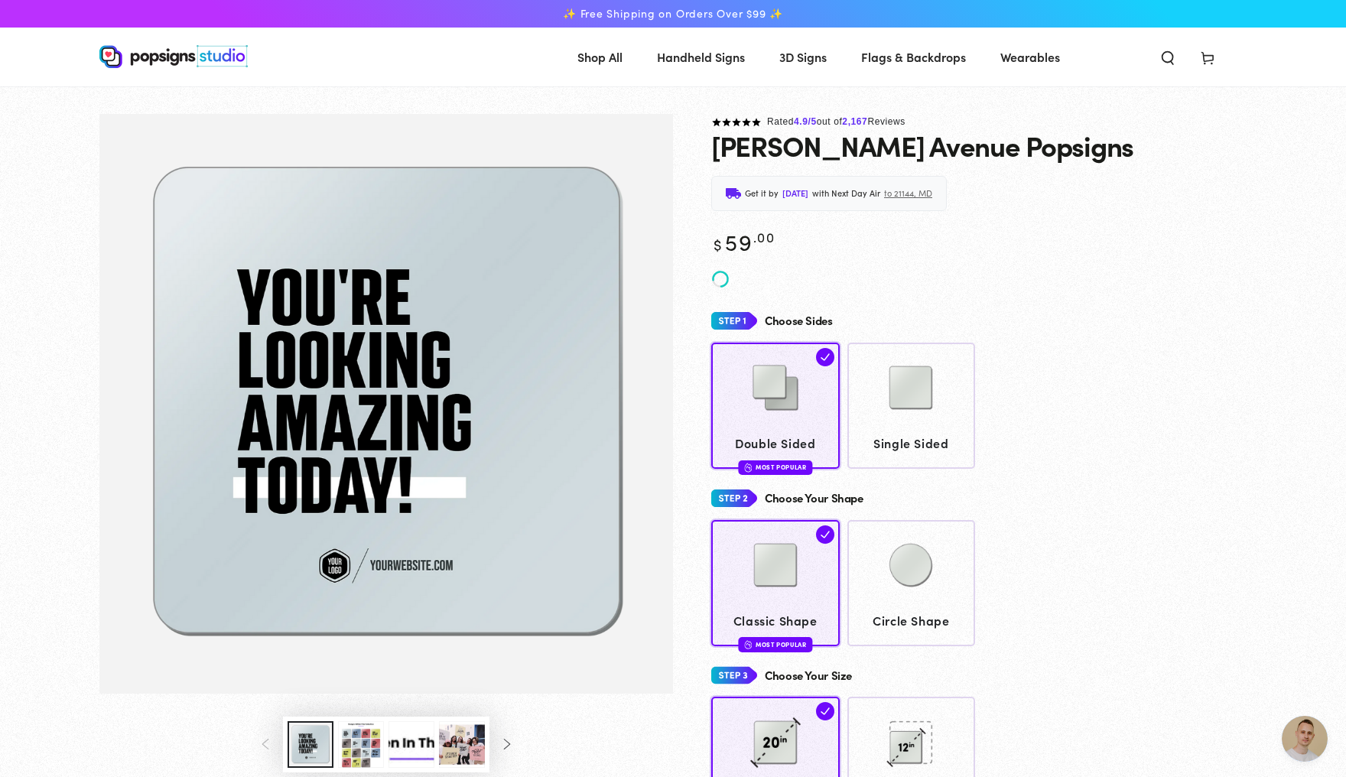
scroll to position [4043, 0]
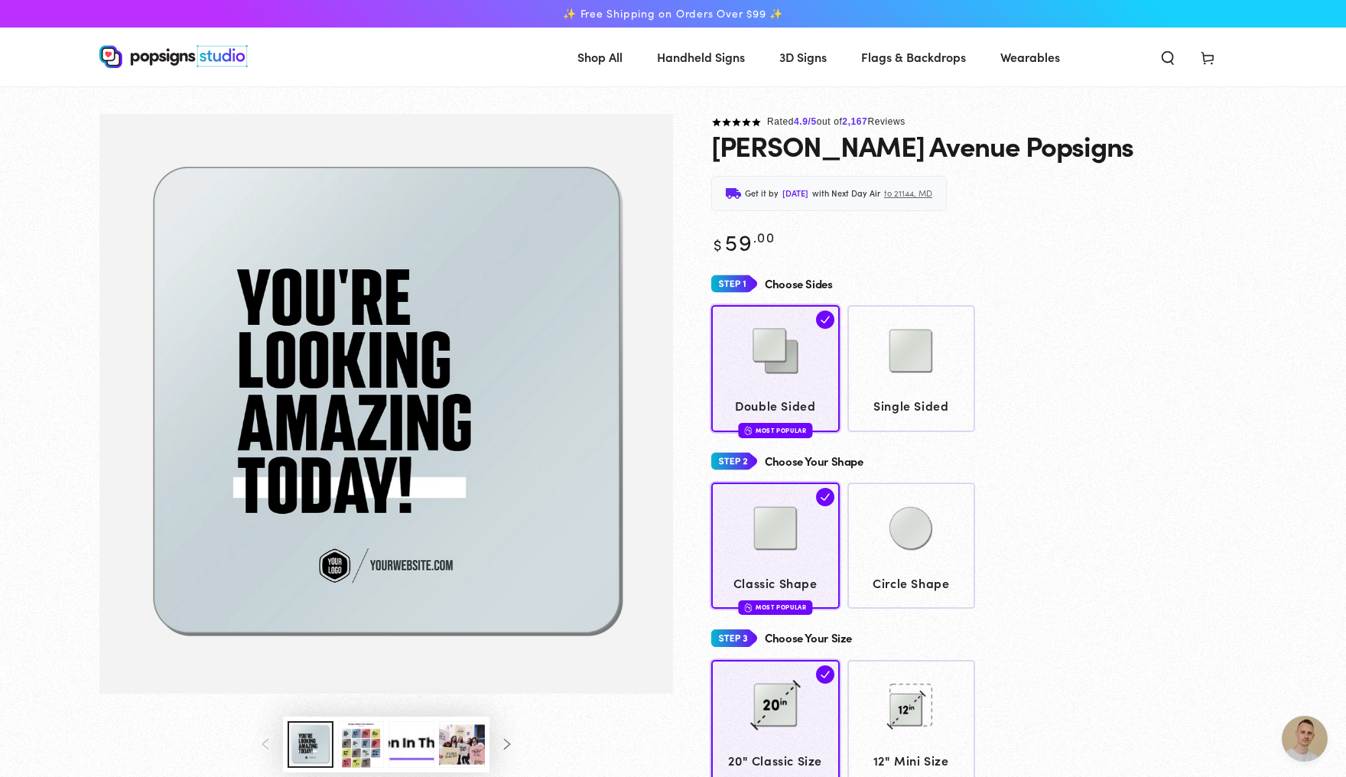
scroll to position [4042, 0]
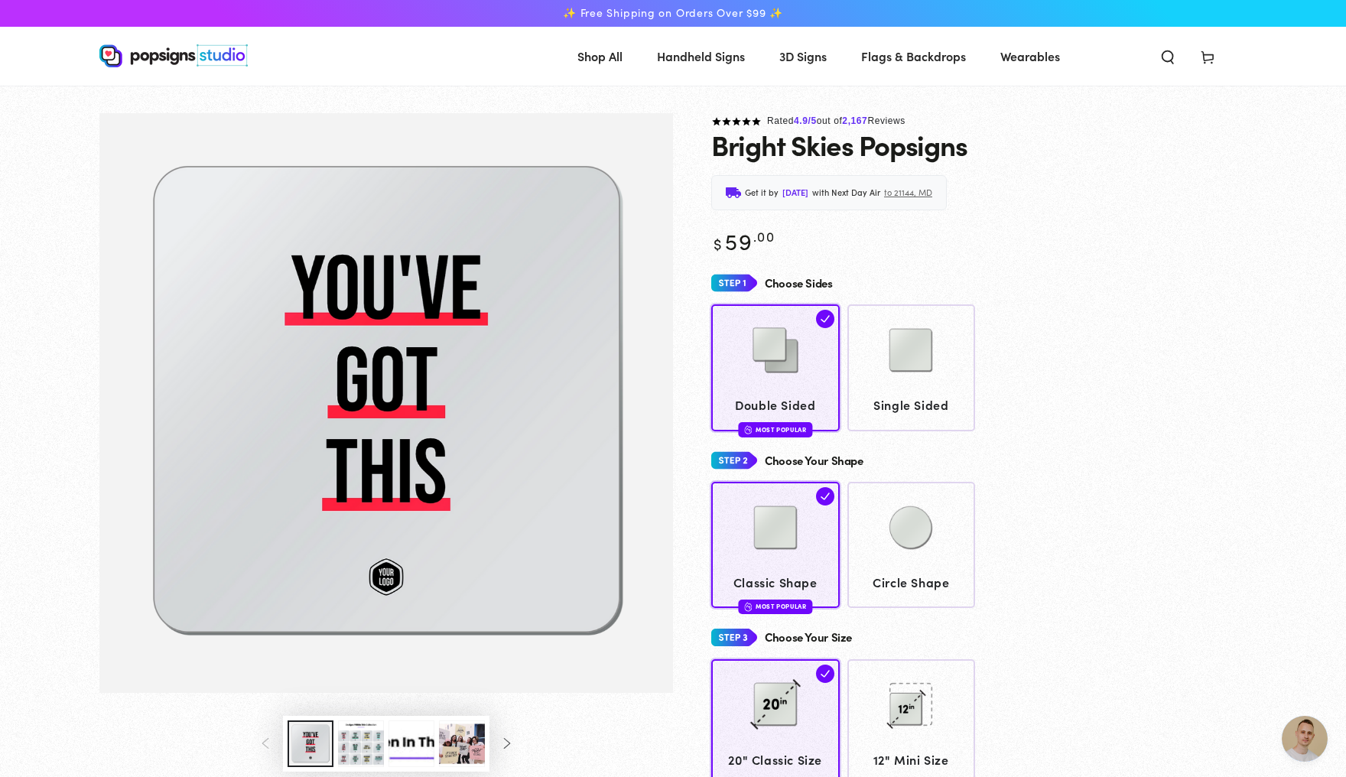
scroll to position [103, 0]
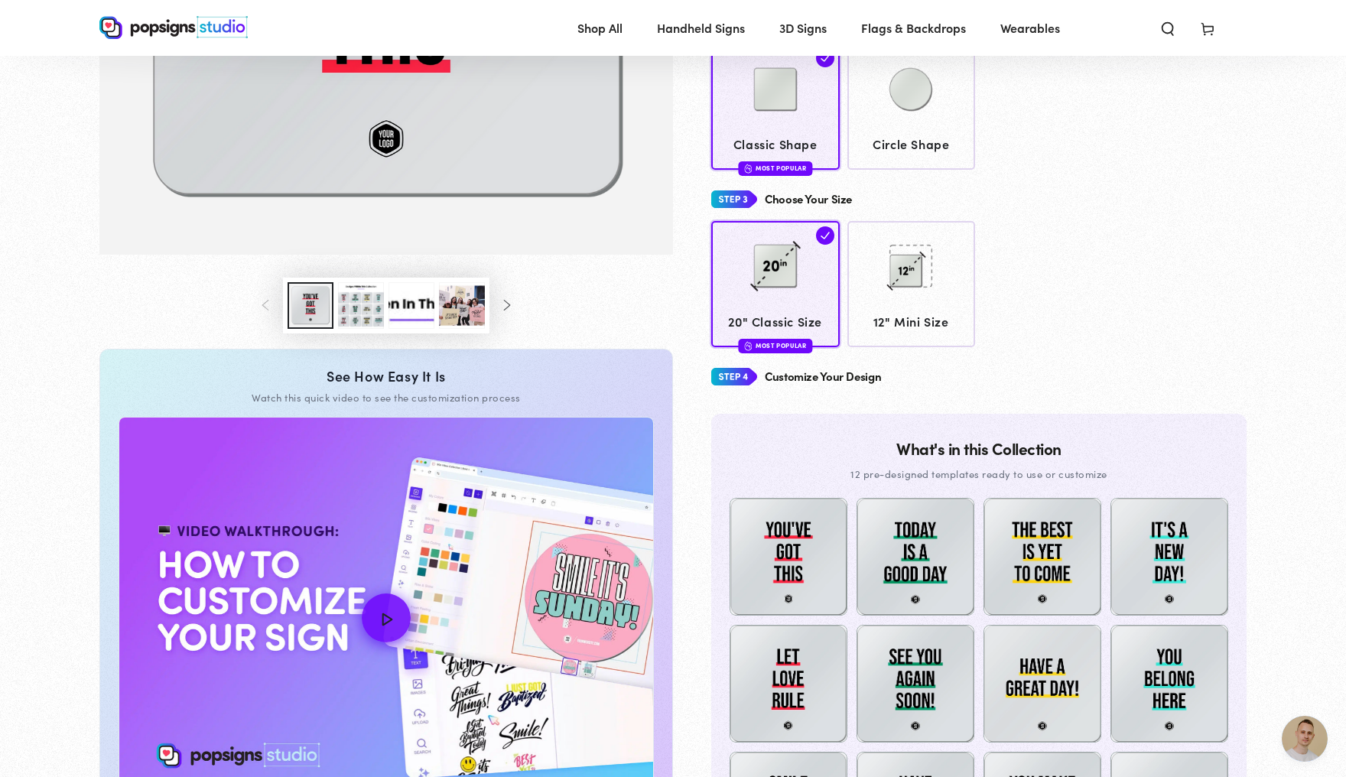
scroll to position [4042, 0]
click at [338, 329] on button "Load image 3 in gallery view" at bounding box center [361, 305] width 46 height 47
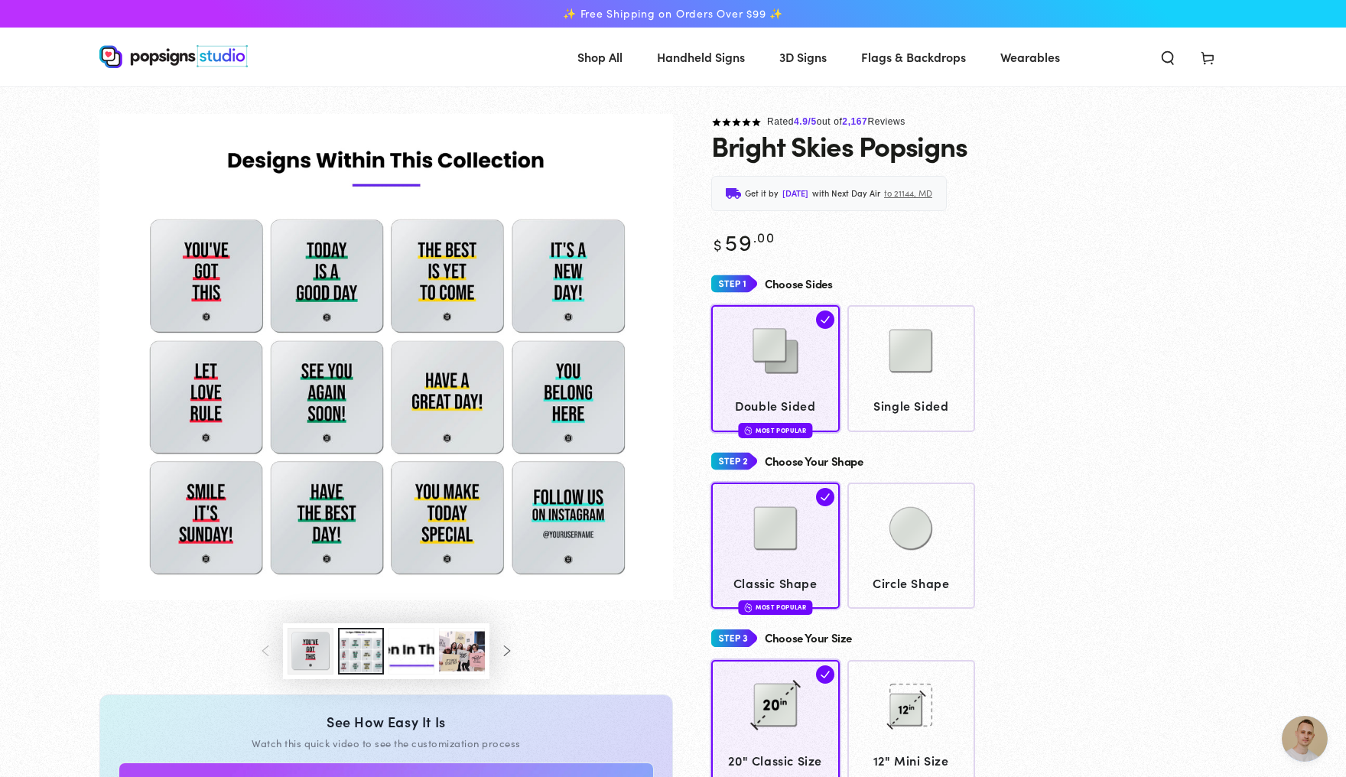
scroll to position [0, 0]
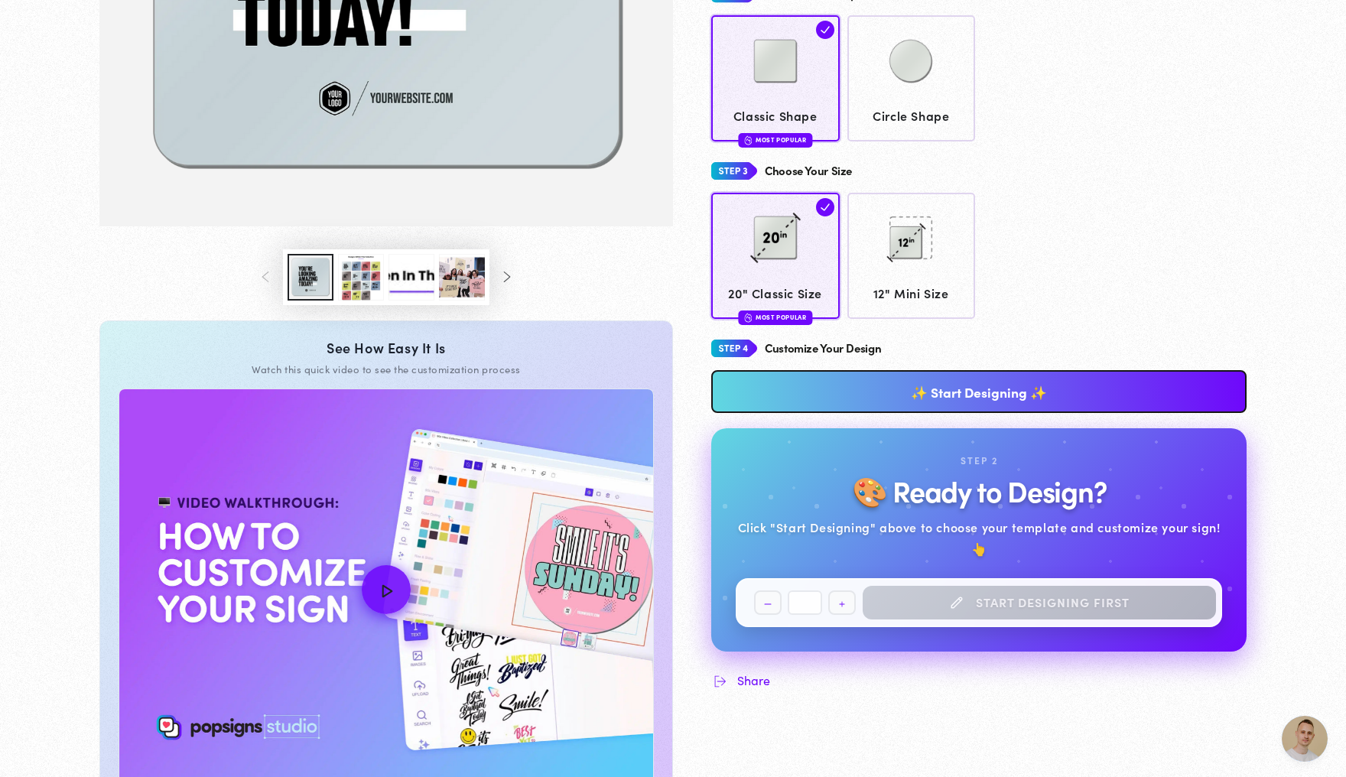
scroll to position [485, 0]
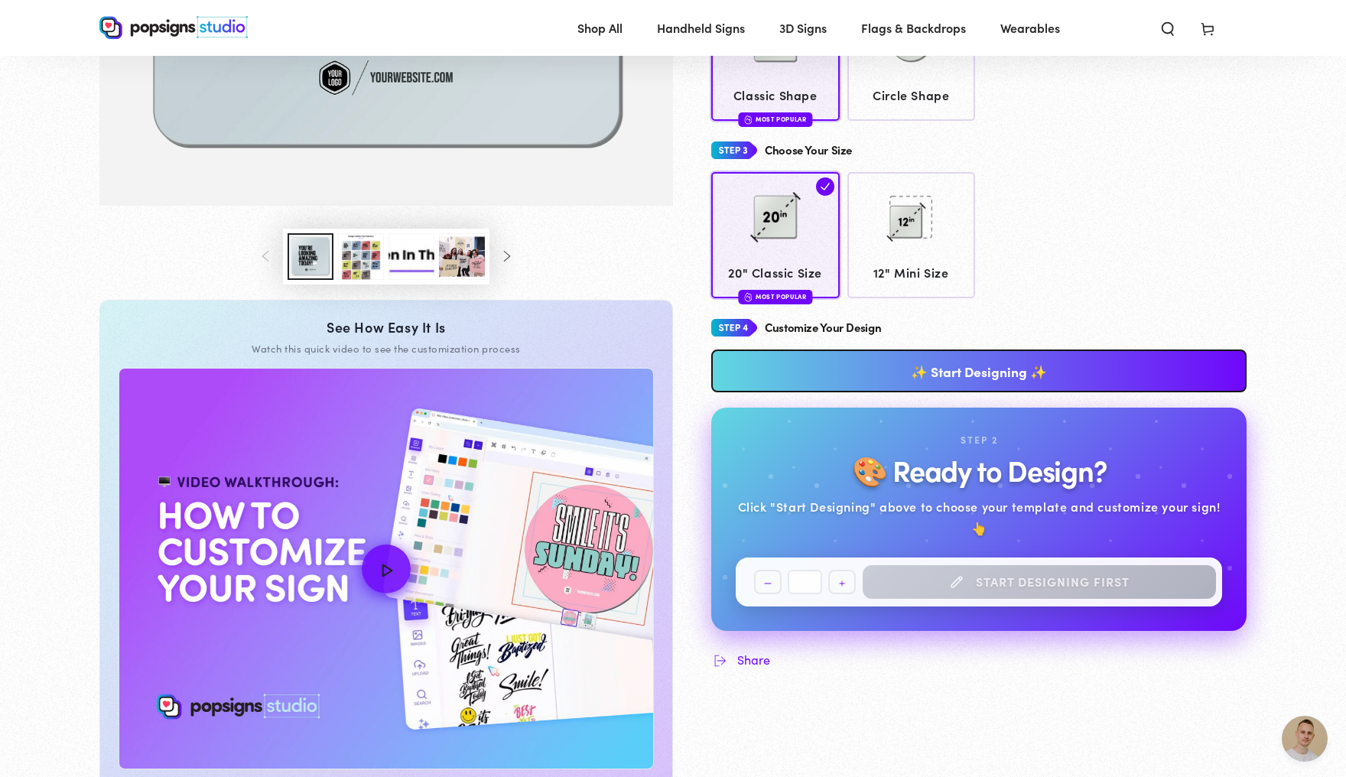
click at [845, 392] on link "✨ Start Designing ✨" at bounding box center [979, 371] width 536 height 43
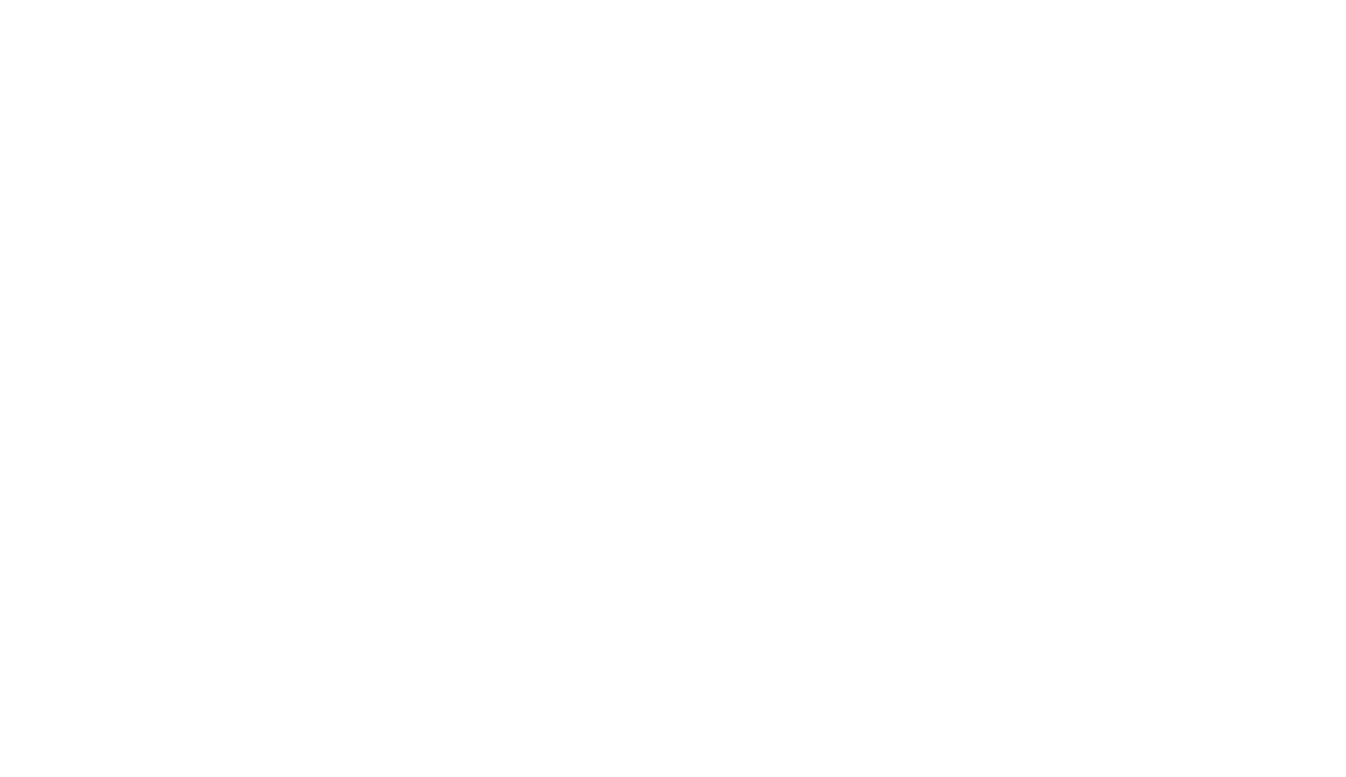
scroll to position [0, 0]
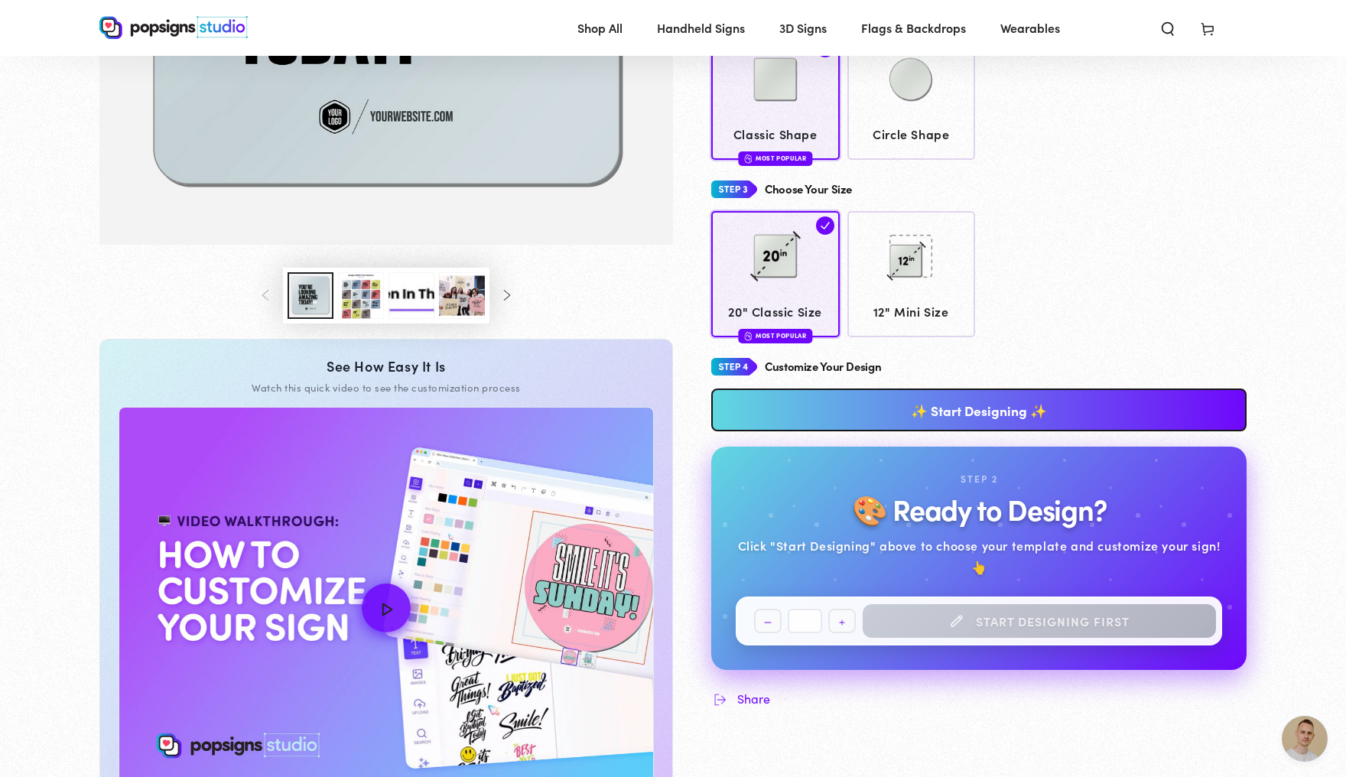
scroll to position [4040, 0]
click at [793, 420] on link "✨ Start Designing ✨" at bounding box center [979, 410] width 536 height 43
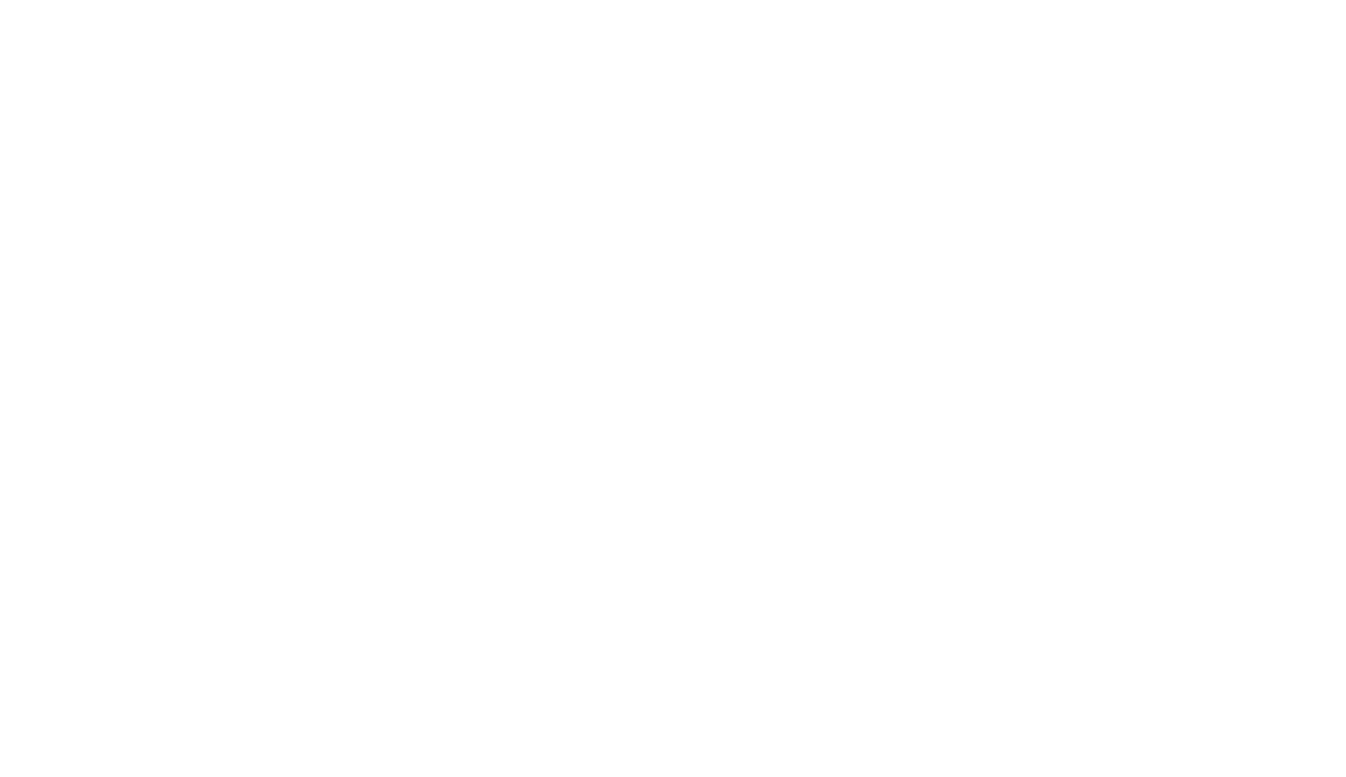
scroll to position [0, 0]
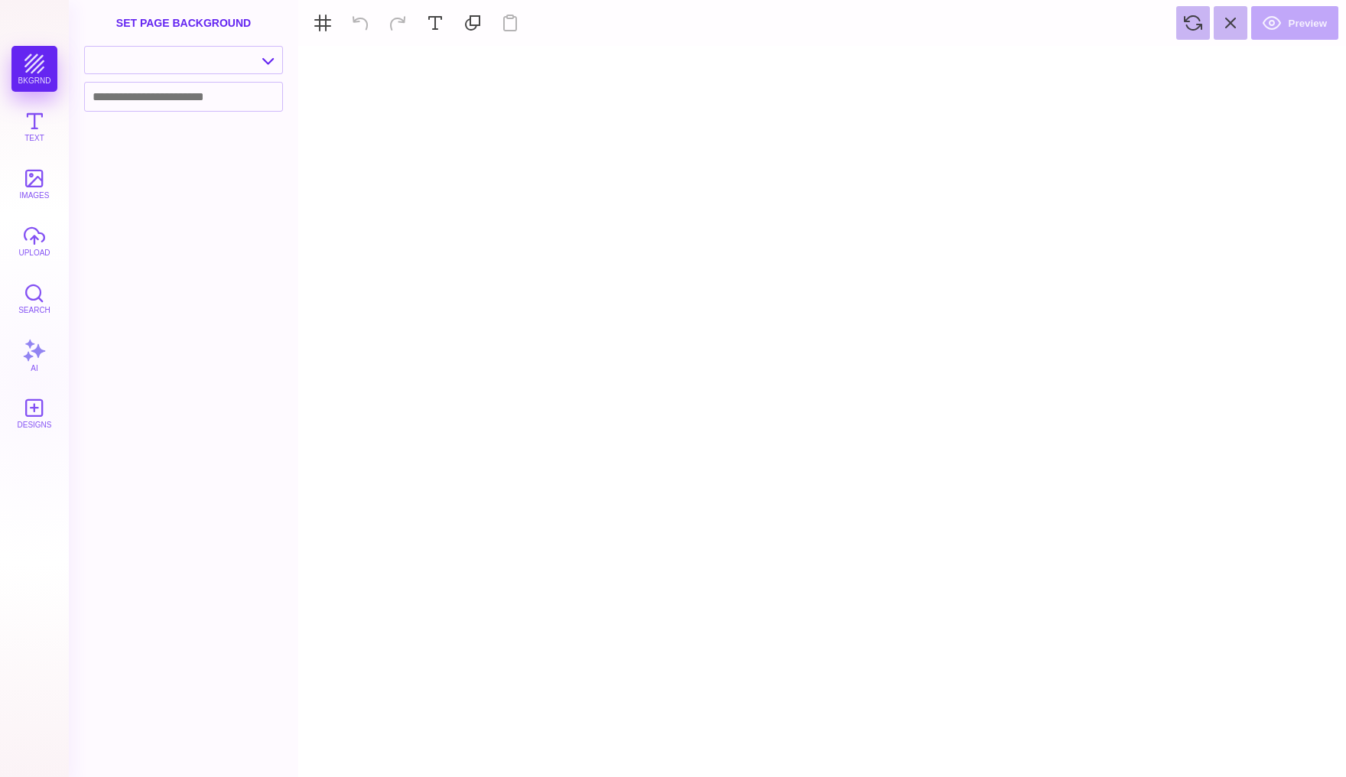
type textarea "An ancient tree with a door leading to a magical world"
